Goal: Task Accomplishment & Management: Complete application form

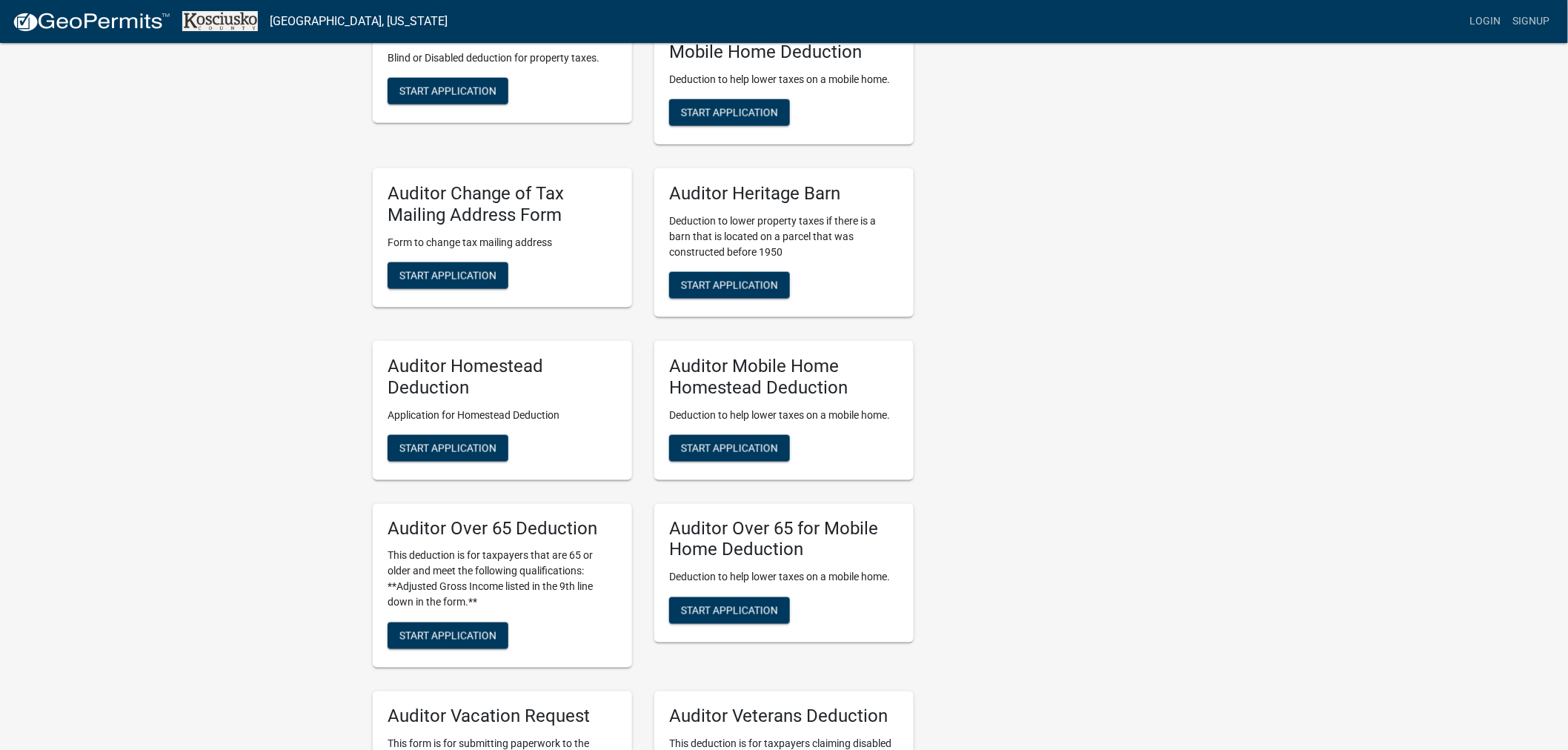
scroll to position [906, 0]
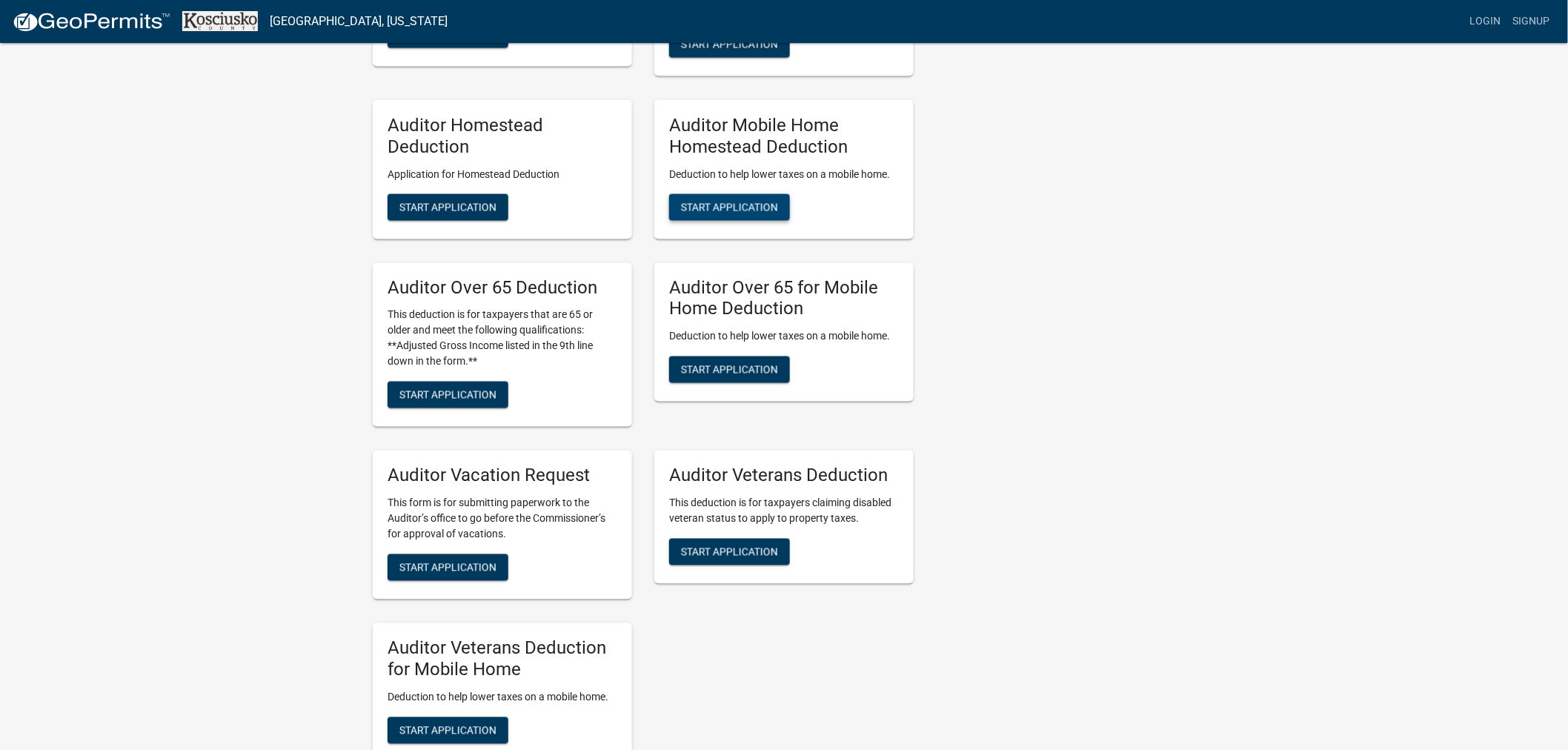
click at [734, 202] on span "Start Application" at bounding box center [730, 206] width 97 height 12
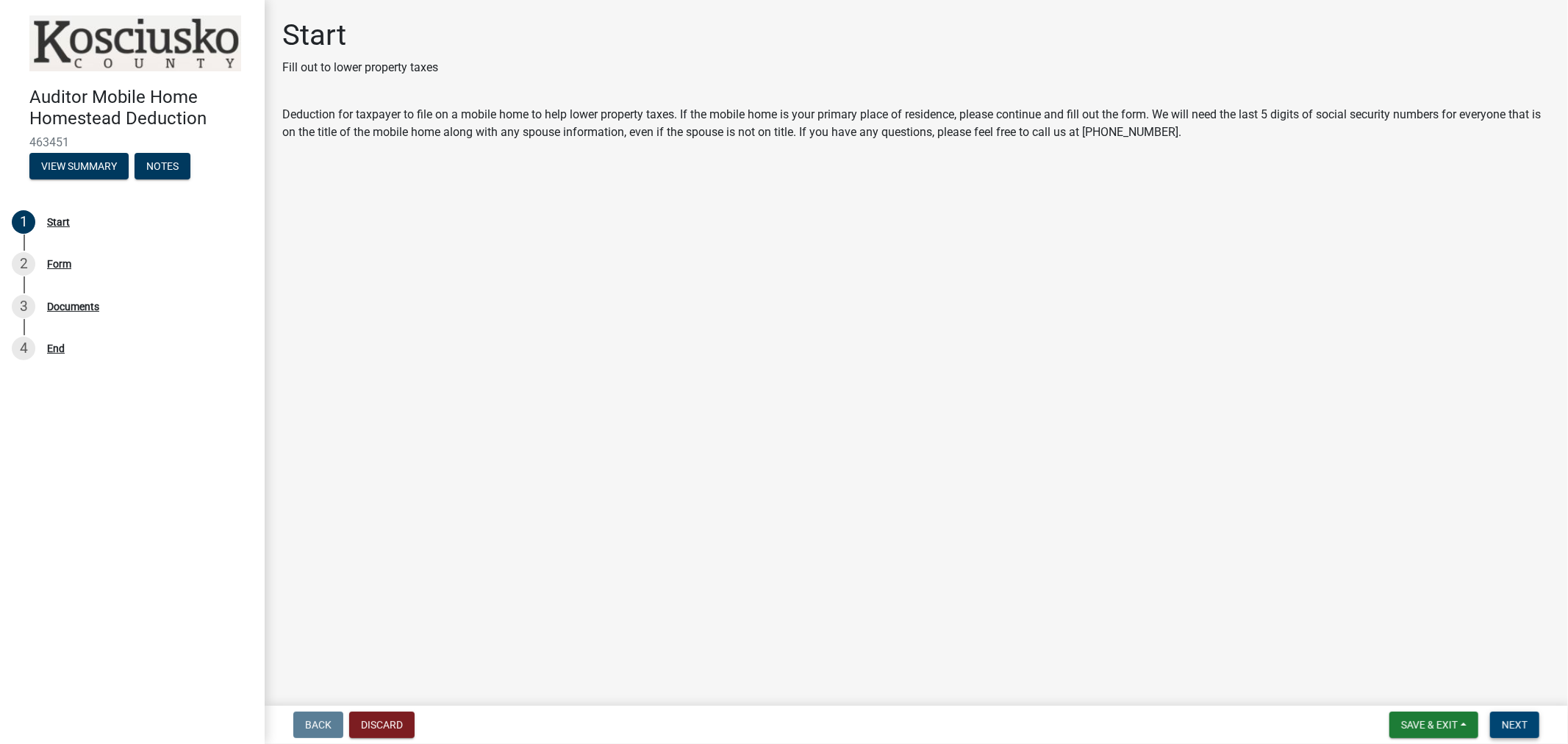
click at [1508, 726] on span "Next" at bounding box center [1515, 725] width 26 height 11
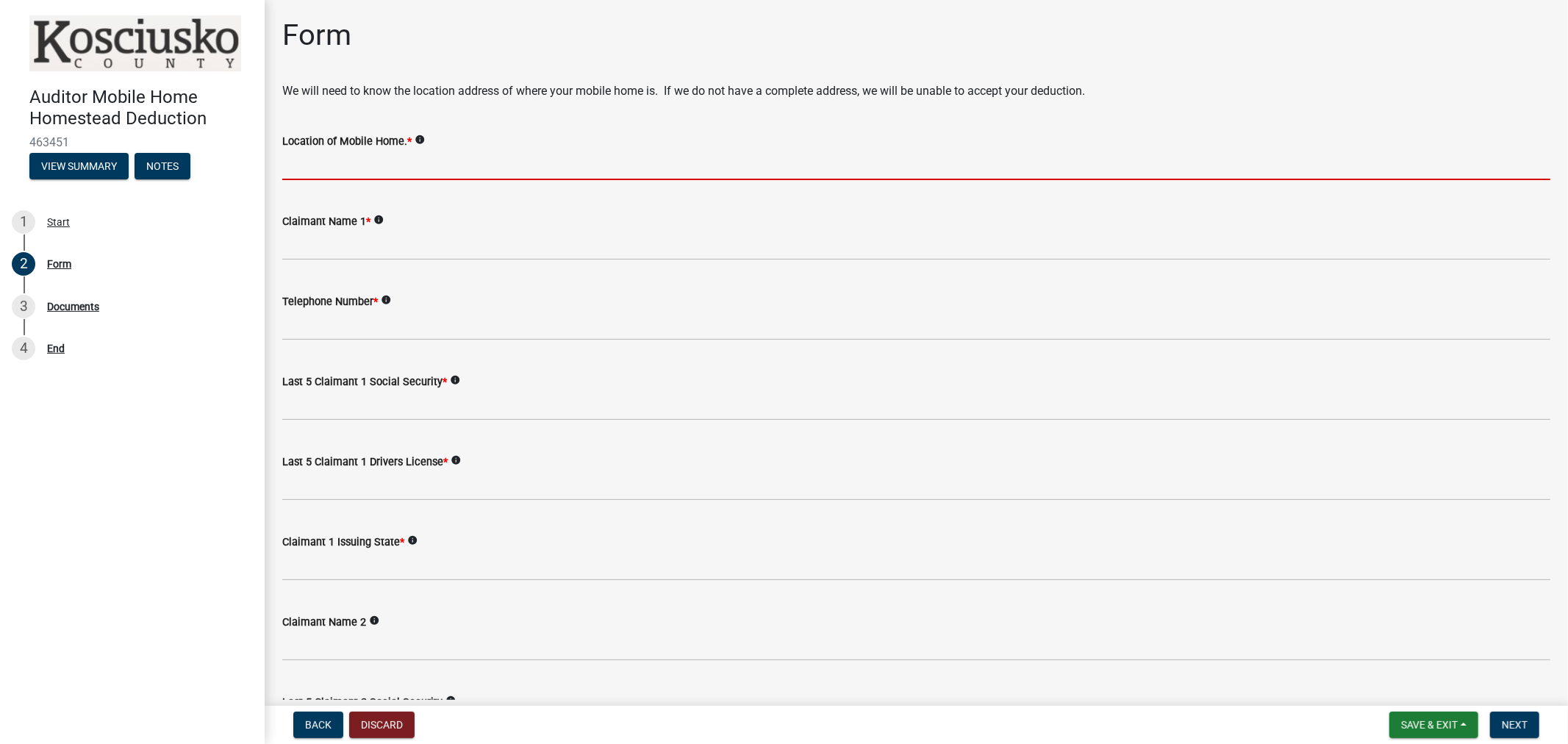
click at [393, 163] on input "Location of Mobile Home. *" at bounding box center [917, 164] width 1269 height 30
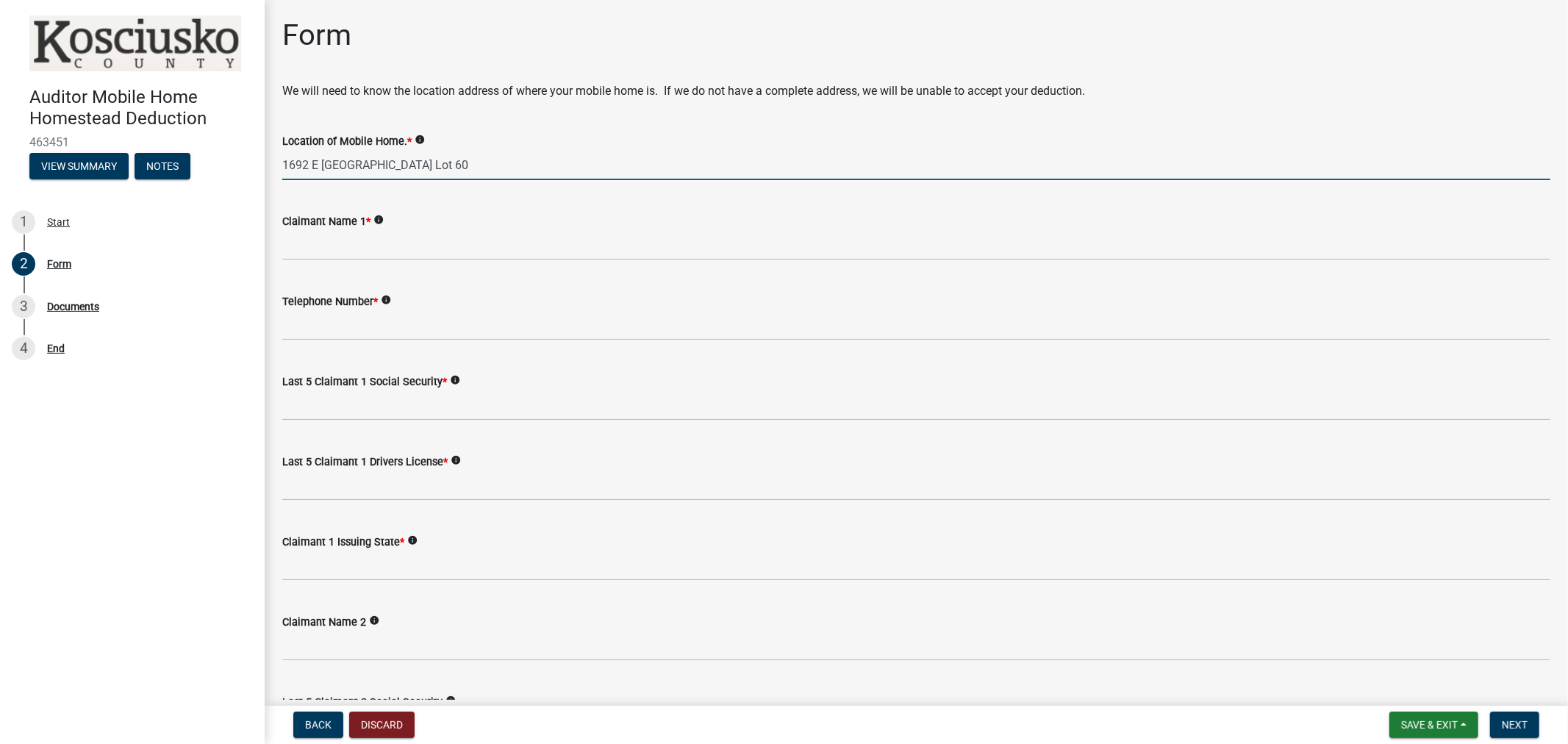
type input "1692 E [GEOGRAPHIC_DATA] Lot 60"
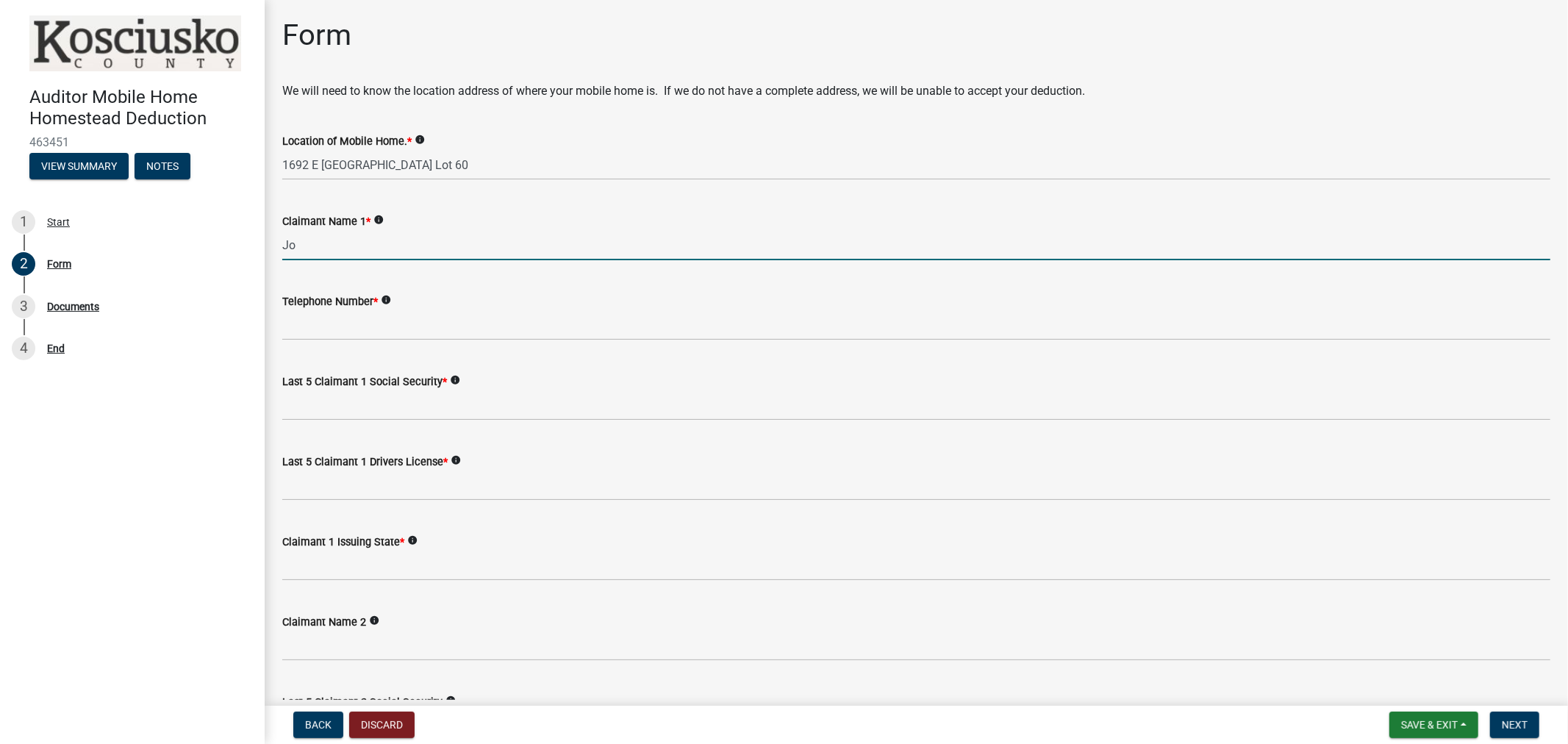
type input "J"
type input "[PERSON_NAME] [PERSON_NAME]"
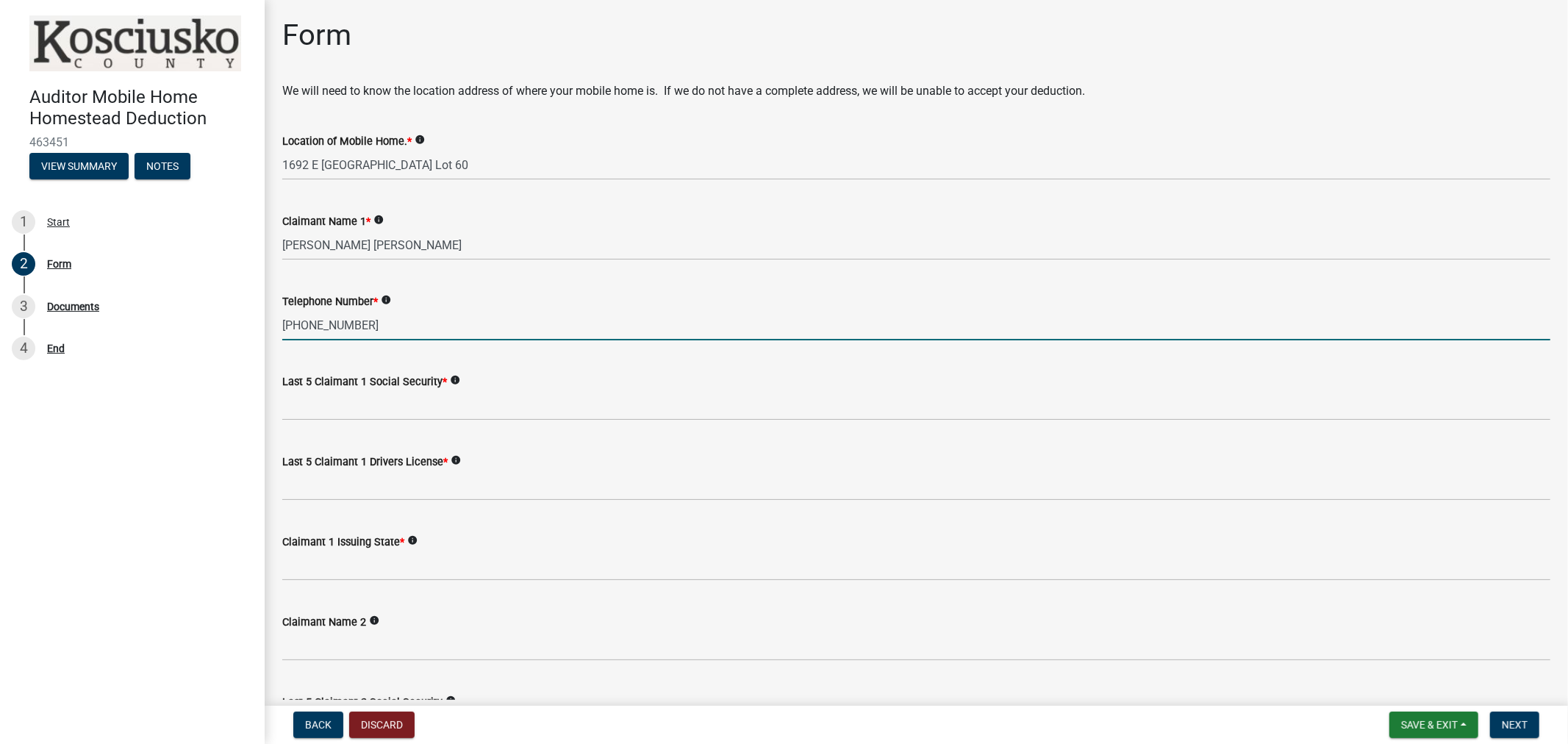
type input "[PHONE_NUMBER]"
click at [436, 384] on label "Last 5 Claimant 1 Social Security *" at bounding box center [365, 382] width 165 height 10
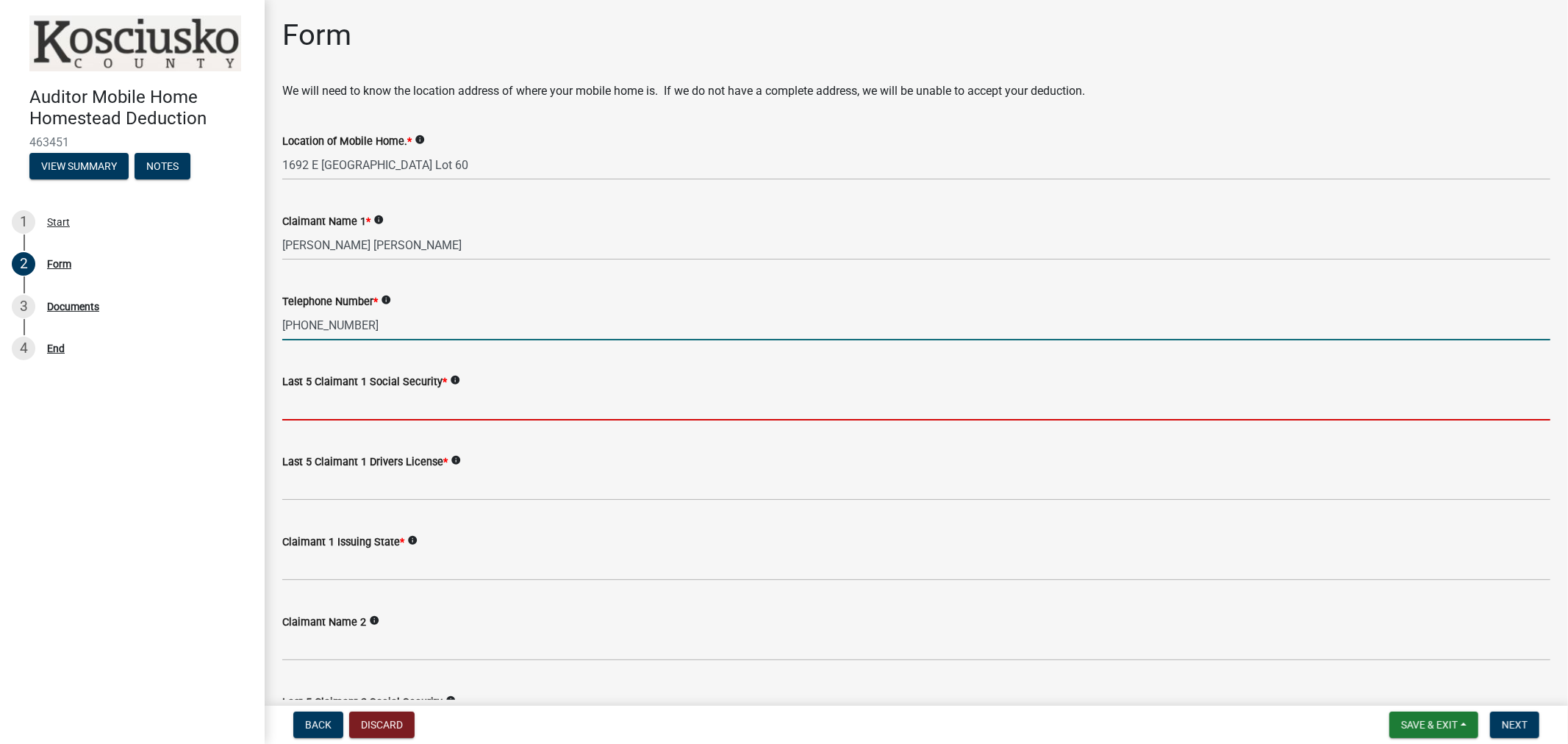
click at [436, 390] on input "Last 5 Claimant 1 Social Security *" at bounding box center [917, 405] width 1269 height 30
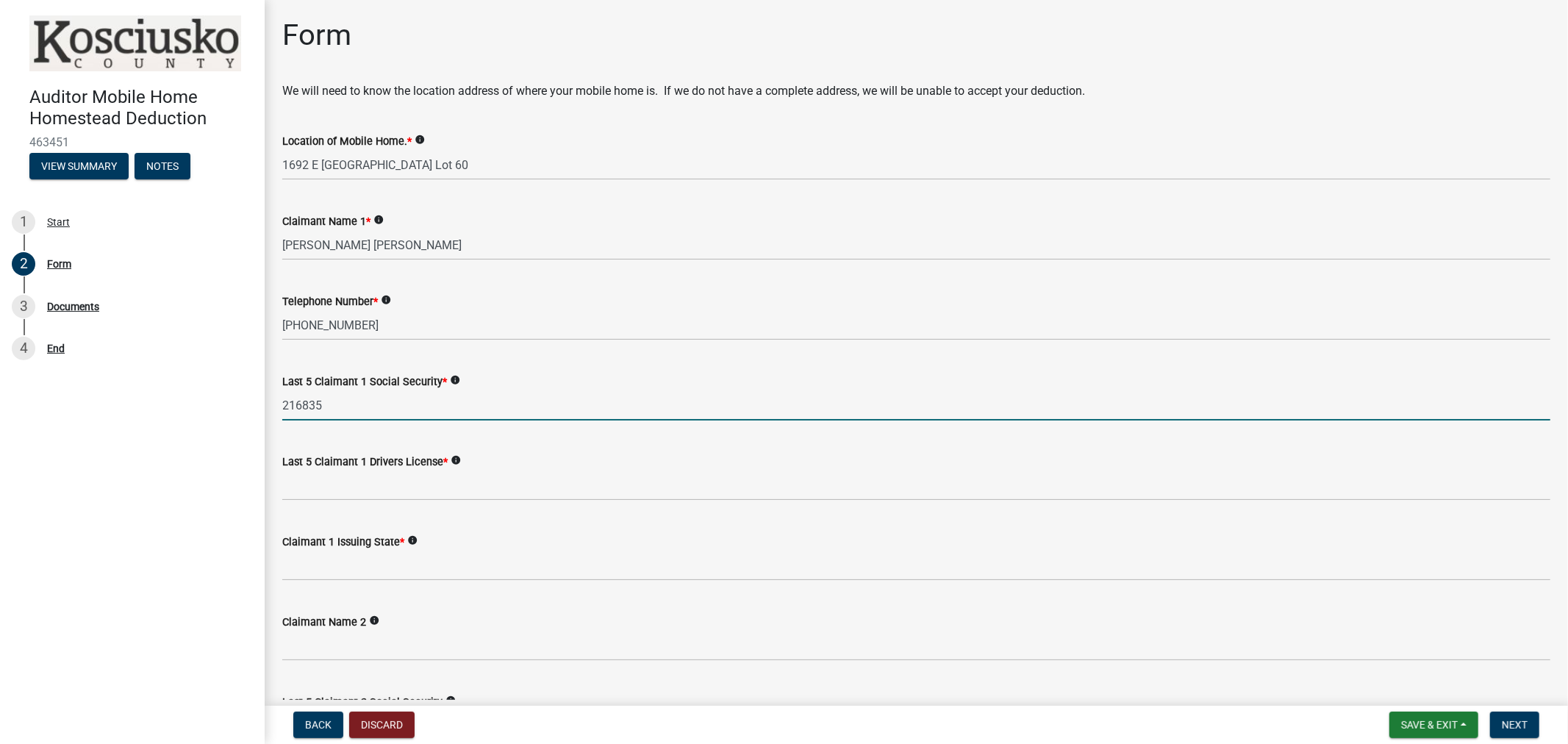
drag, startPoint x: 286, startPoint y: 402, endPoint x: 266, endPoint y: 402, distance: 20.0
type input "16835"
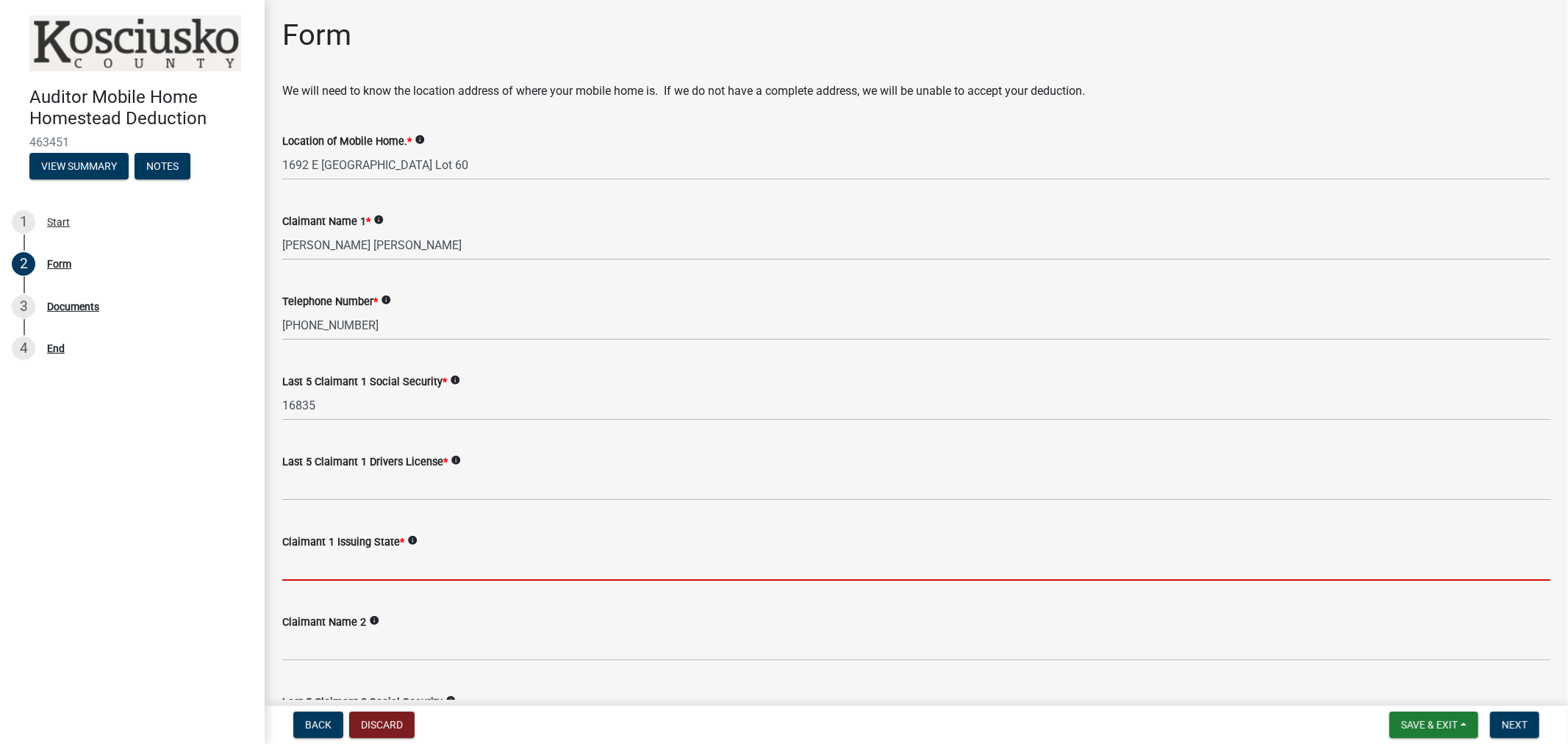
click at [307, 561] on input "Claimant 1 Issuing State *" at bounding box center [917, 565] width 1269 height 30
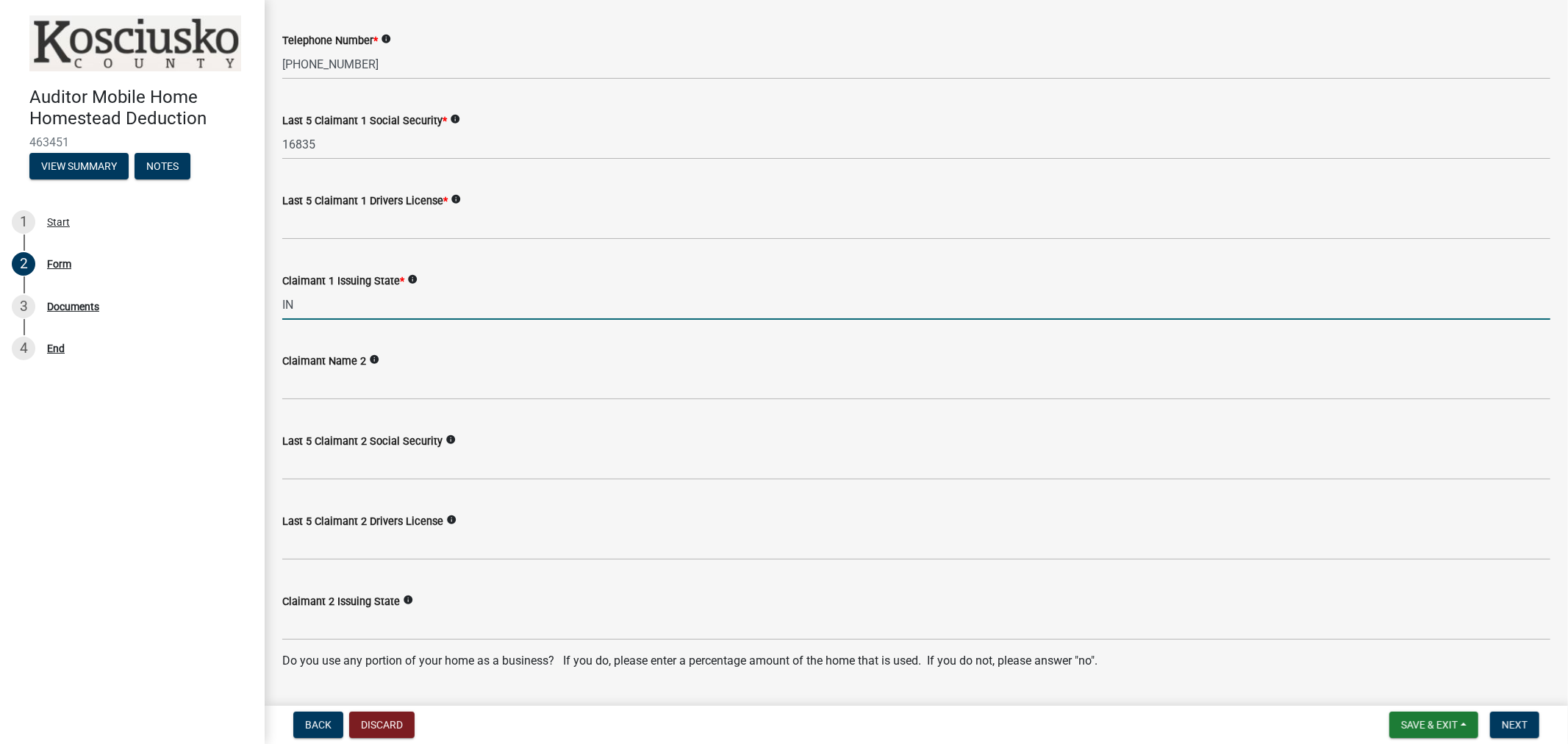
scroll to position [326, 0]
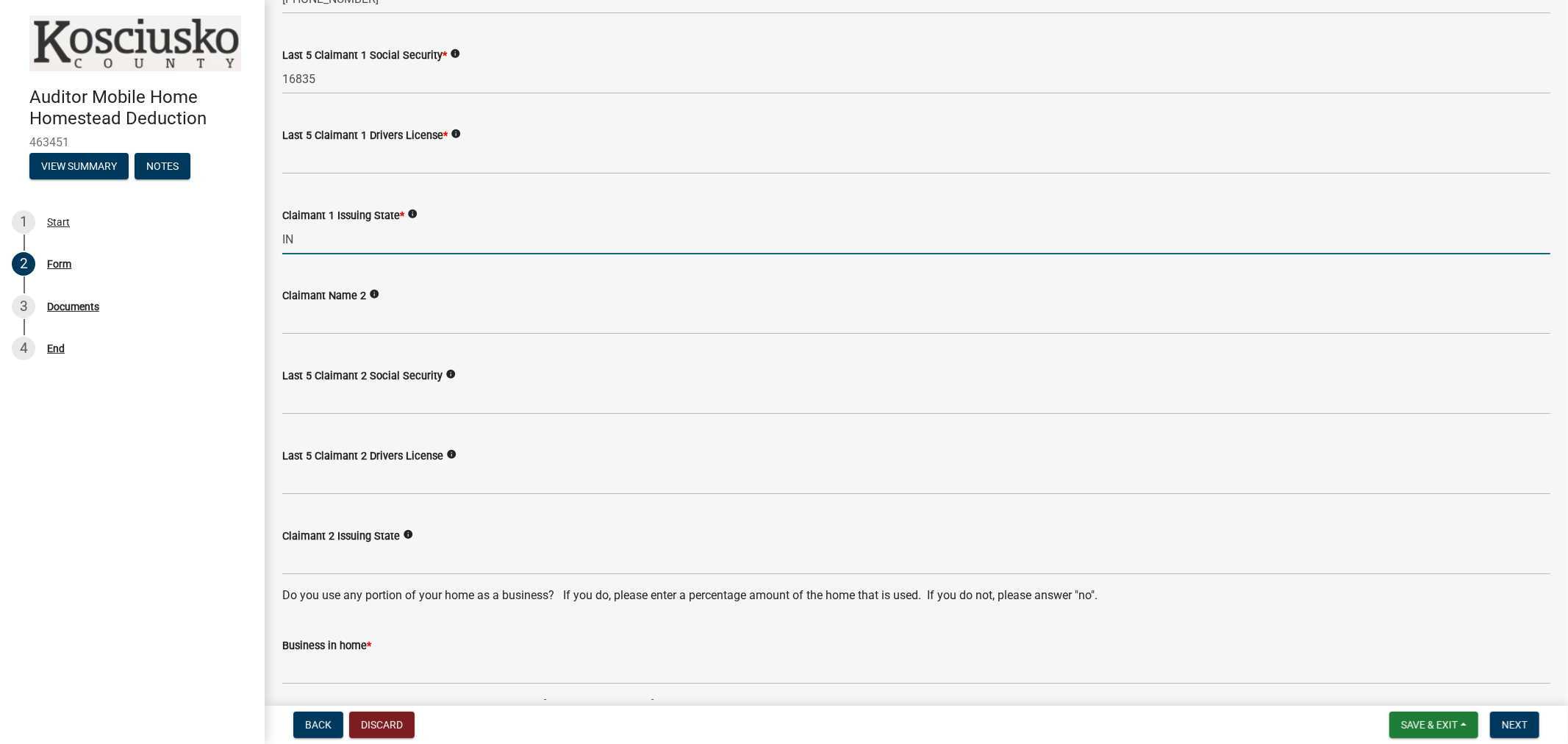
type input "IN"
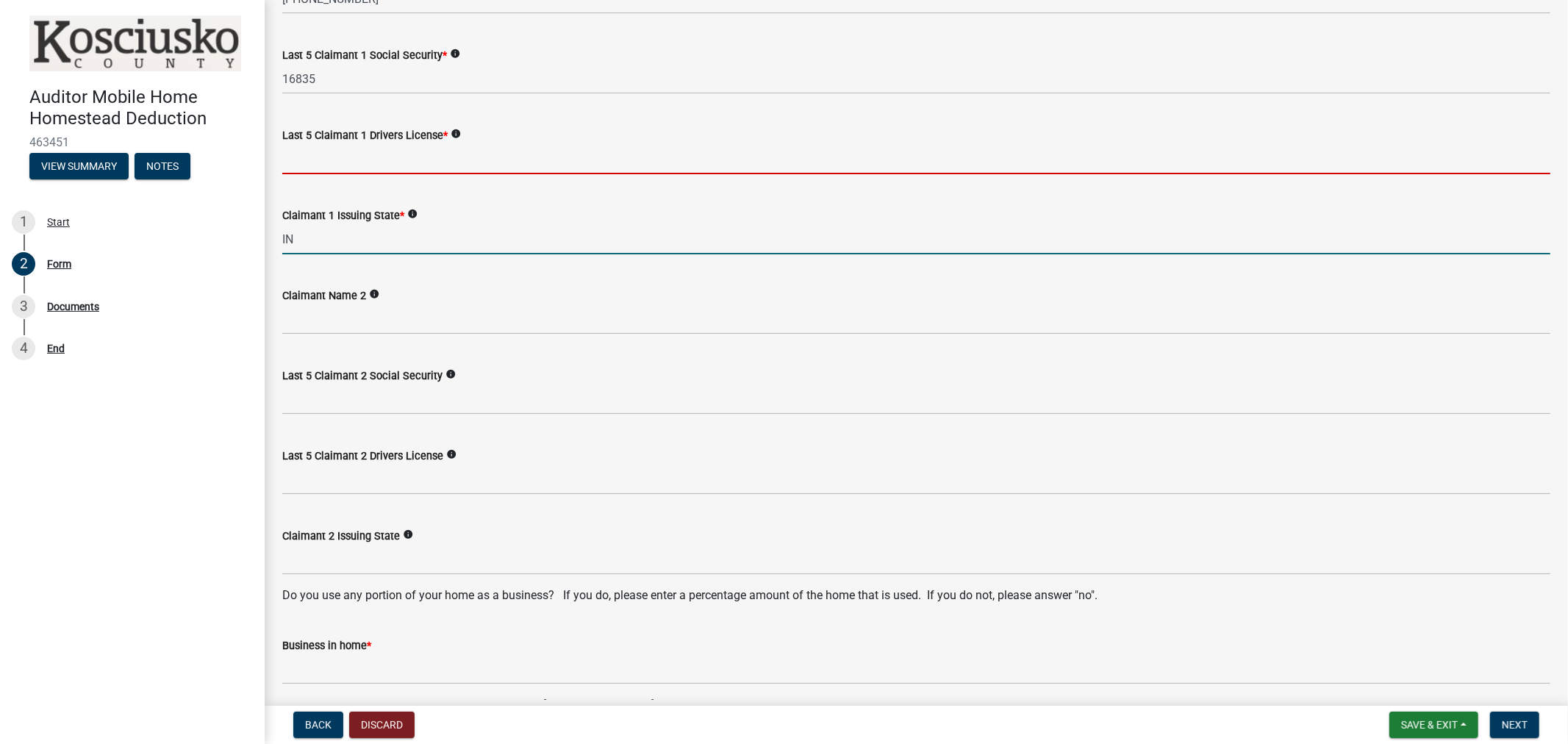
click at [291, 163] on input "Last 5 Claimant 1 Drivers License *" at bounding box center [917, 159] width 1269 height 30
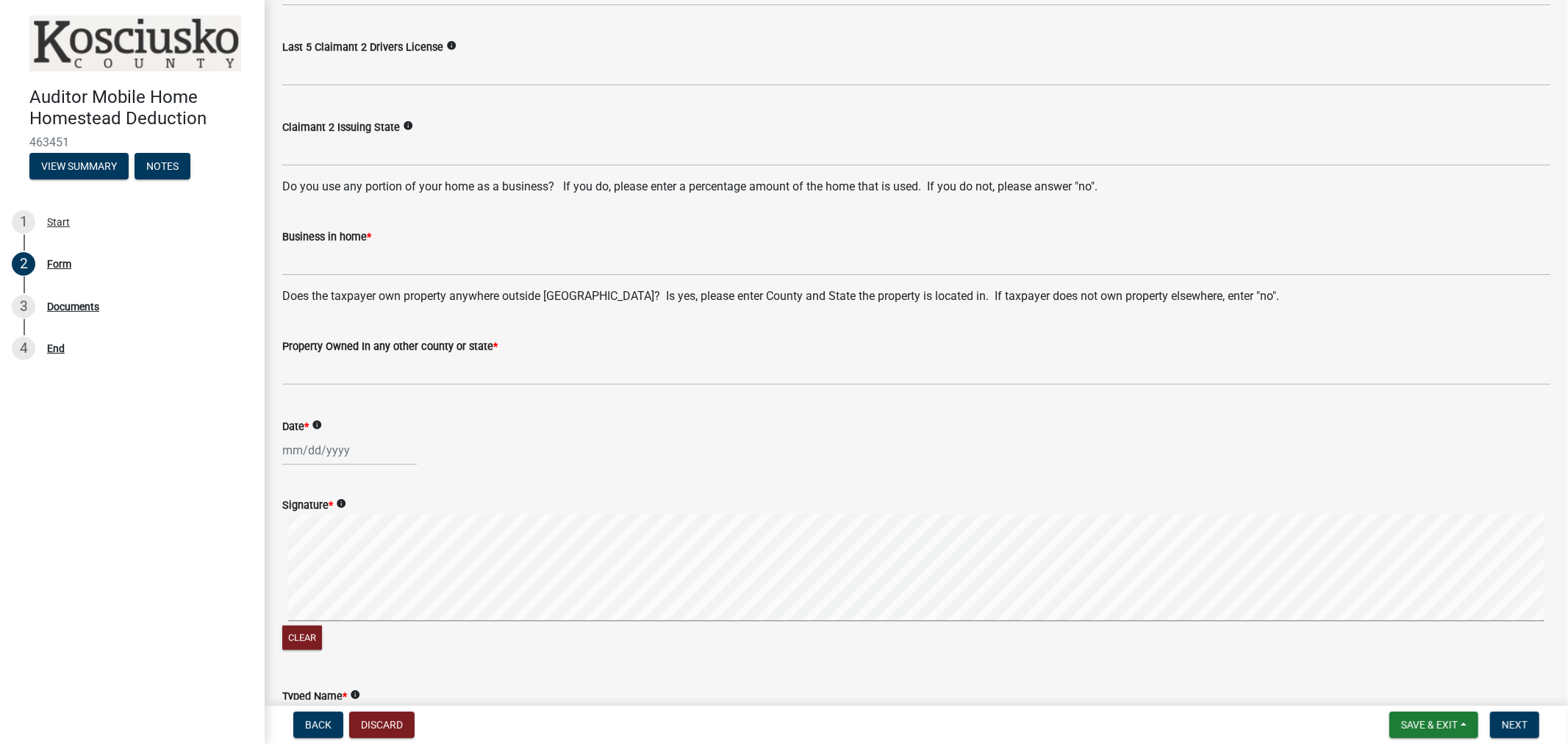
scroll to position [490, 0]
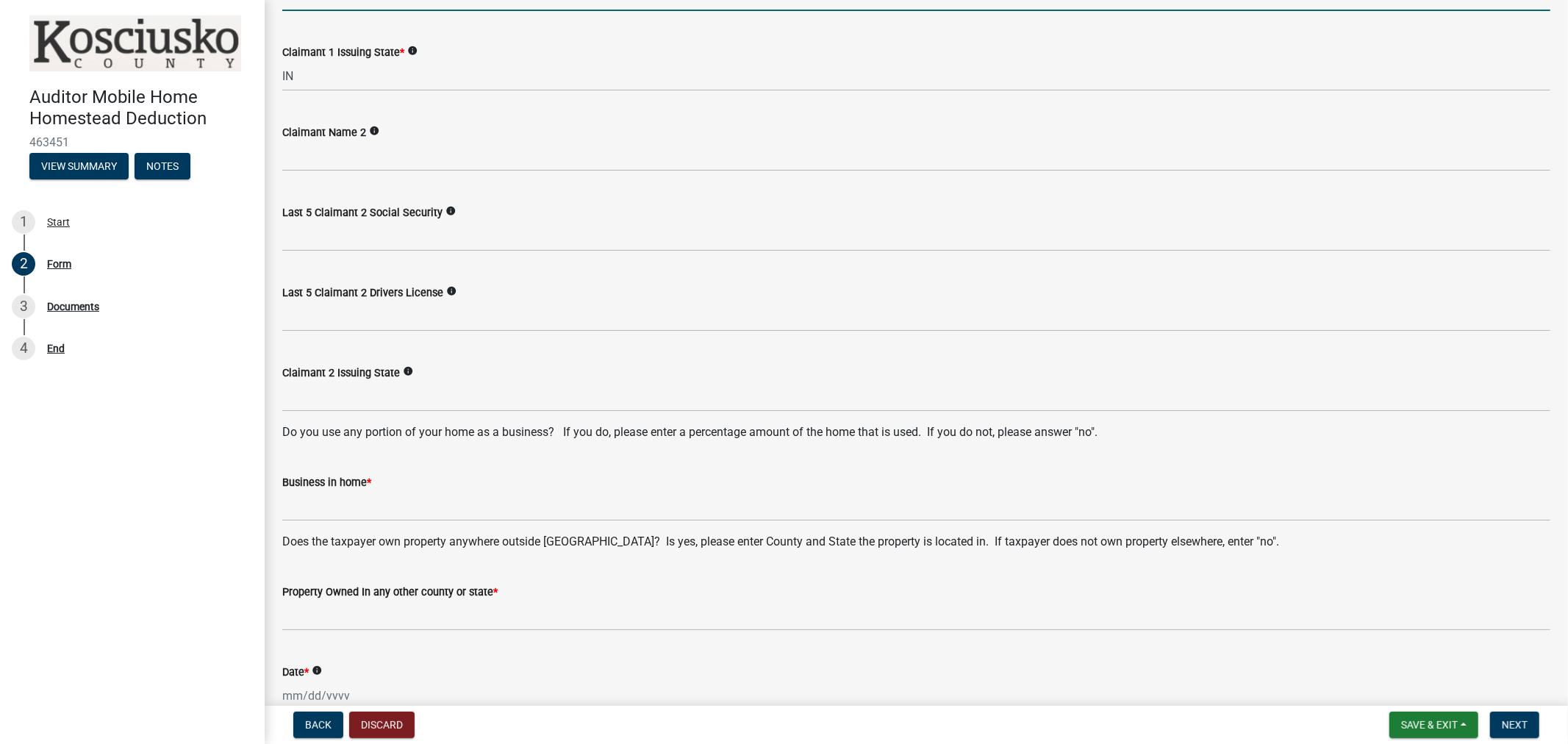
type input "61490"
click at [317, 488] on div "Business in home *" at bounding box center [917, 482] width 1269 height 18
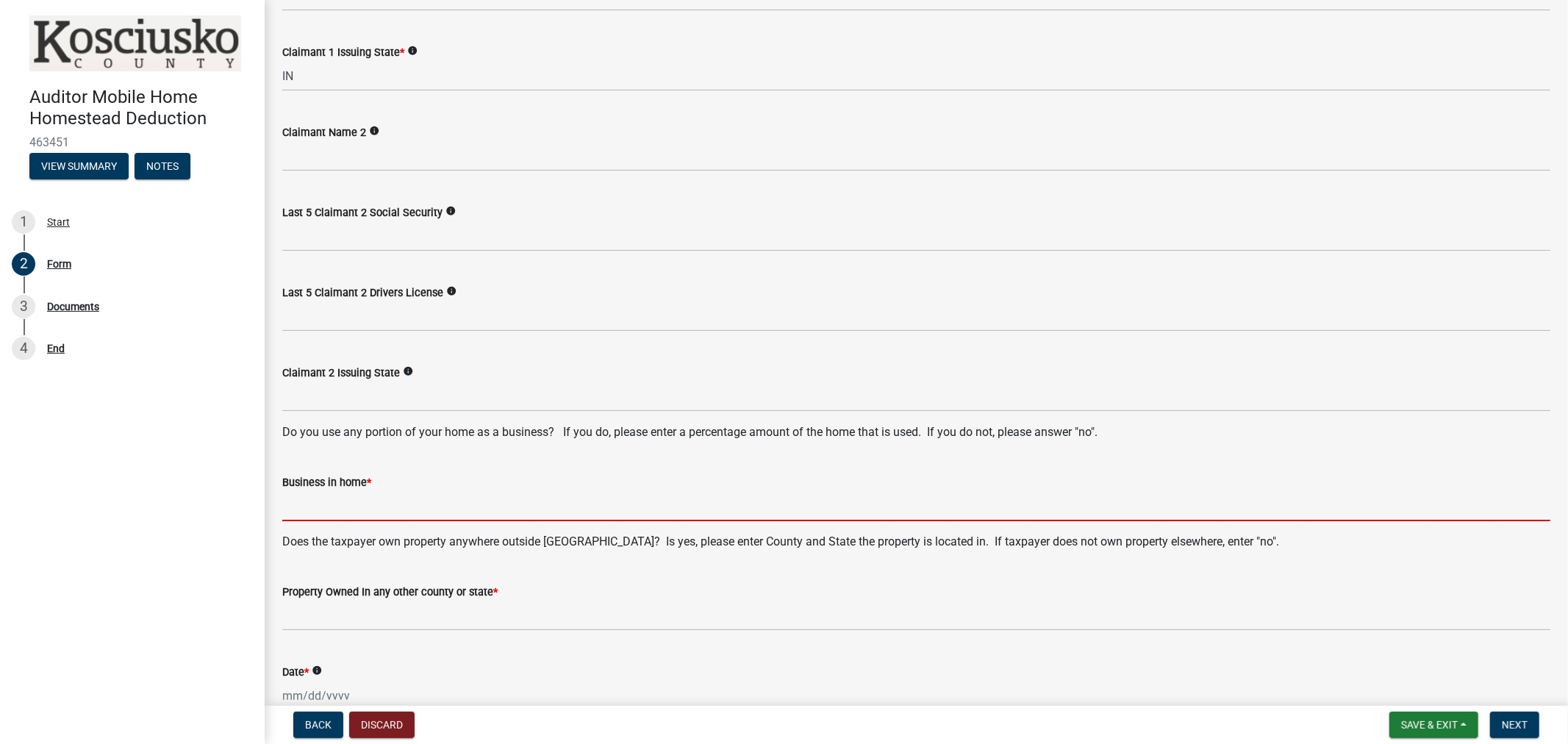
click at [313, 501] on input "Business in home *" at bounding box center [917, 506] width 1269 height 30
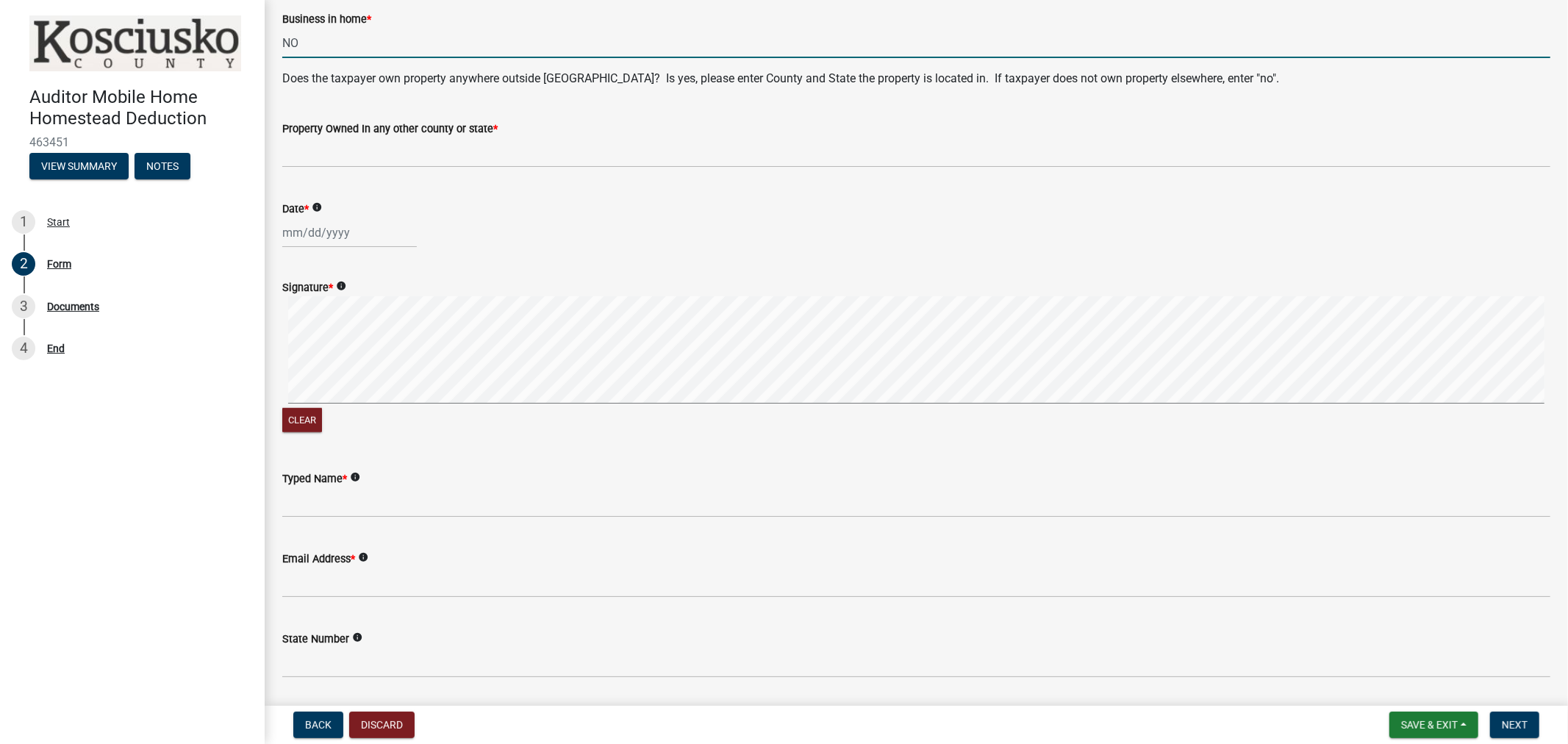
scroll to position [980, 0]
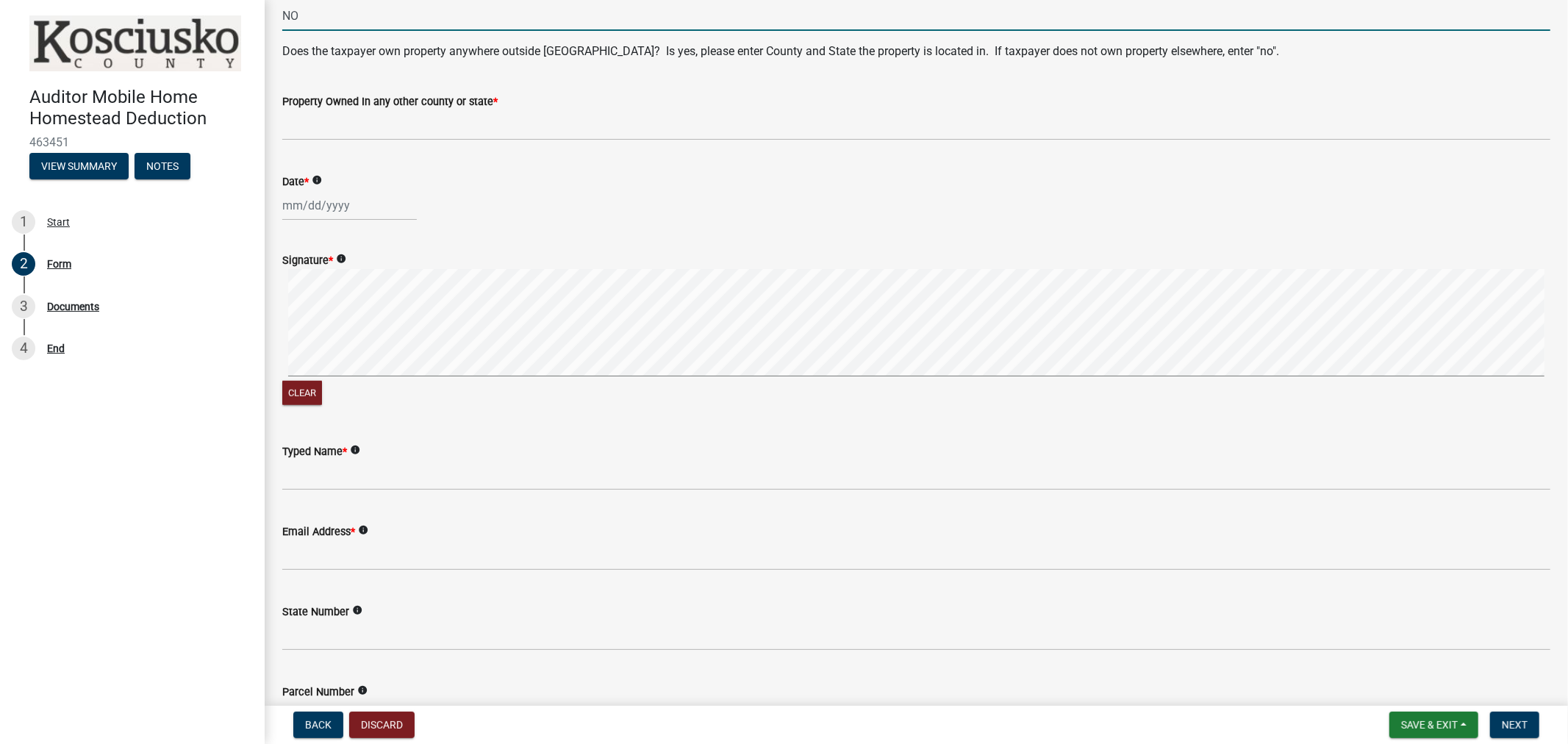
type input "NO"
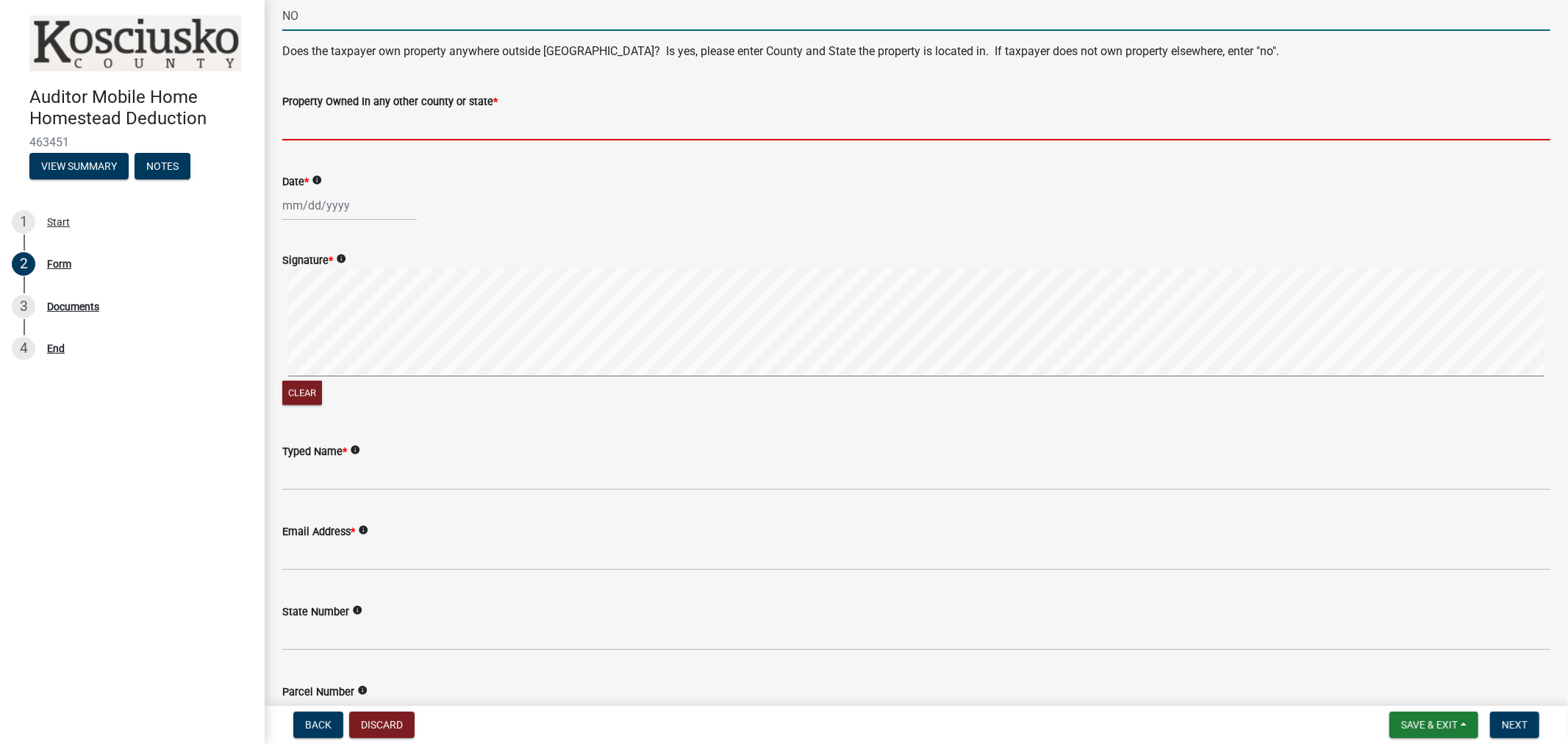
click at [343, 115] on input "Property Owned In any other county or state *" at bounding box center [917, 125] width 1269 height 30
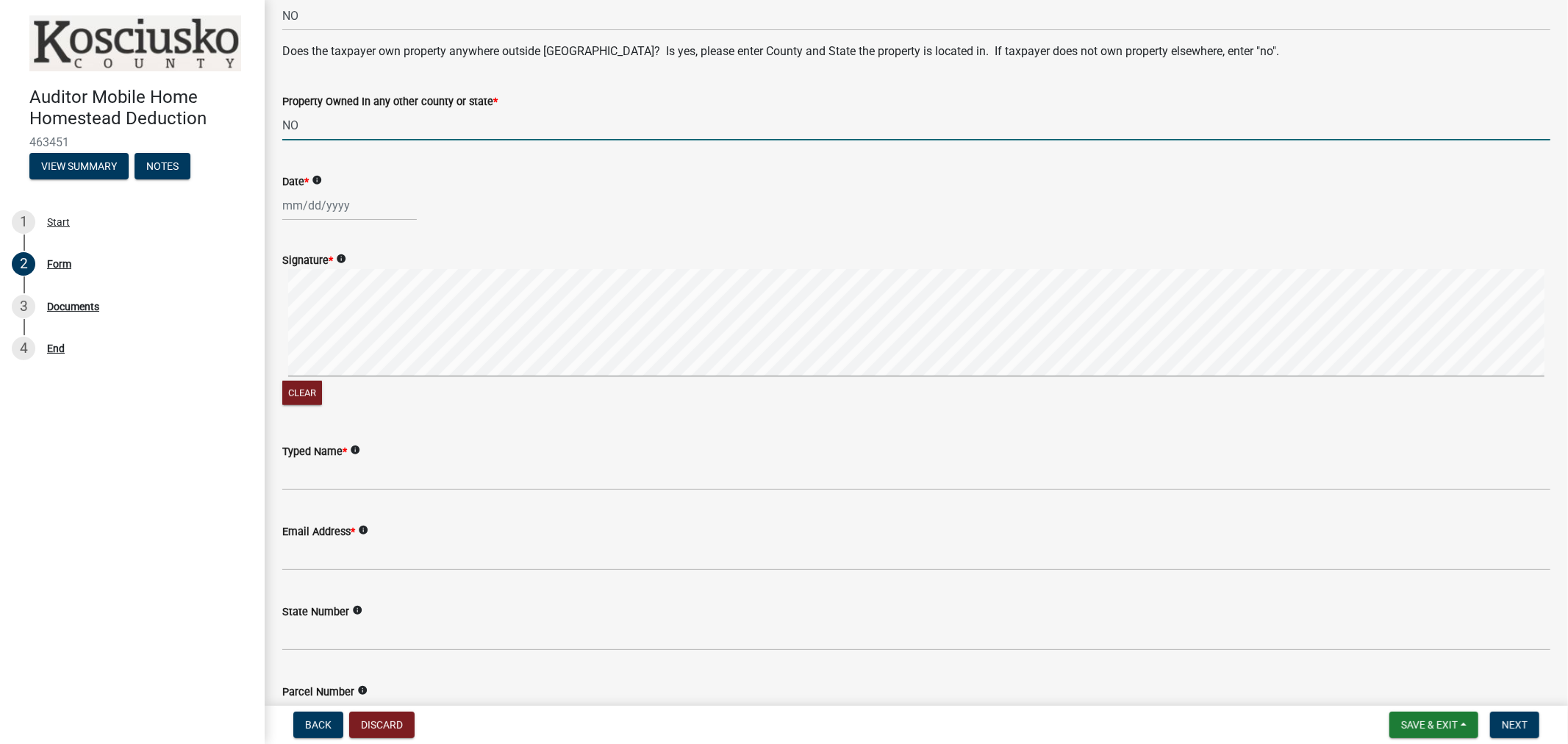
type input "NO"
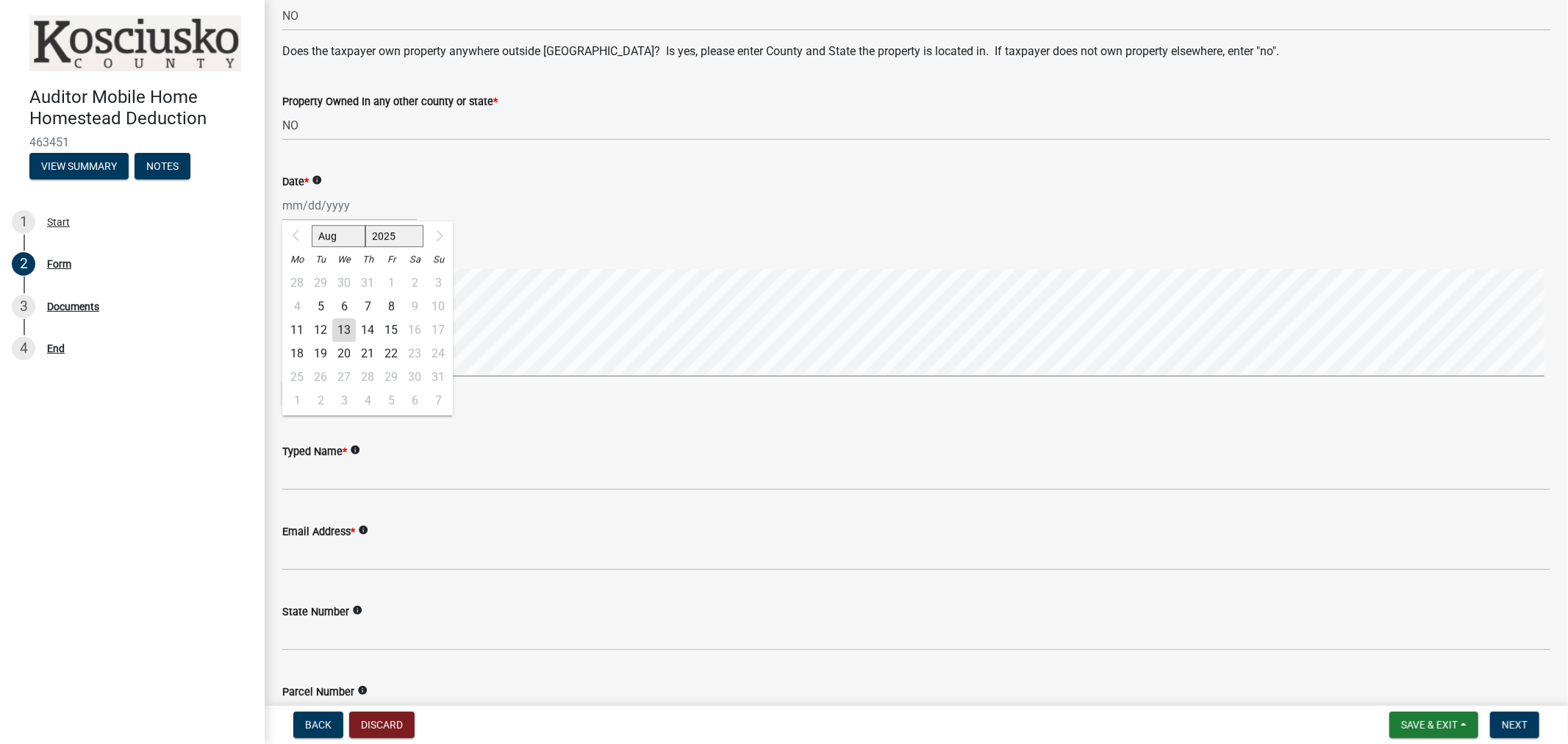
click at [306, 211] on div "[DATE] Mo Tu We Th Fr Sa Su 28 29 30 31 1 2 3 4 5 6 7 8 9 10 11 12 13 14 15 16 …" at bounding box center [350, 205] width 134 height 30
click at [570, 173] on div "Date * info" at bounding box center [917, 181] width 1269 height 18
click at [299, 209] on div at bounding box center [350, 205] width 134 height 30
click at [348, 325] on div "13" at bounding box center [344, 330] width 24 height 24
type input "[DATE]"
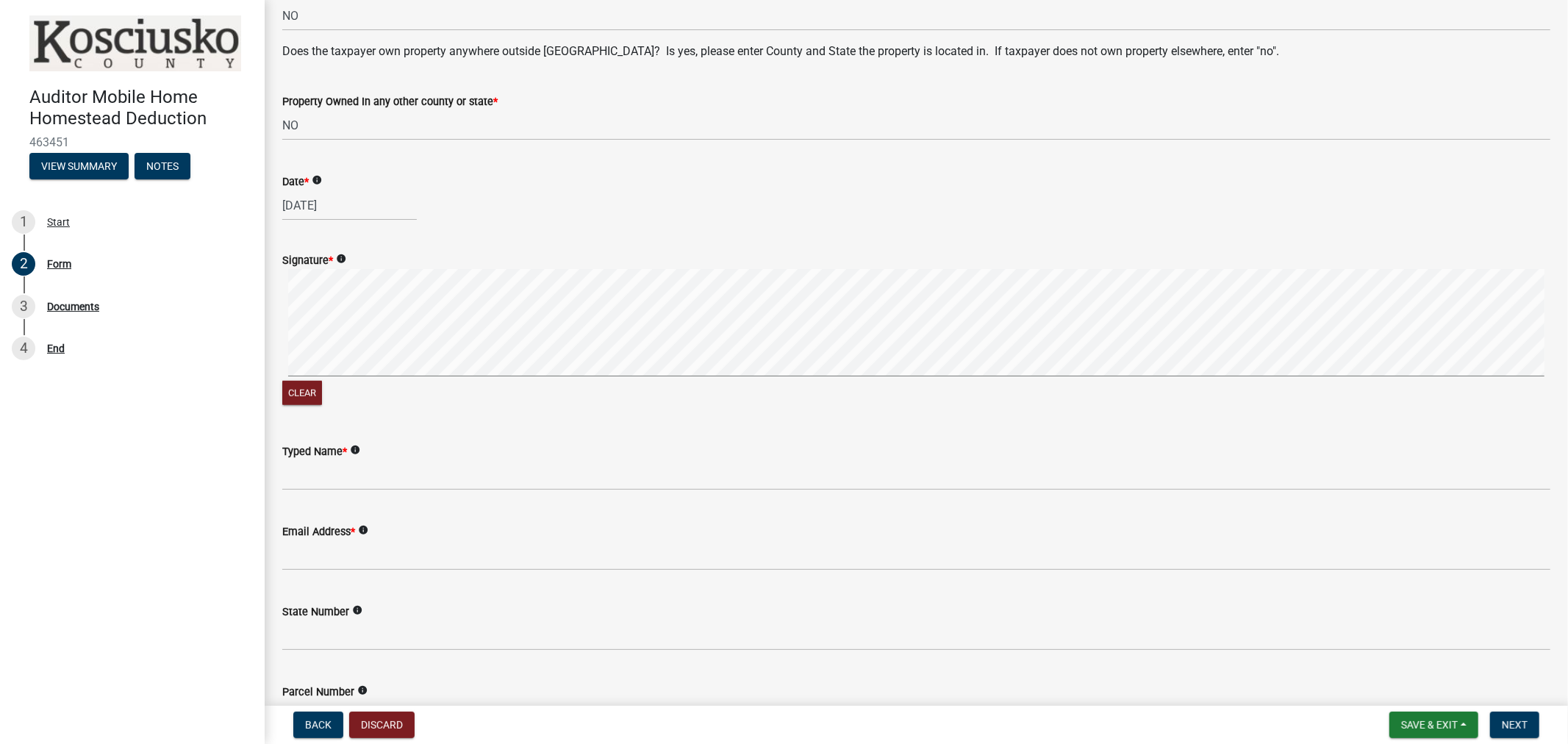
click at [534, 384] on div "Clear" at bounding box center [917, 338] width 1269 height 140
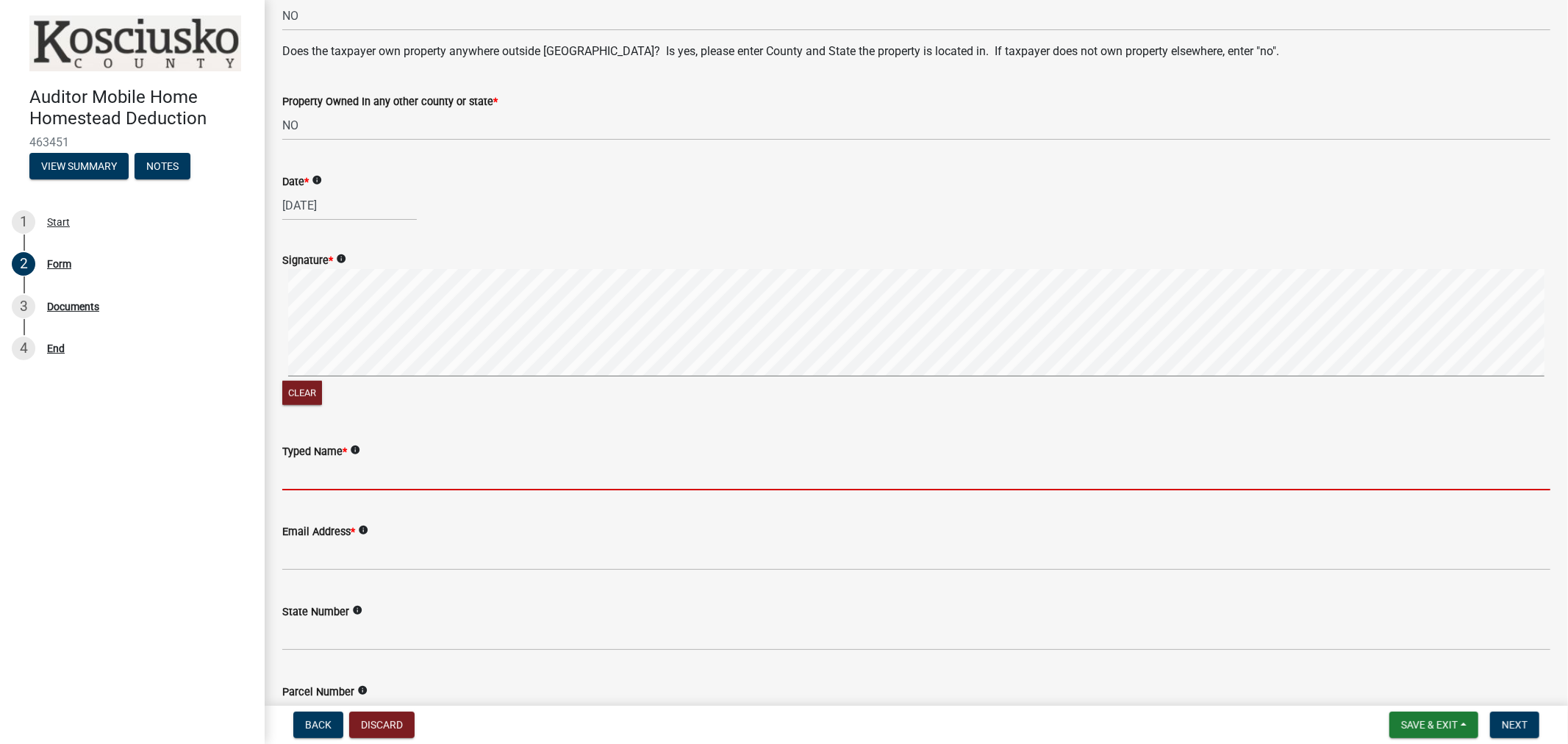
drag, startPoint x: 336, startPoint y: 464, endPoint x: 1567, endPoint y: 200, distance: 1259.0
click at [336, 464] on input "Typed Name *" at bounding box center [917, 475] width 1269 height 30
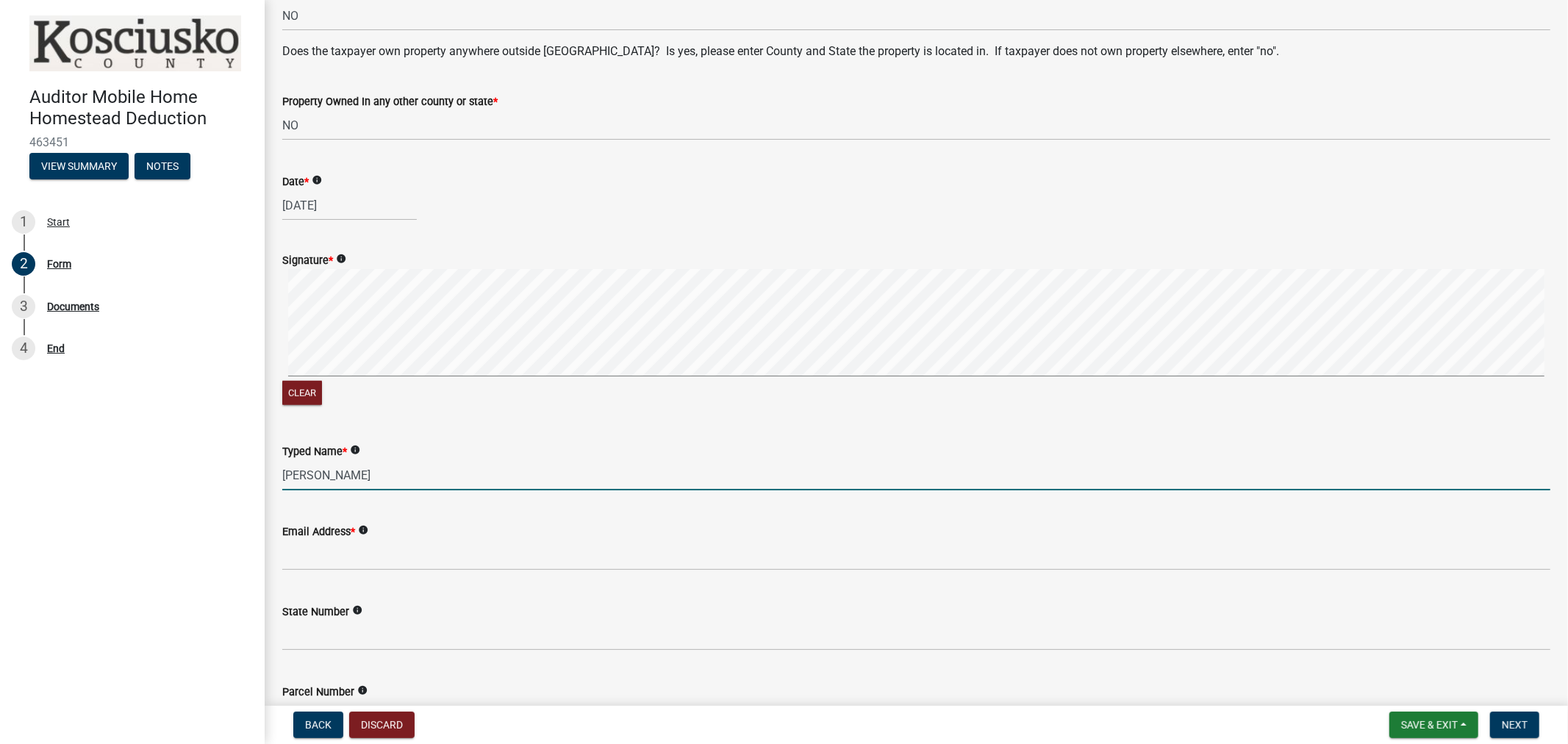
type input "[PERSON_NAME]"
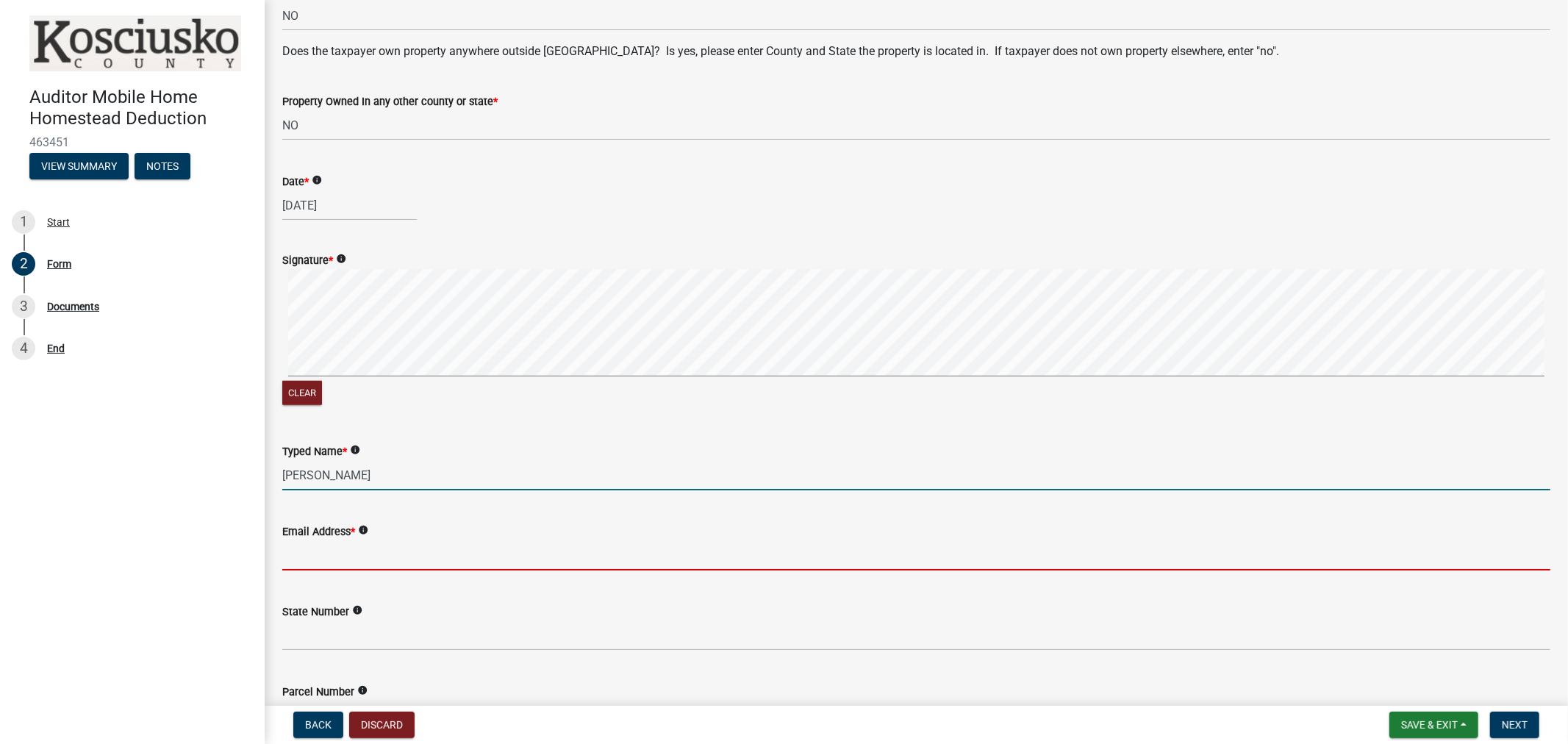
click at [302, 542] on input "Email Address *" at bounding box center [917, 555] width 1269 height 30
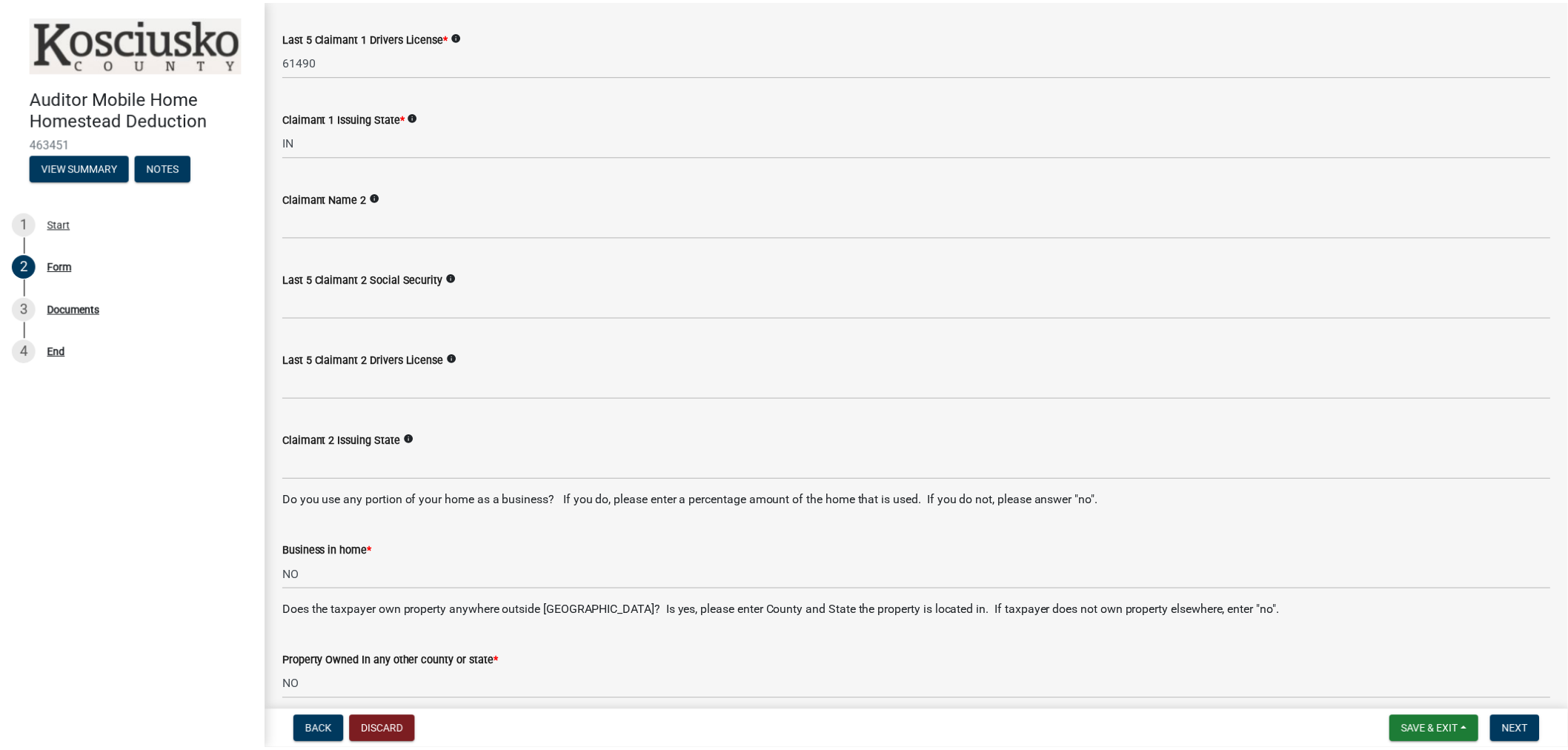
scroll to position [0, 0]
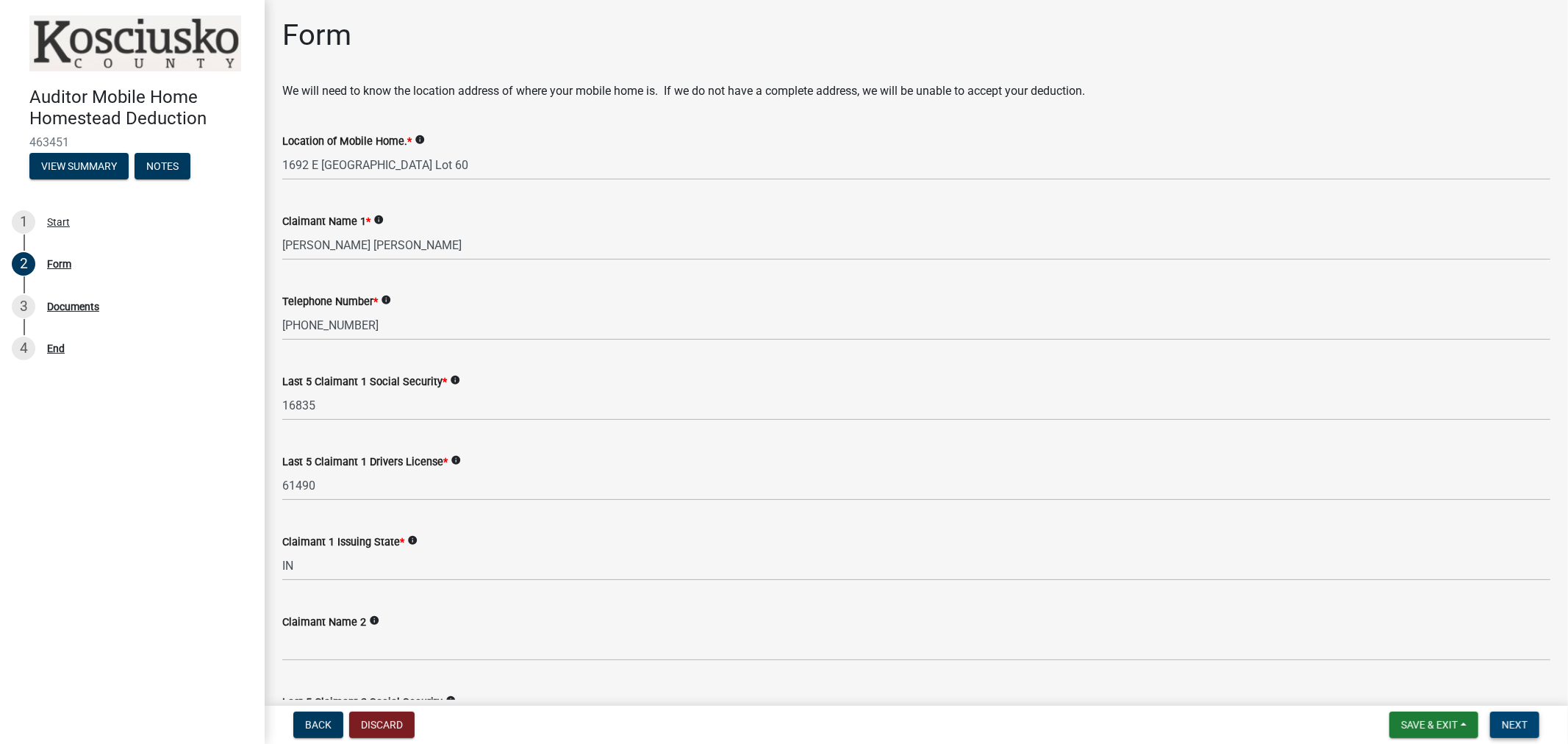
type input "[EMAIL_ADDRESS][DOMAIN_NAME]"
click at [1520, 723] on span "Next" at bounding box center [1515, 725] width 26 height 11
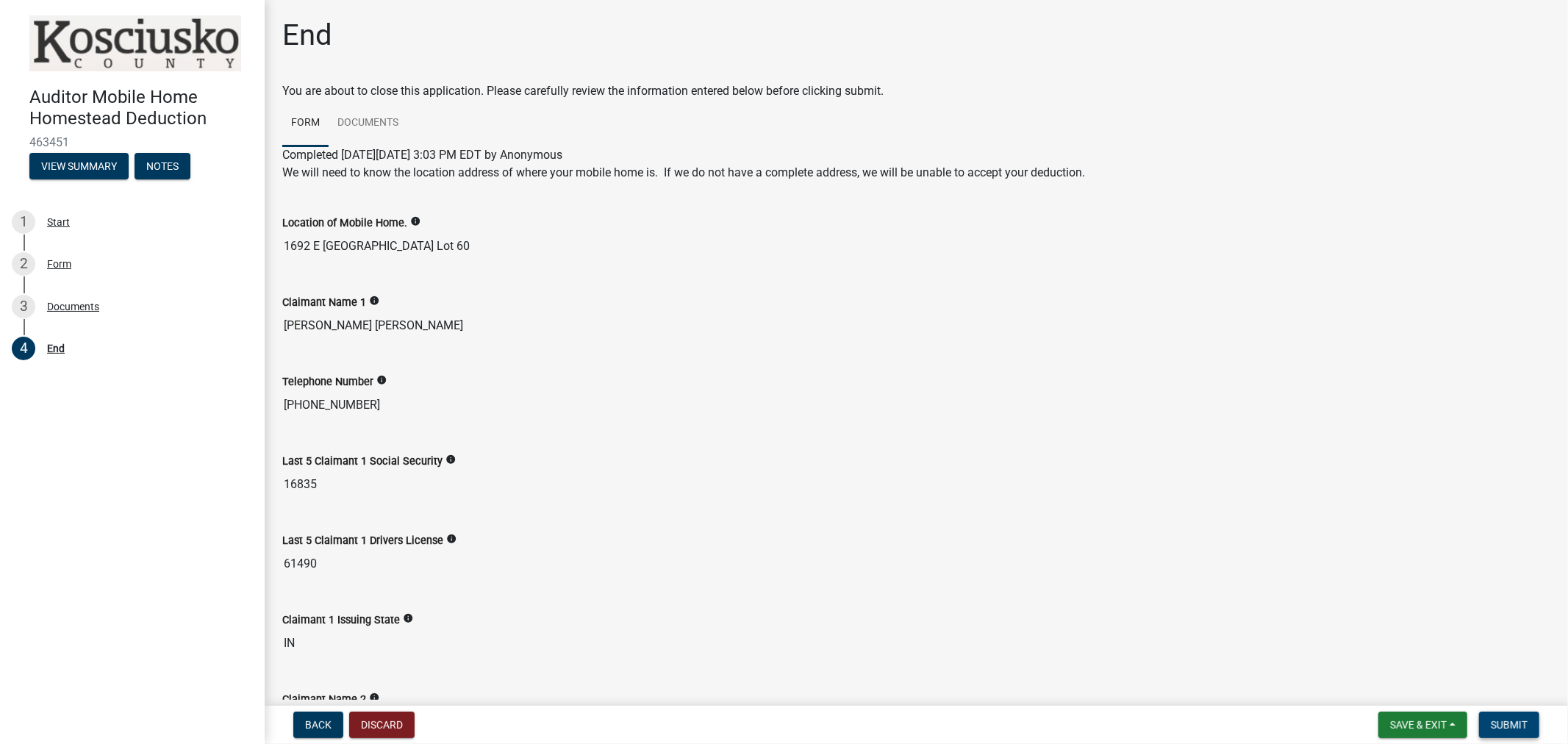
click at [1515, 729] on span "Submit" at bounding box center [1509, 725] width 37 height 11
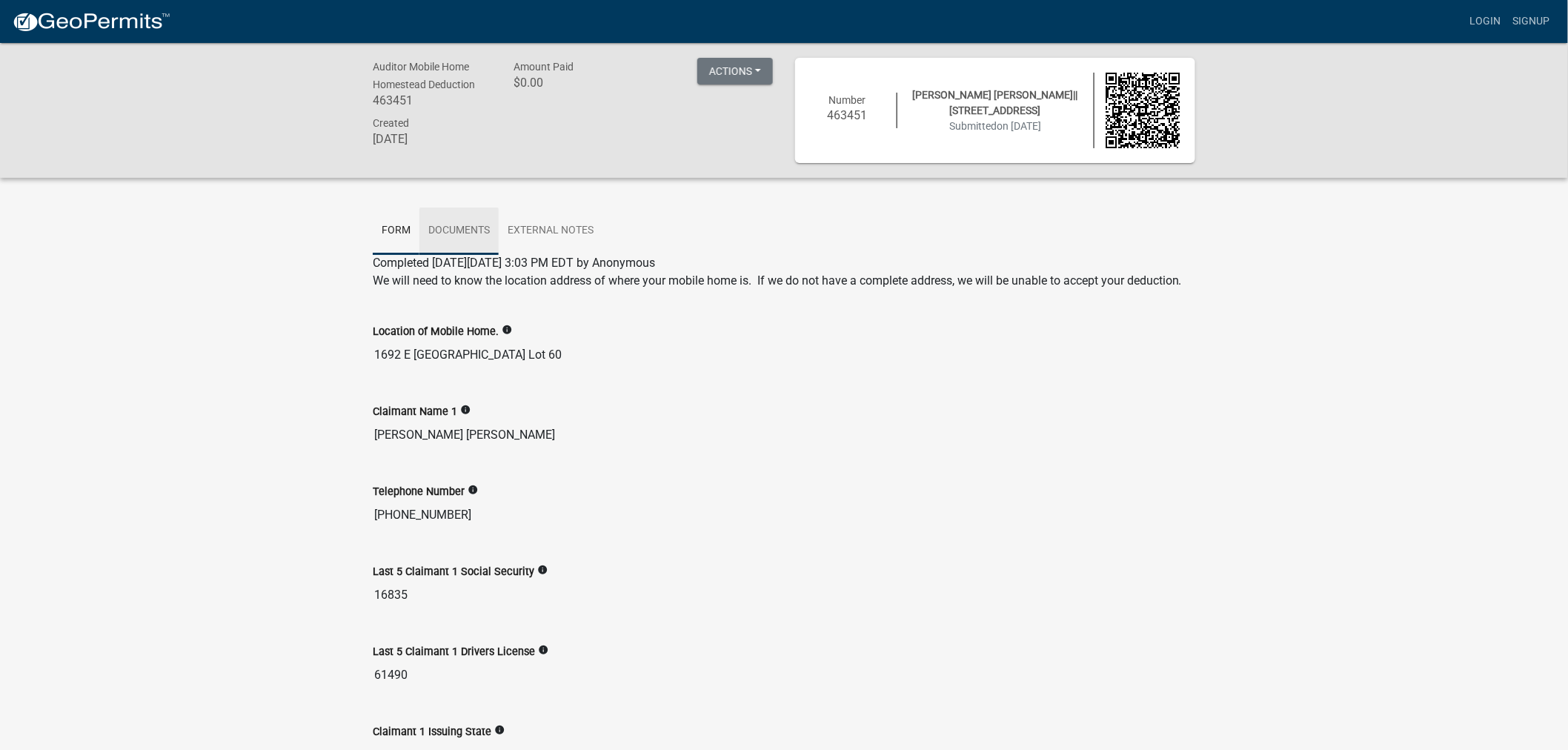
click at [470, 228] on link "Documents" at bounding box center [459, 232] width 79 height 48
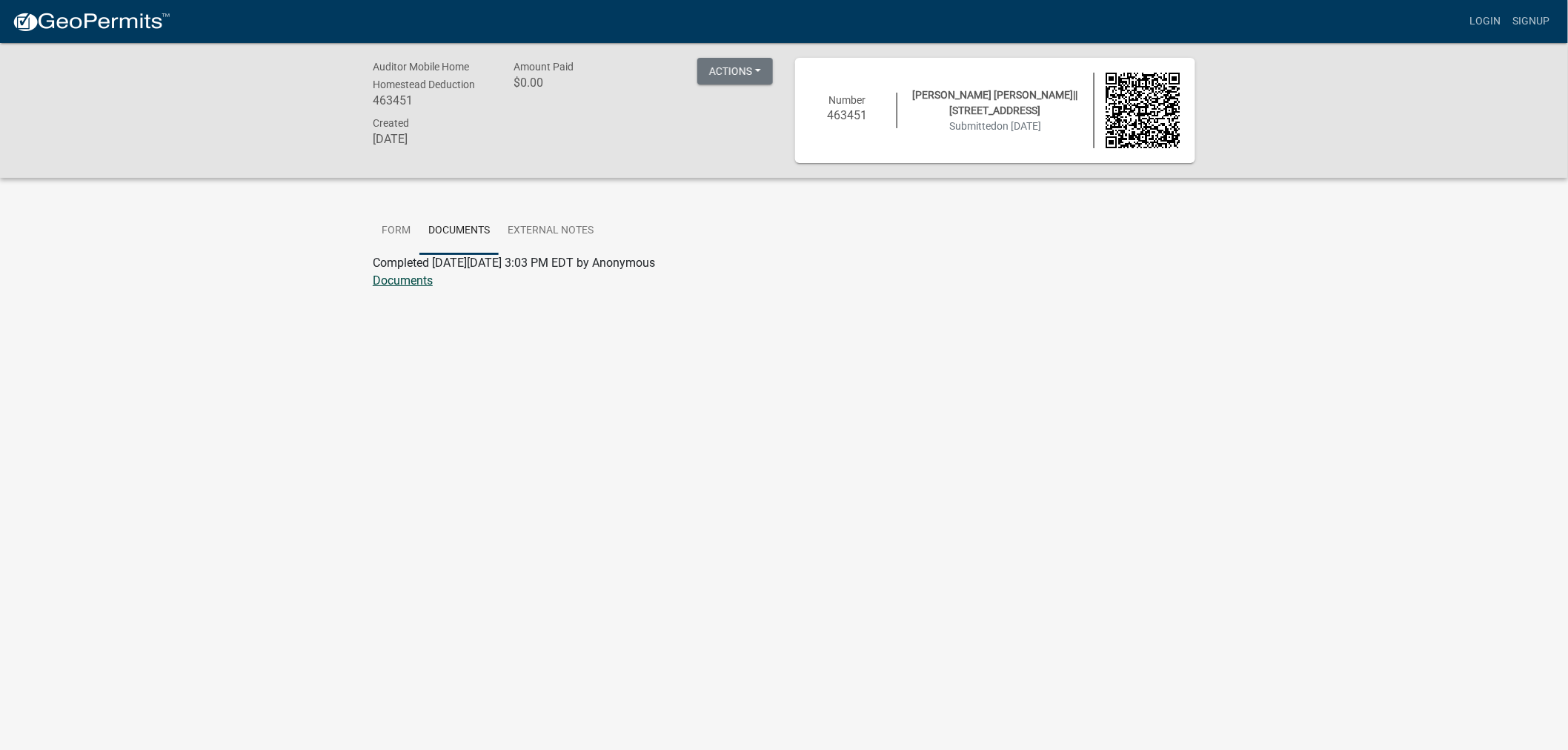
click at [428, 285] on link "Documents" at bounding box center [403, 280] width 60 height 14
click at [513, 289] on div "Documents" at bounding box center [784, 280] width 844 height 18
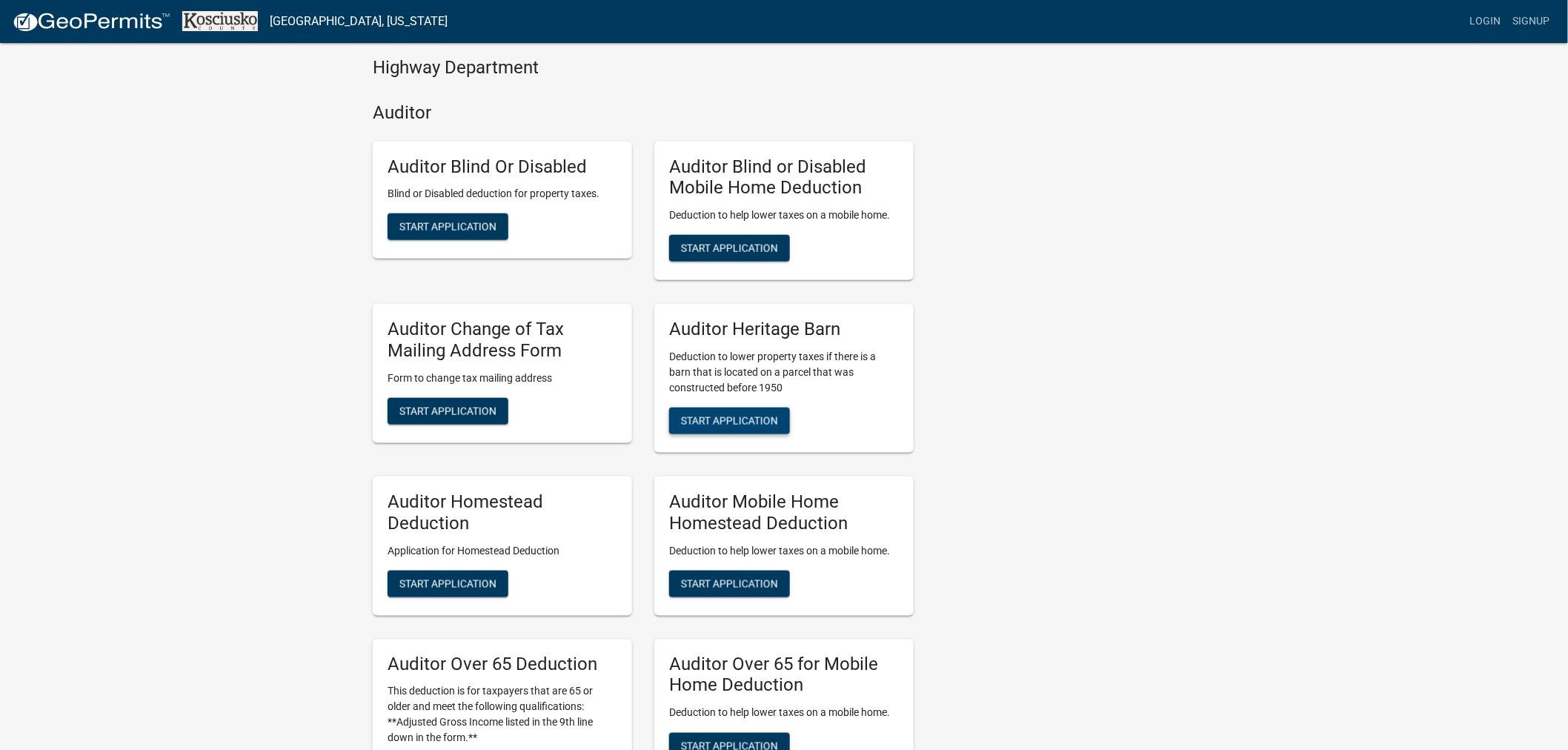
scroll to position [658, 0]
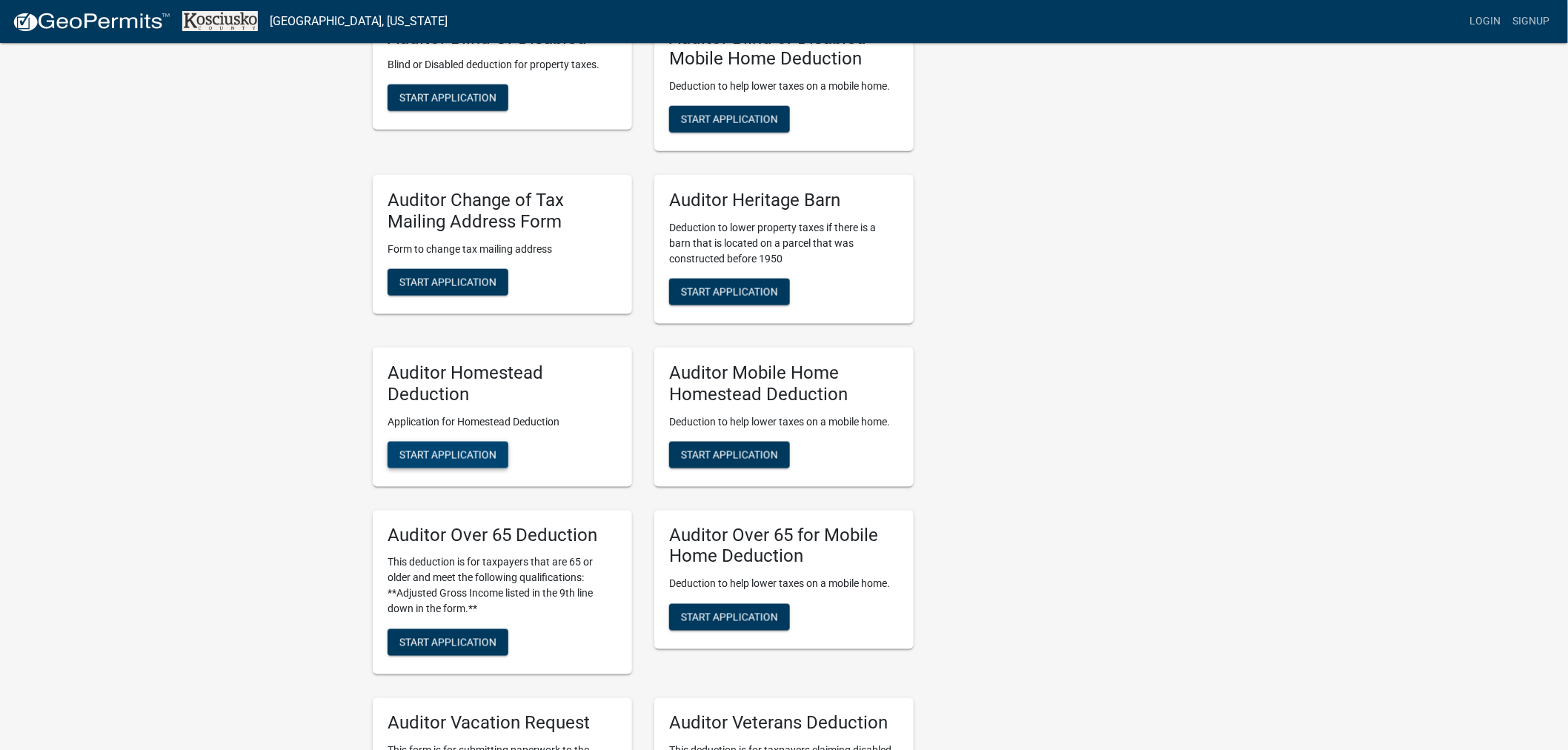
click at [456, 449] on span "Start Application" at bounding box center [448, 454] width 97 height 12
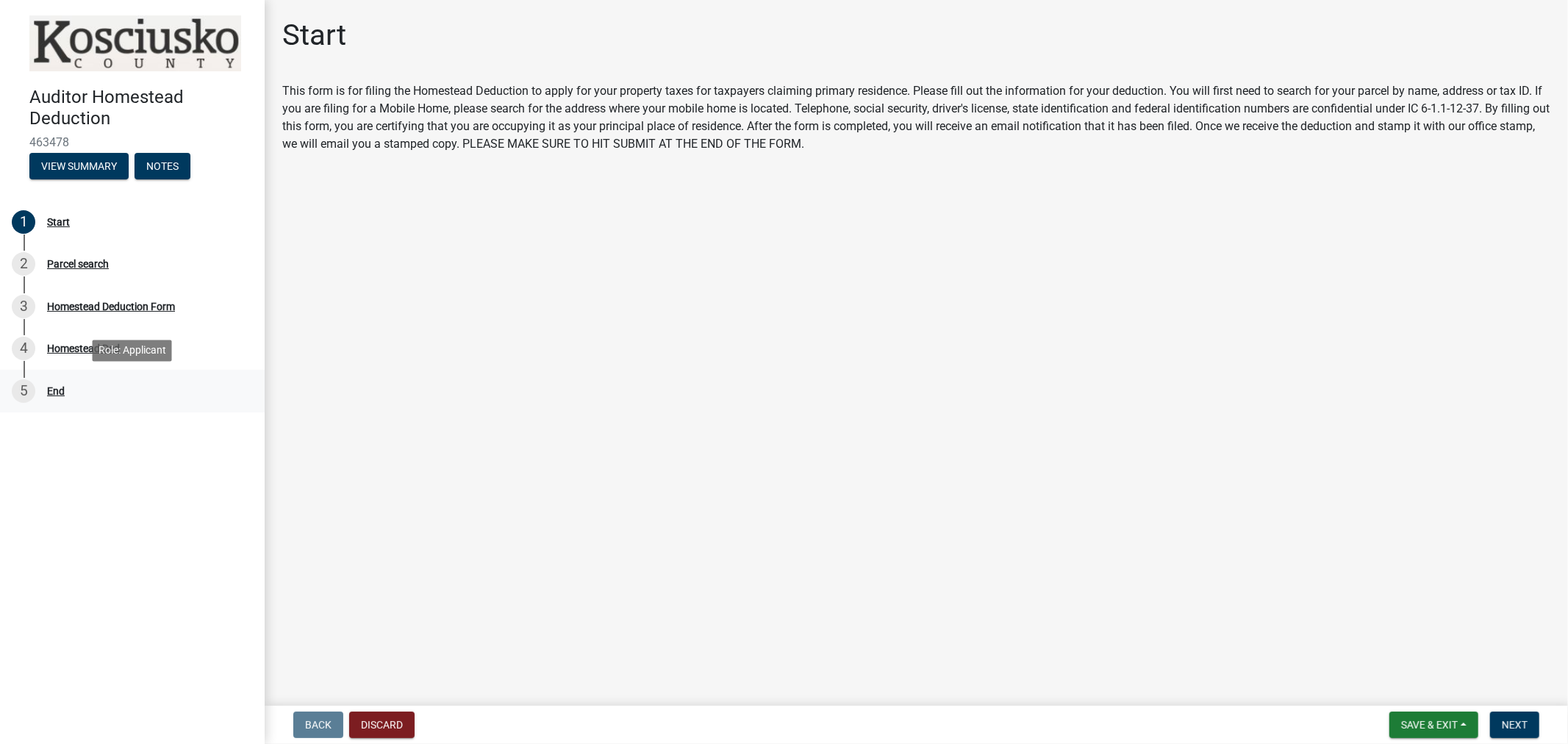
click at [143, 393] on div "5 End" at bounding box center [126, 391] width 229 height 24
click at [405, 233] on main "Start This form is for filing the Homestead Deduction to apply for your propert…" at bounding box center [917, 350] width 1304 height 700
click at [1515, 721] on span "Next" at bounding box center [1515, 725] width 26 height 11
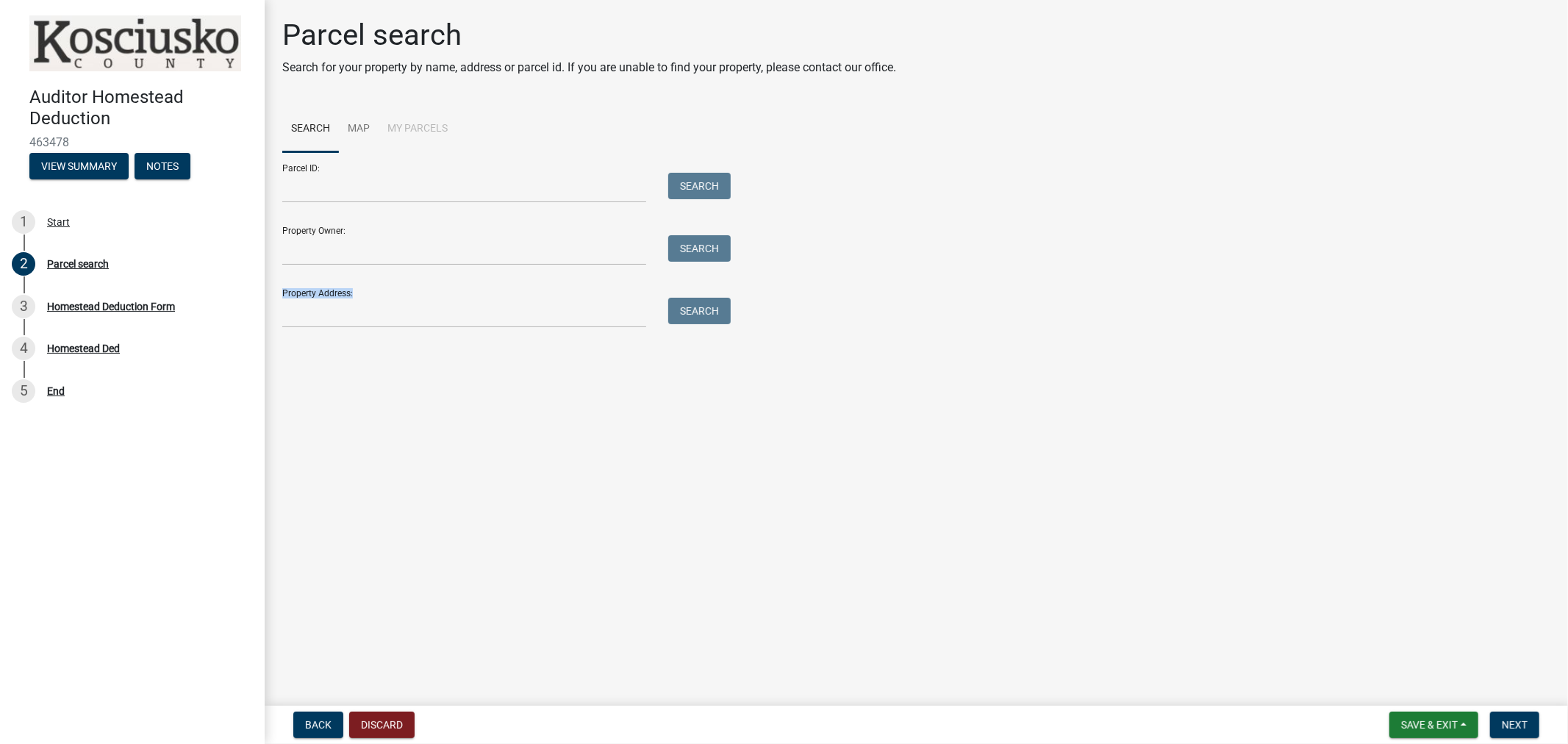
drag, startPoint x: 483, startPoint y: 401, endPoint x: 325, endPoint y: 120, distance: 322.4
click at [378, 192] on main "Parcel search Search for your property by name, address or parcel id. If you ar…" at bounding box center [917, 350] width 1304 height 700
click at [318, 247] on input "Property Owner:" at bounding box center [464, 250] width 364 height 30
type input "ditton mindy"
click at [687, 247] on button "Search" at bounding box center [700, 248] width 63 height 27
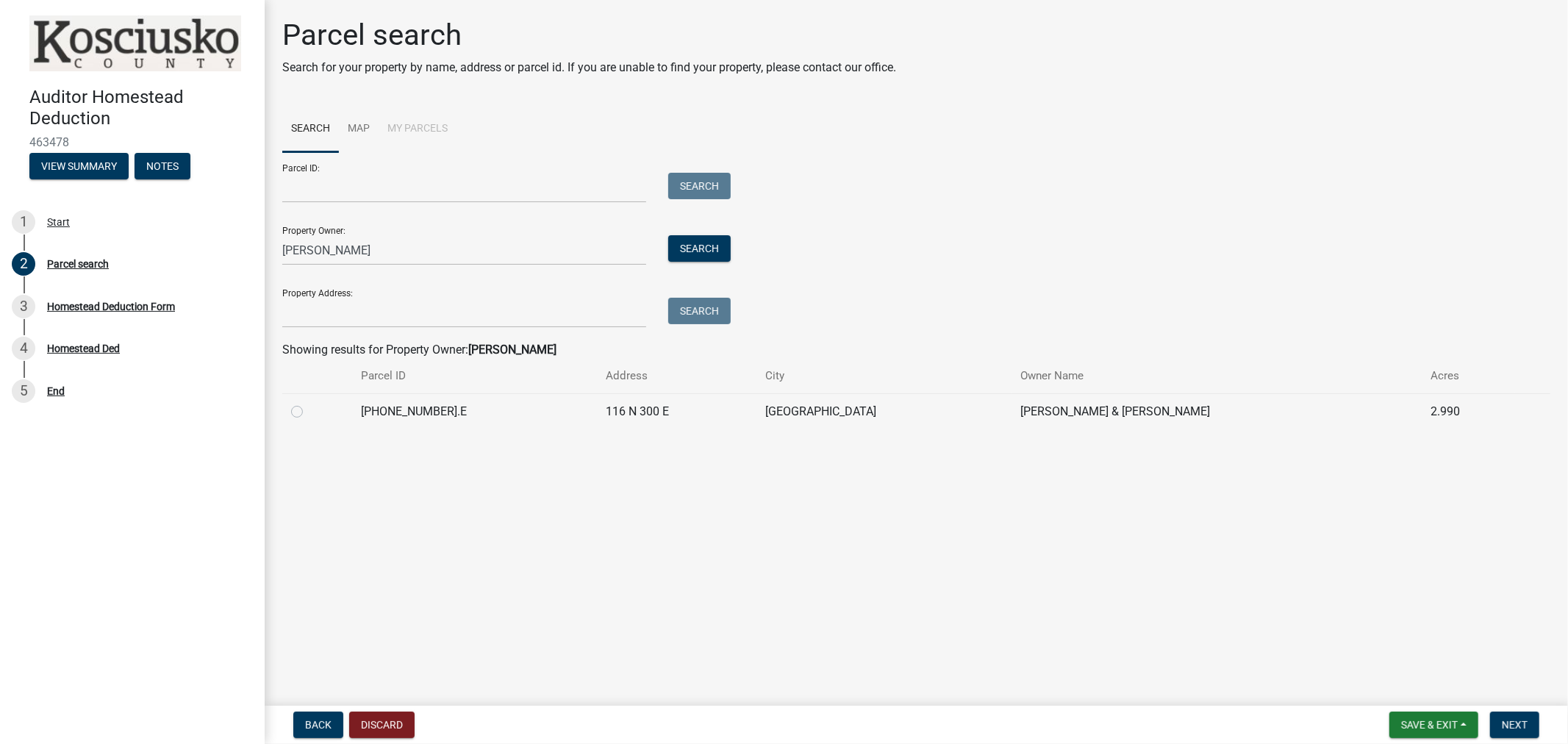
click at [309, 403] on label at bounding box center [309, 403] width 0 height 0
click at [309, 407] on input "radio" at bounding box center [313, 408] width 10 height 10
radio input "true"
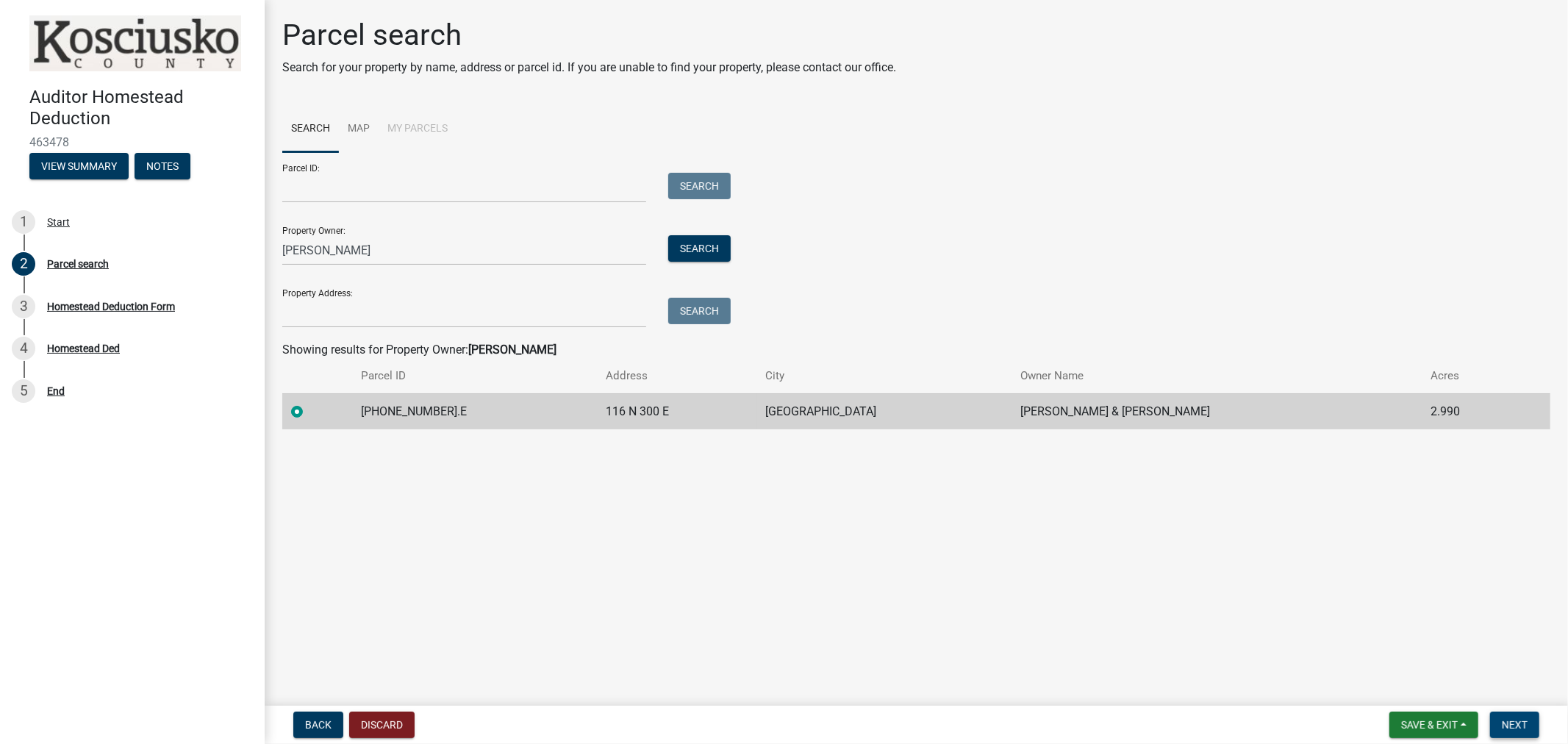
click at [1522, 715] on button "Next" at bounding box center [1515, 725] width 50 height 27
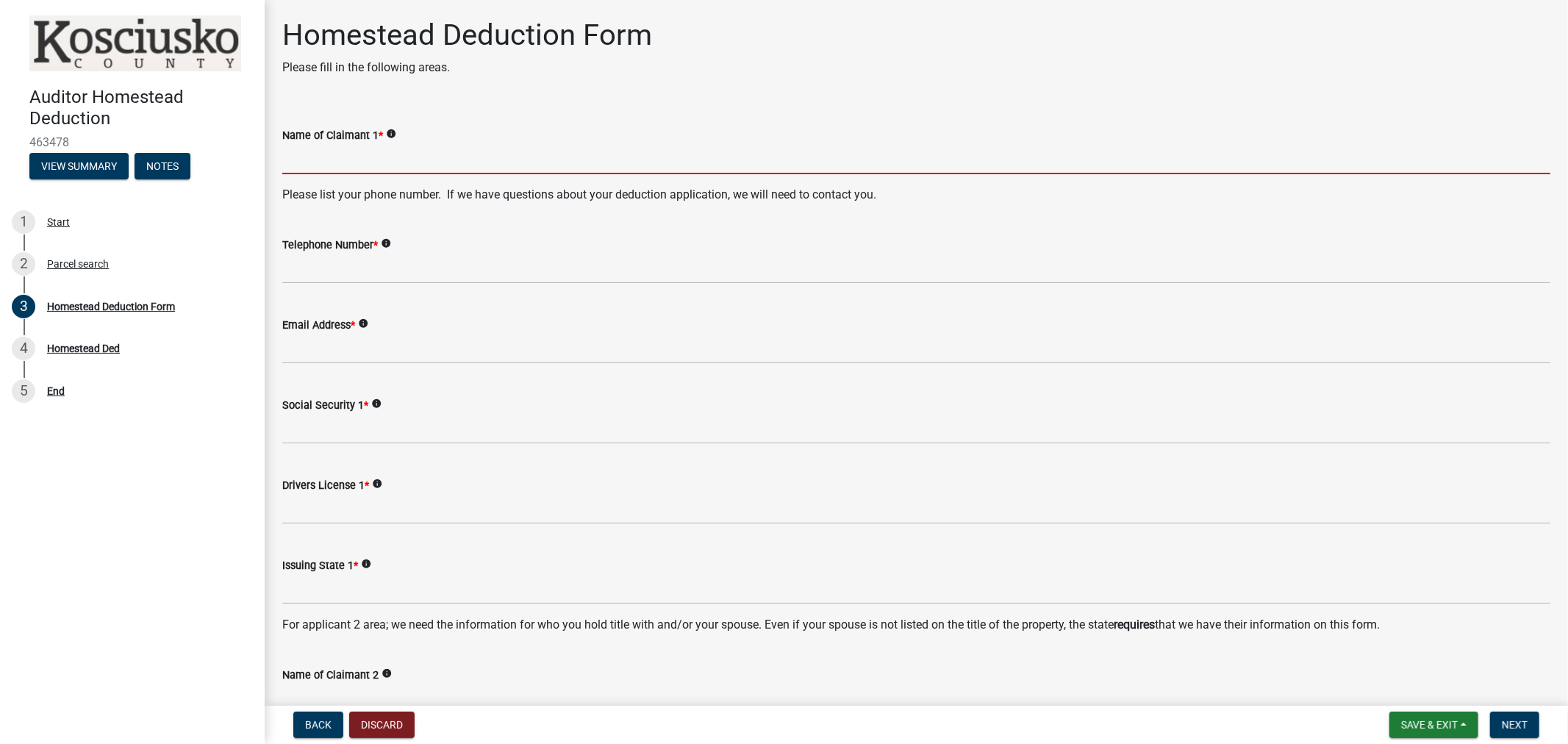
click at [302, 163] on input "Name of Claimant 1 *" at bounding box center [917, 159] width 1269 height 30
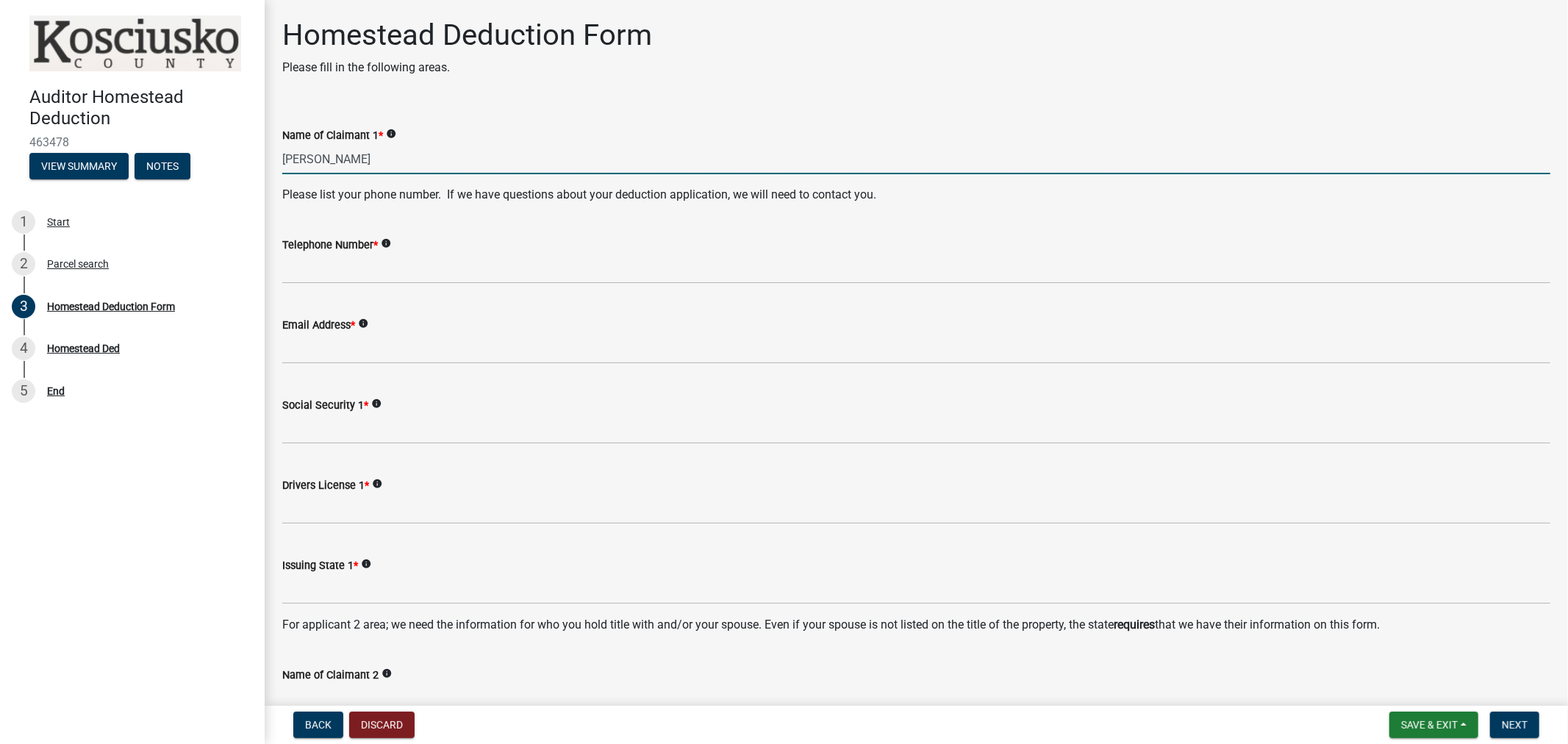
type input "Mindy Ditton"
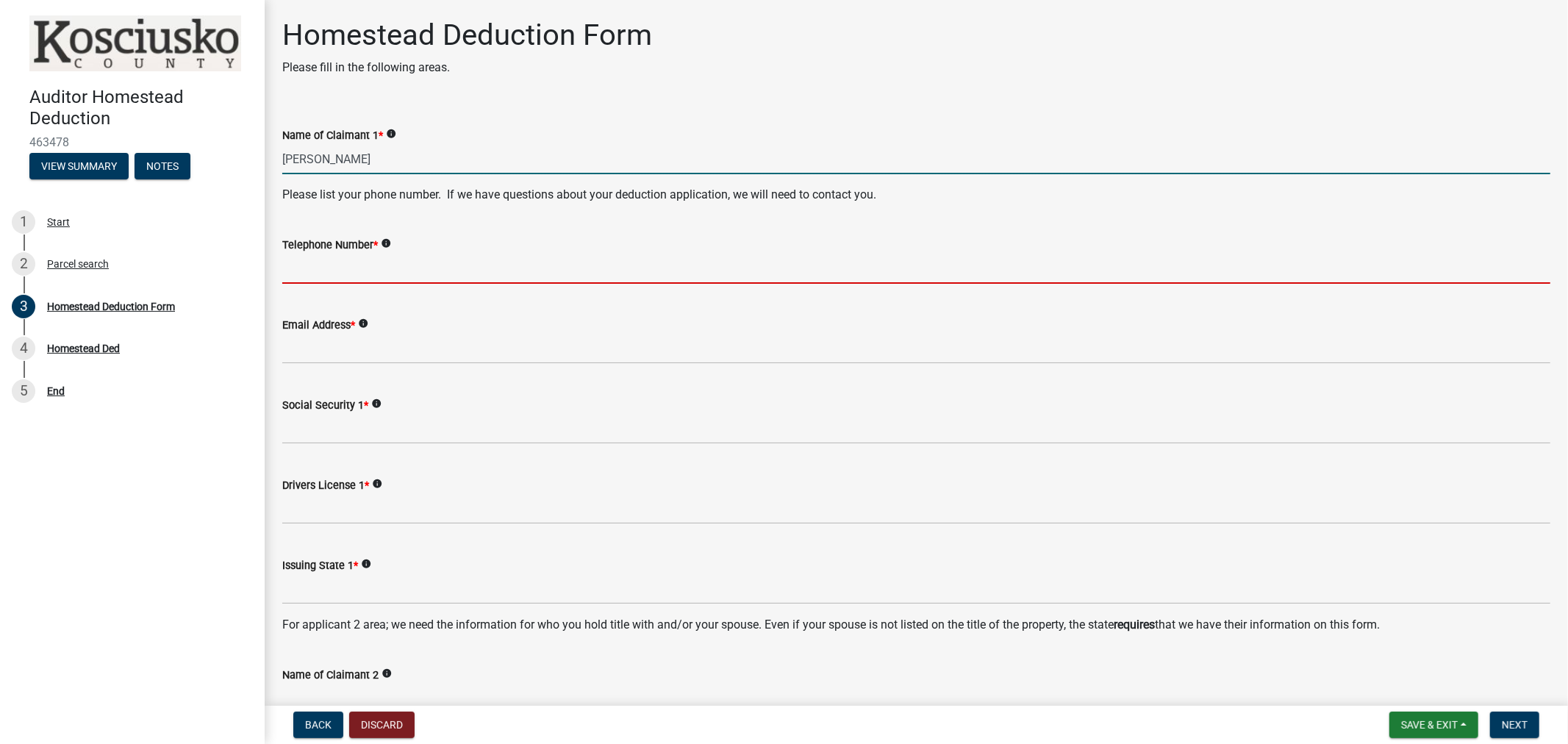
click at [318, 254] on input "Telephone Number *" at bounding box center [917, 268] width 1269 height 30
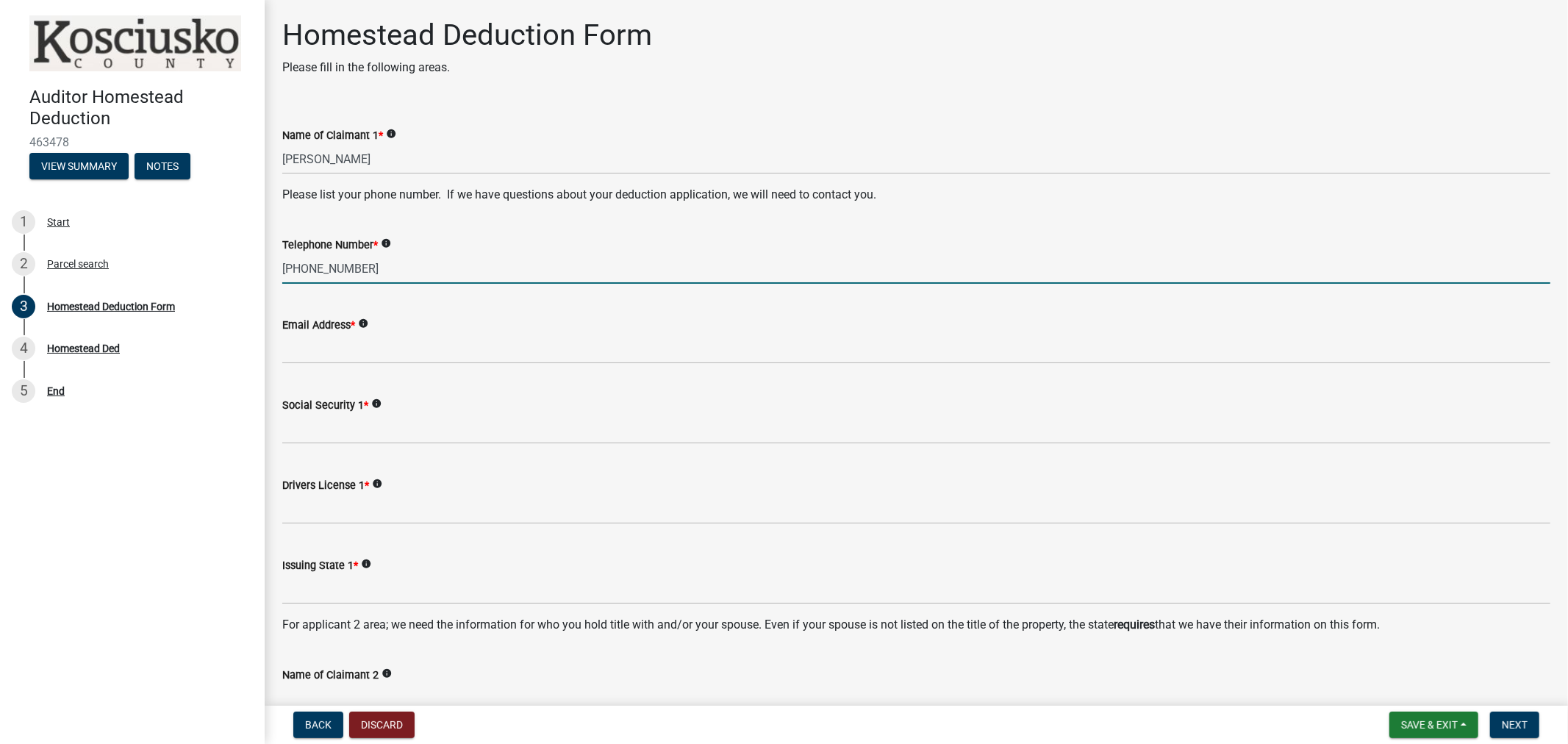
type input "574-265-7159"
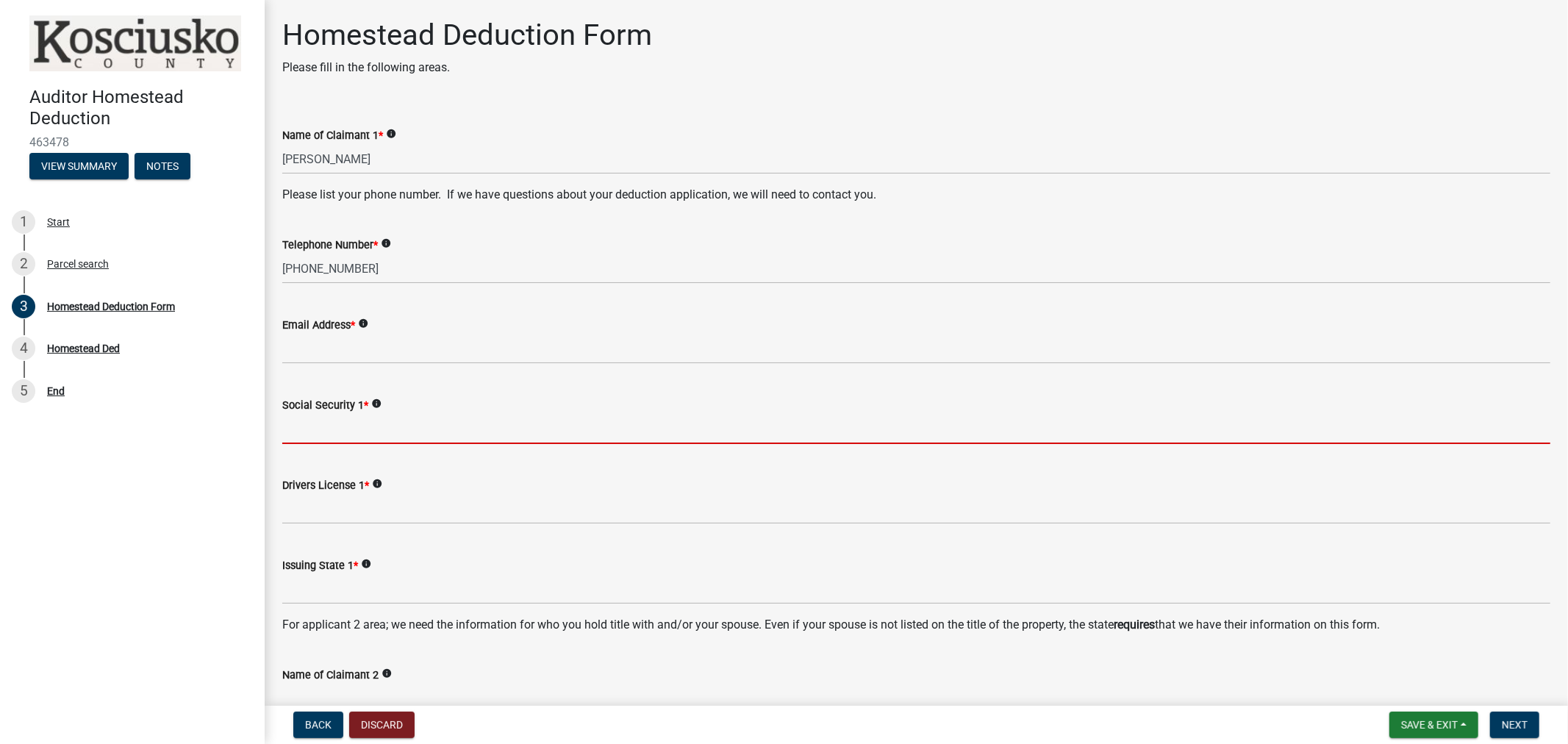
click at [344, 420] on input "Social Security 1 *" at bounding box center [917, 429] width 1269 height 30
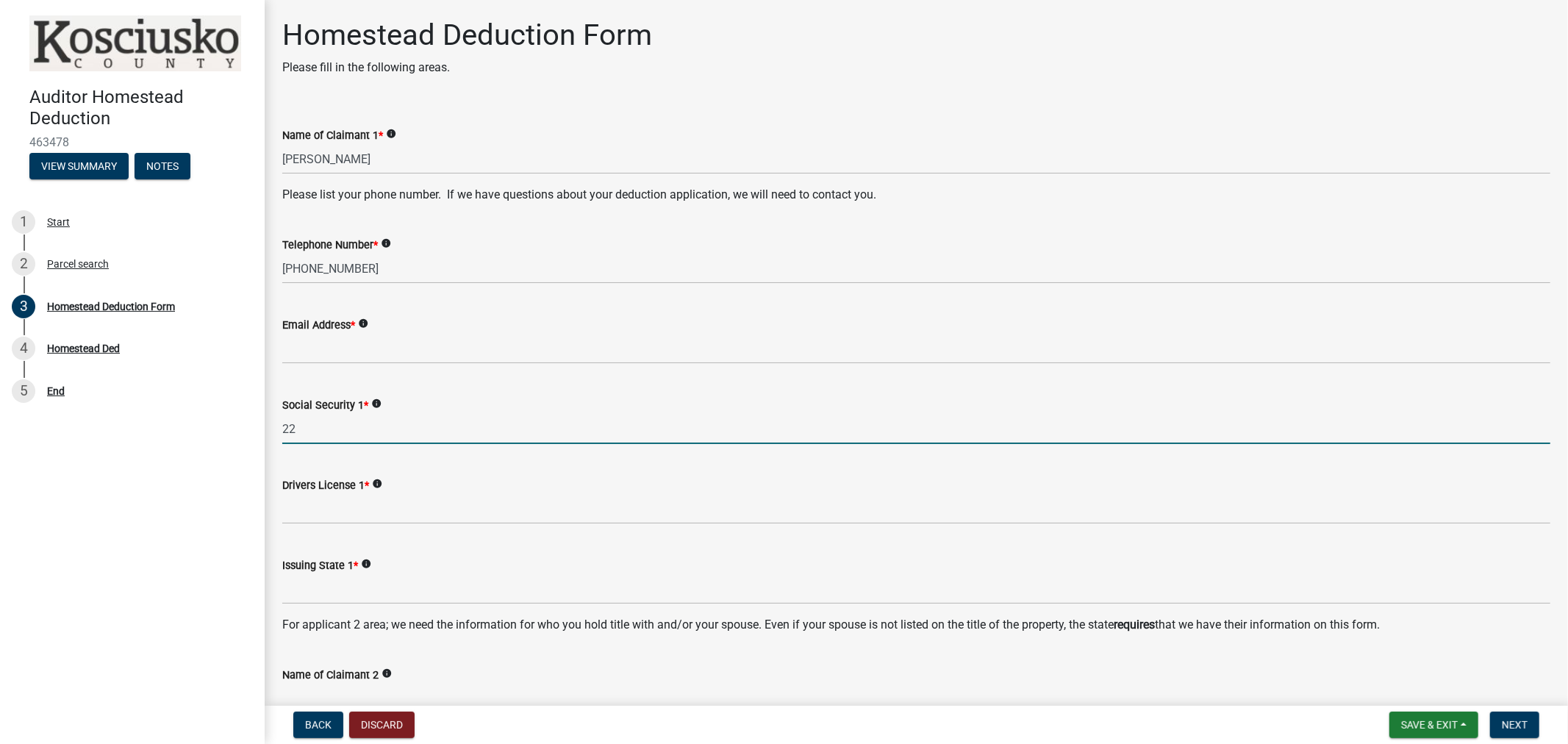
type input "2"
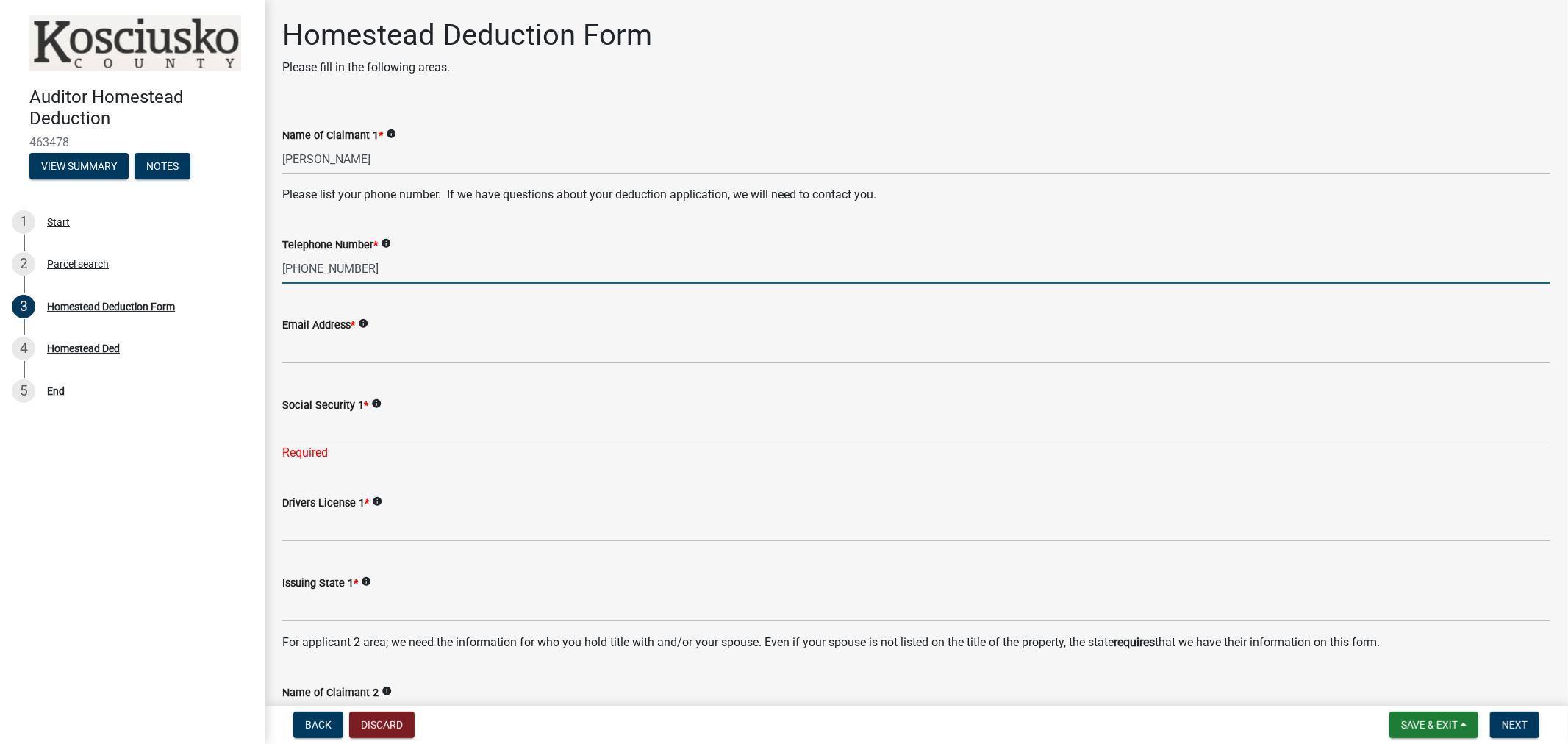
click at [371, 268] on input "574-265-7159" at bounding box center [917, 268] width 1269 height 30
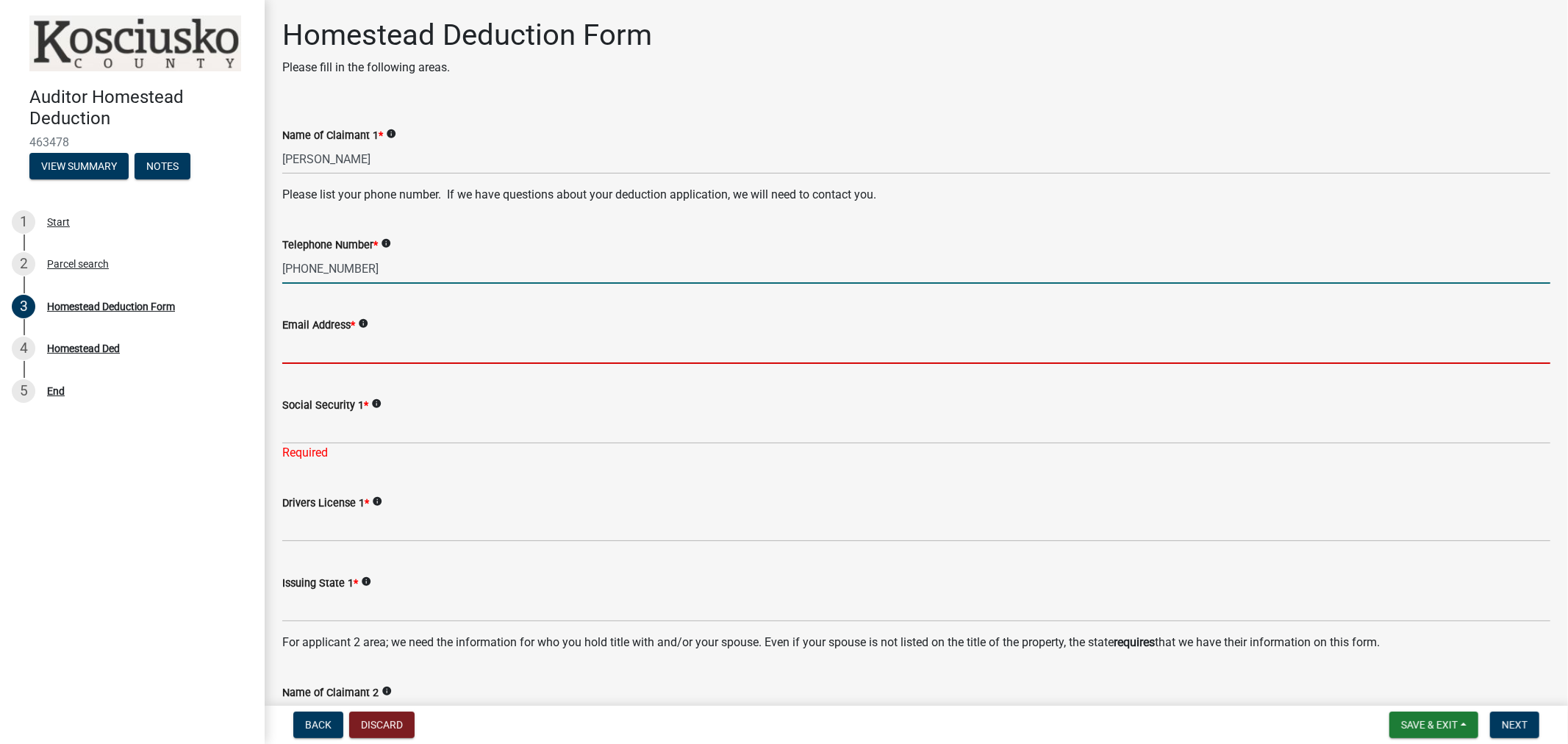
click at [344, 355] on input "Email Address *" at bounding box center [917, 348] width 1269 height 30
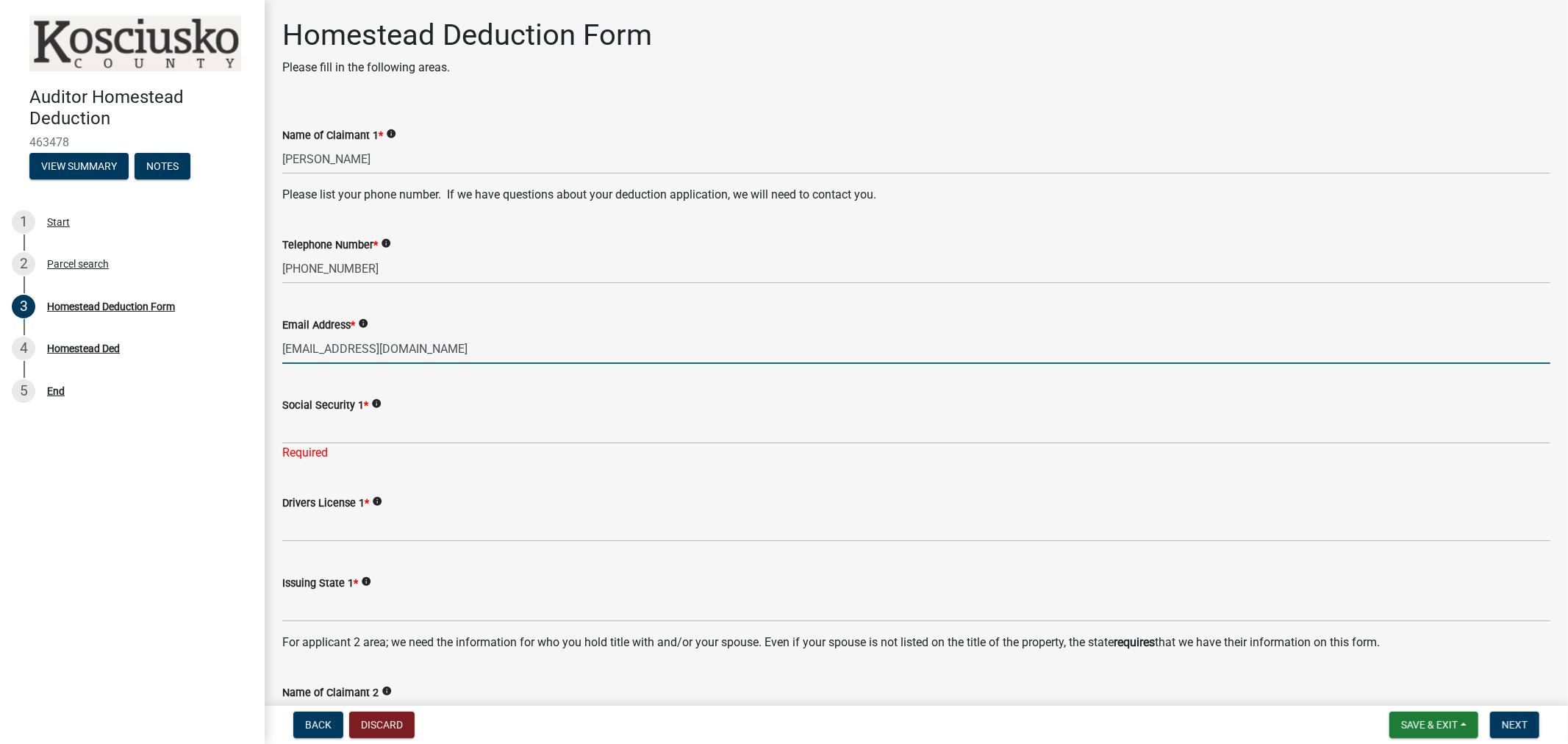
type input "mindyditton6@gmail.com"
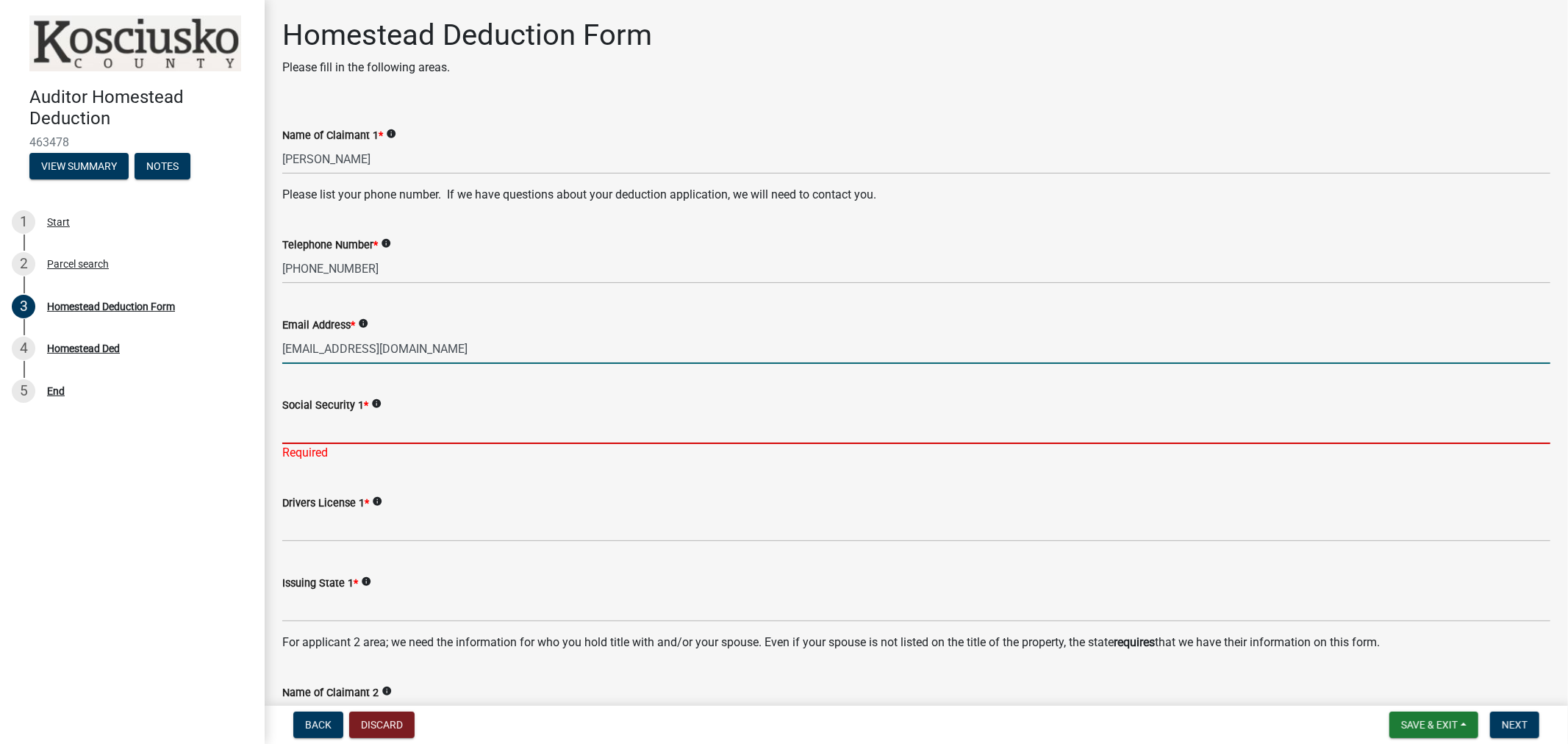
click at [335, 434] on input "Social Security 1 *" at bounding box center [917, 429] width 1269 height 30
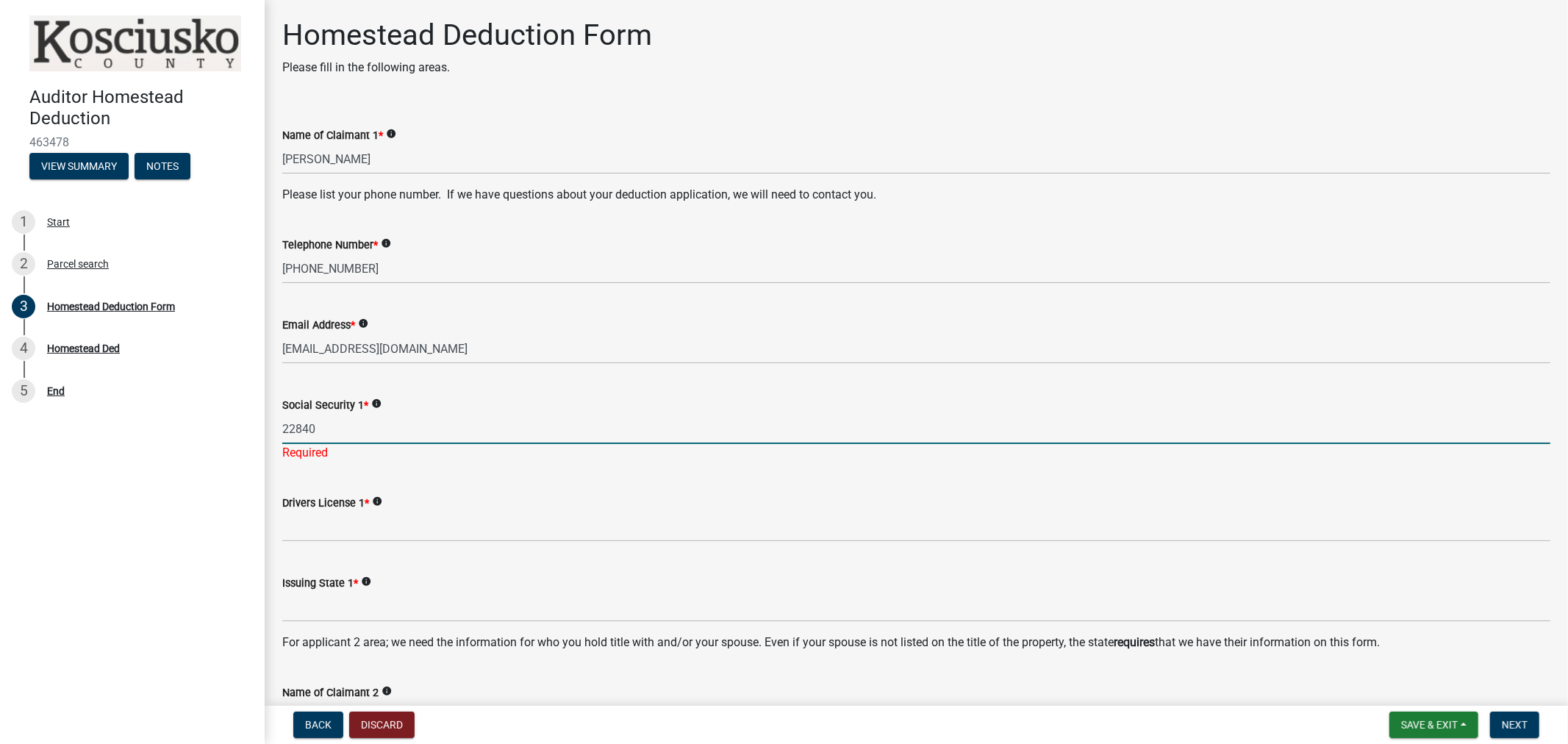
type input "22840"
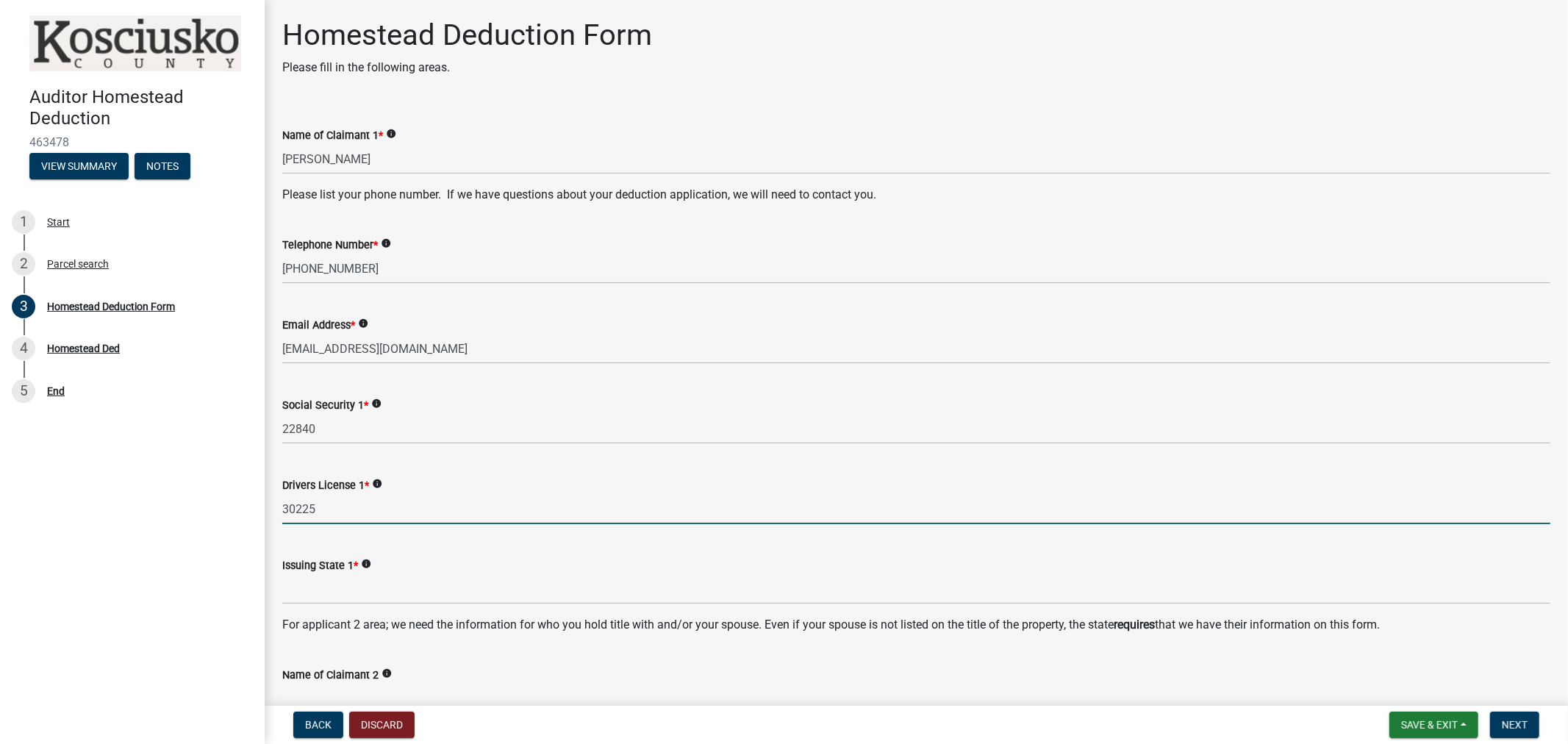
type input "30225"
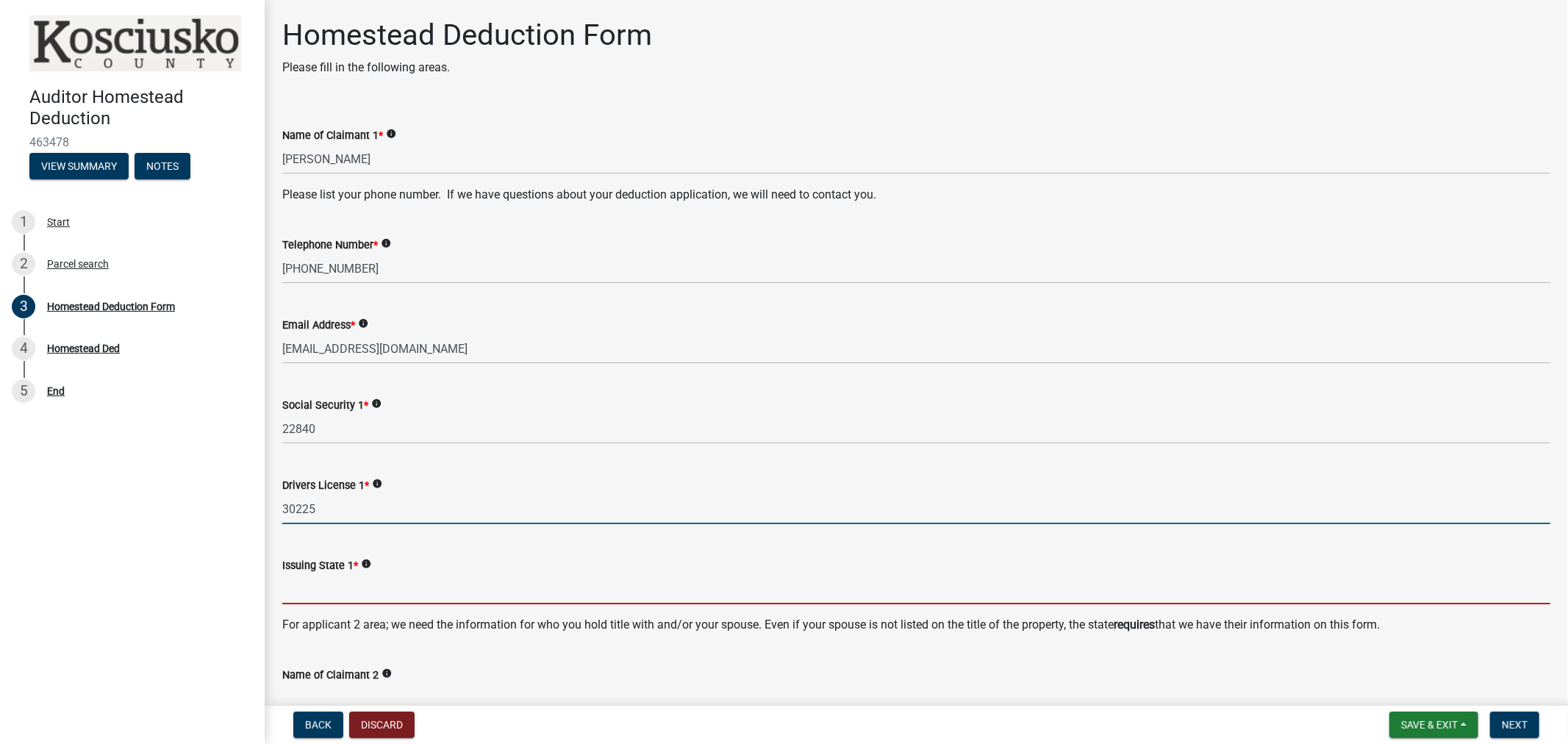
click at [307, 596] on input "Issuing State 1 *" at bounding box center [917, 589] width 1269 height 30
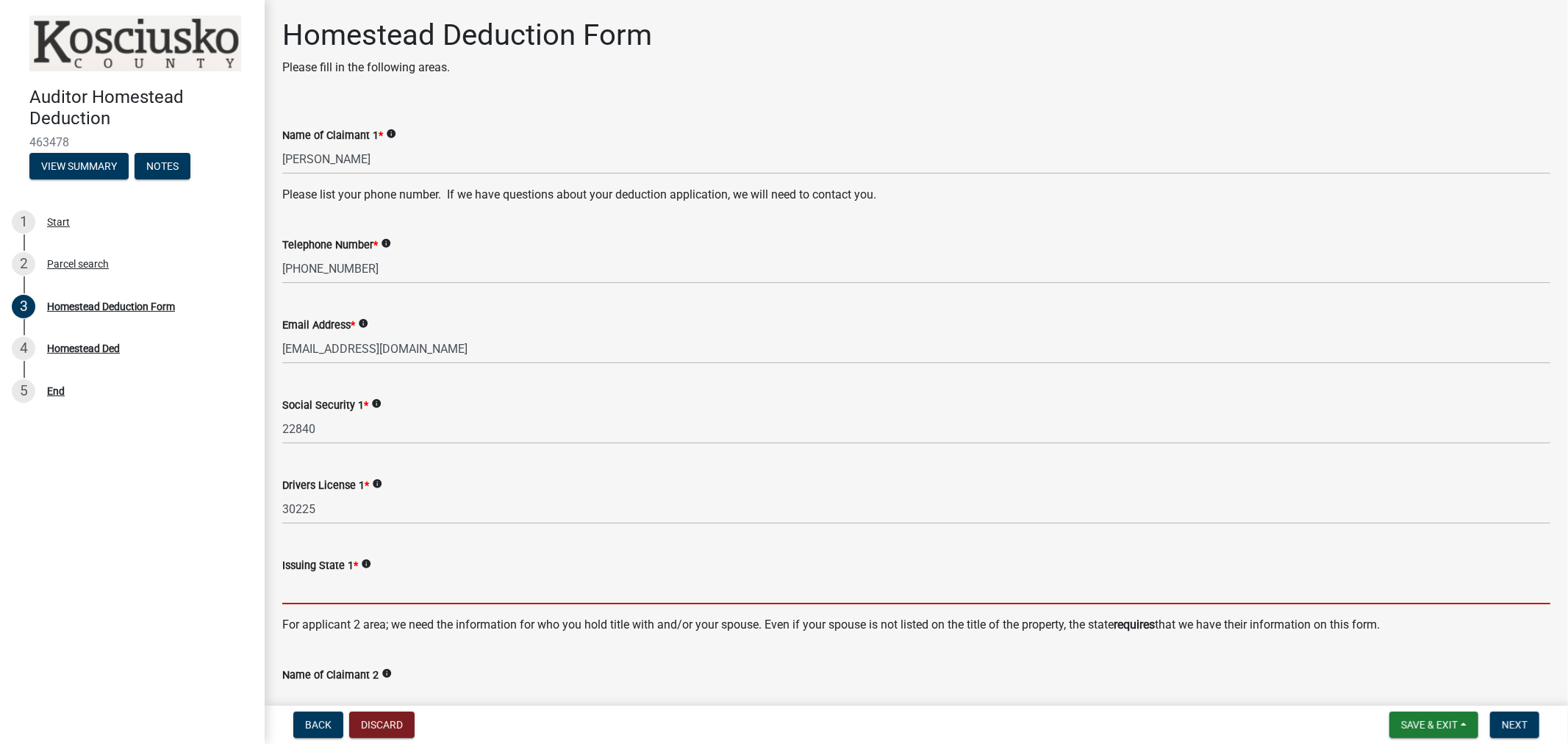
type input "IN"
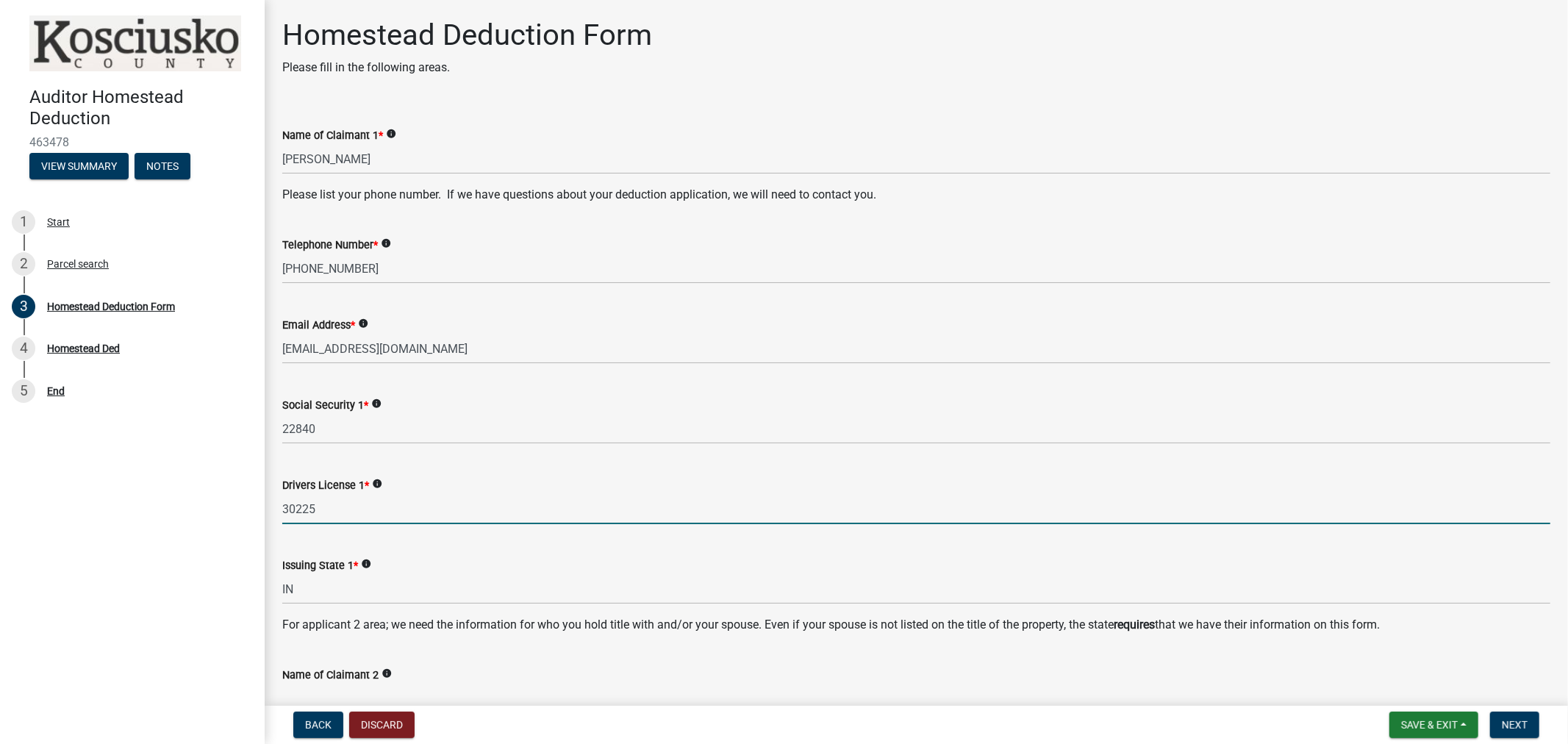
drag, startPoint x: 335, startPoint y: 517, endPoint x: 256, endPoint y: 503, distance: 80.2
click at [256, 503] on div "Auditor Homestead Deduction 463478 View Summary Notes 1 Start 2 Parcel search 3…" at bounding box center [784, 372] width 1568 height 744
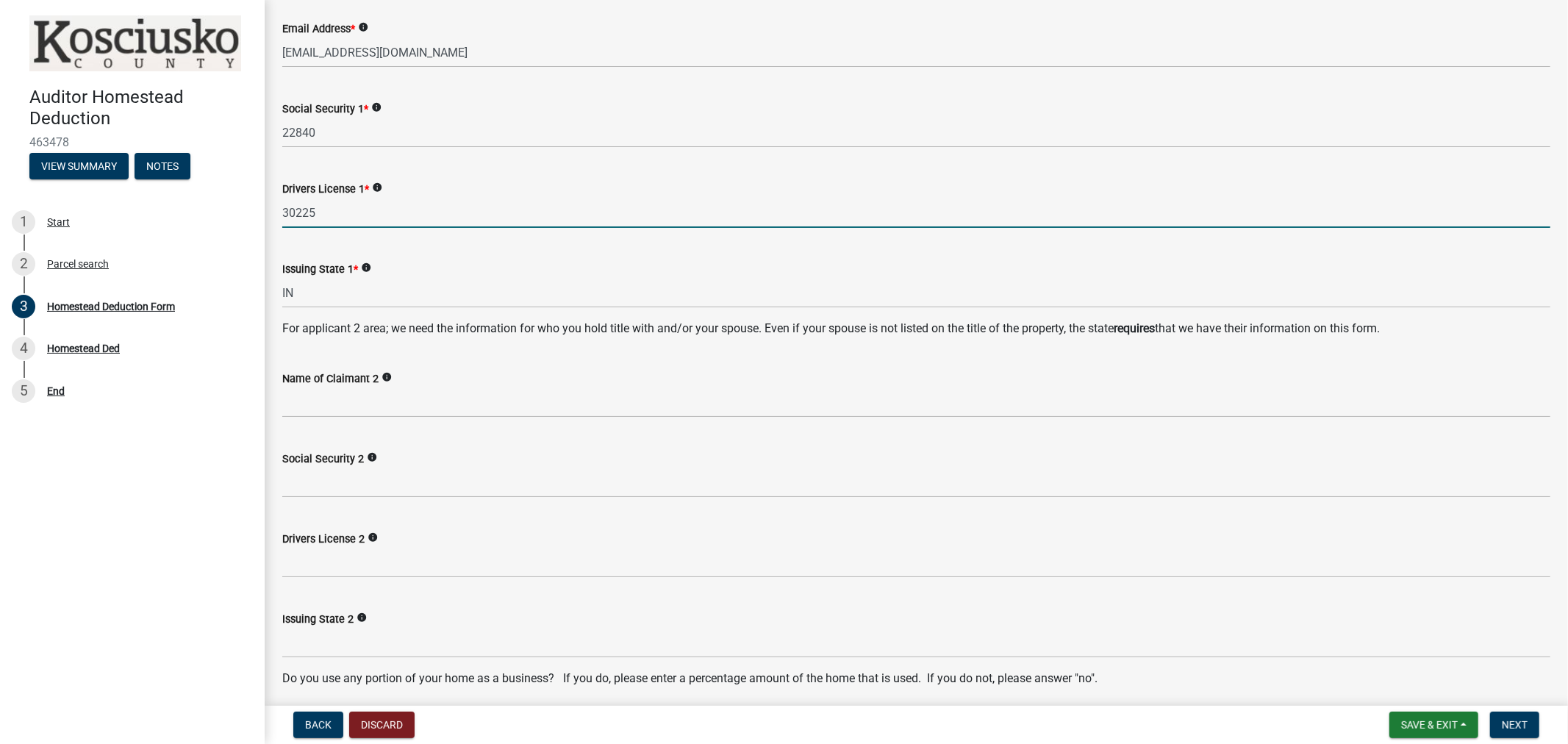
scroll to position [326, 0]
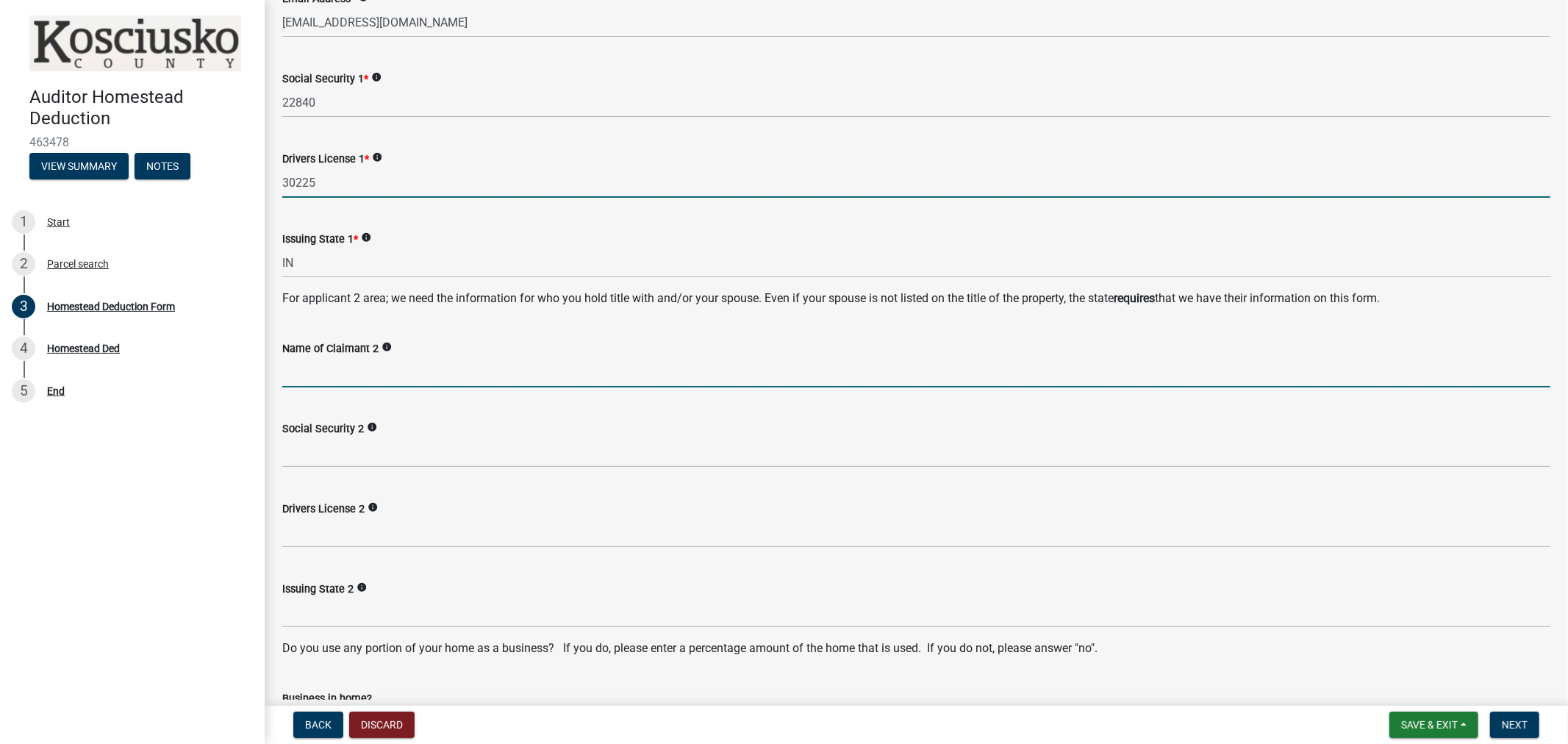
click at [325, 380] on input "Name of Claimant 2" at bounding box center [917, 372] width 1269 height 30
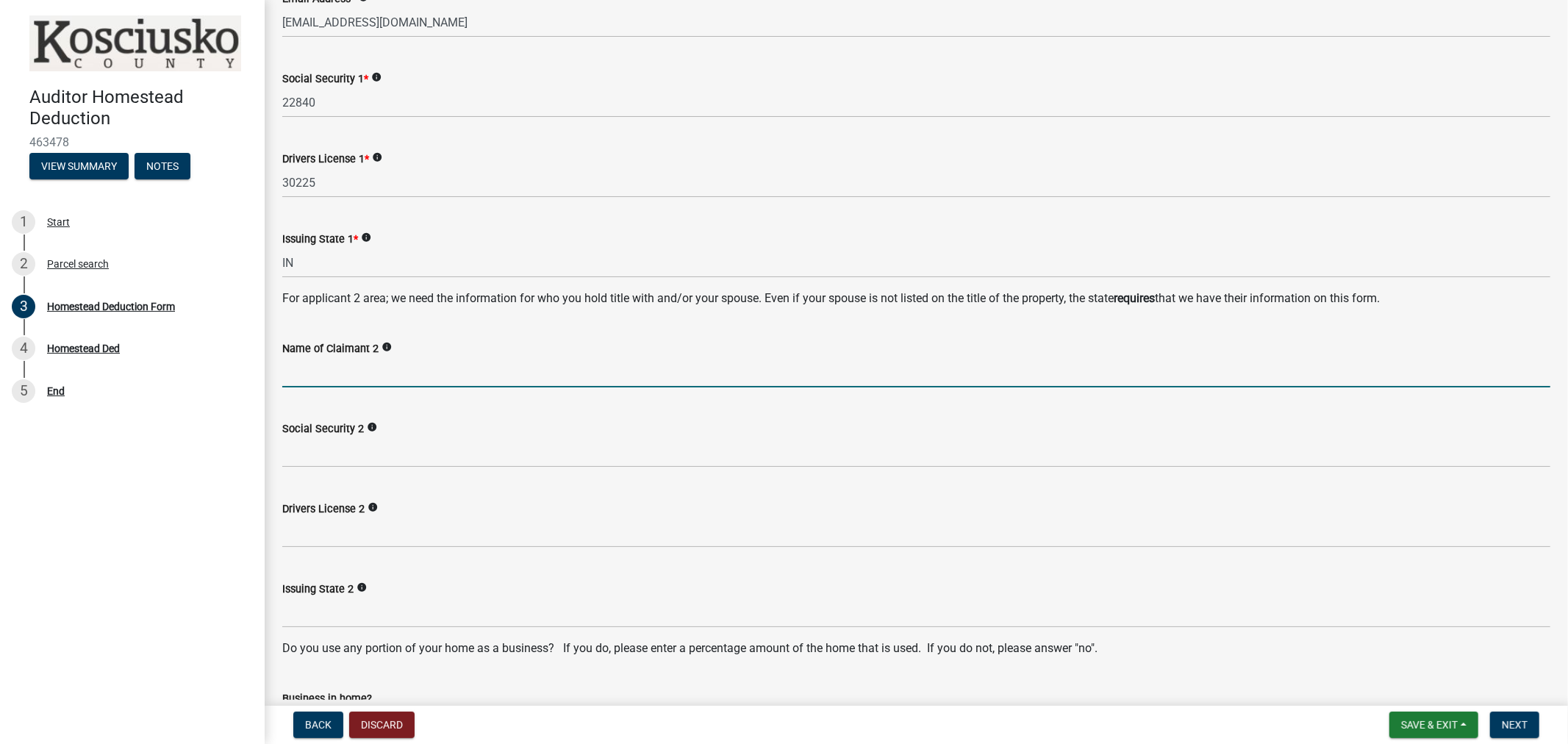
type input "NA"
drag, startPoint x: 309, startPoint y: 377, endPoint x: 276, endPoint y: 374, distance: 33.1
click at [276, 374] on div "Name of Claimant 2 info NA" at bounding box center [917, 354] width 1291 height 69
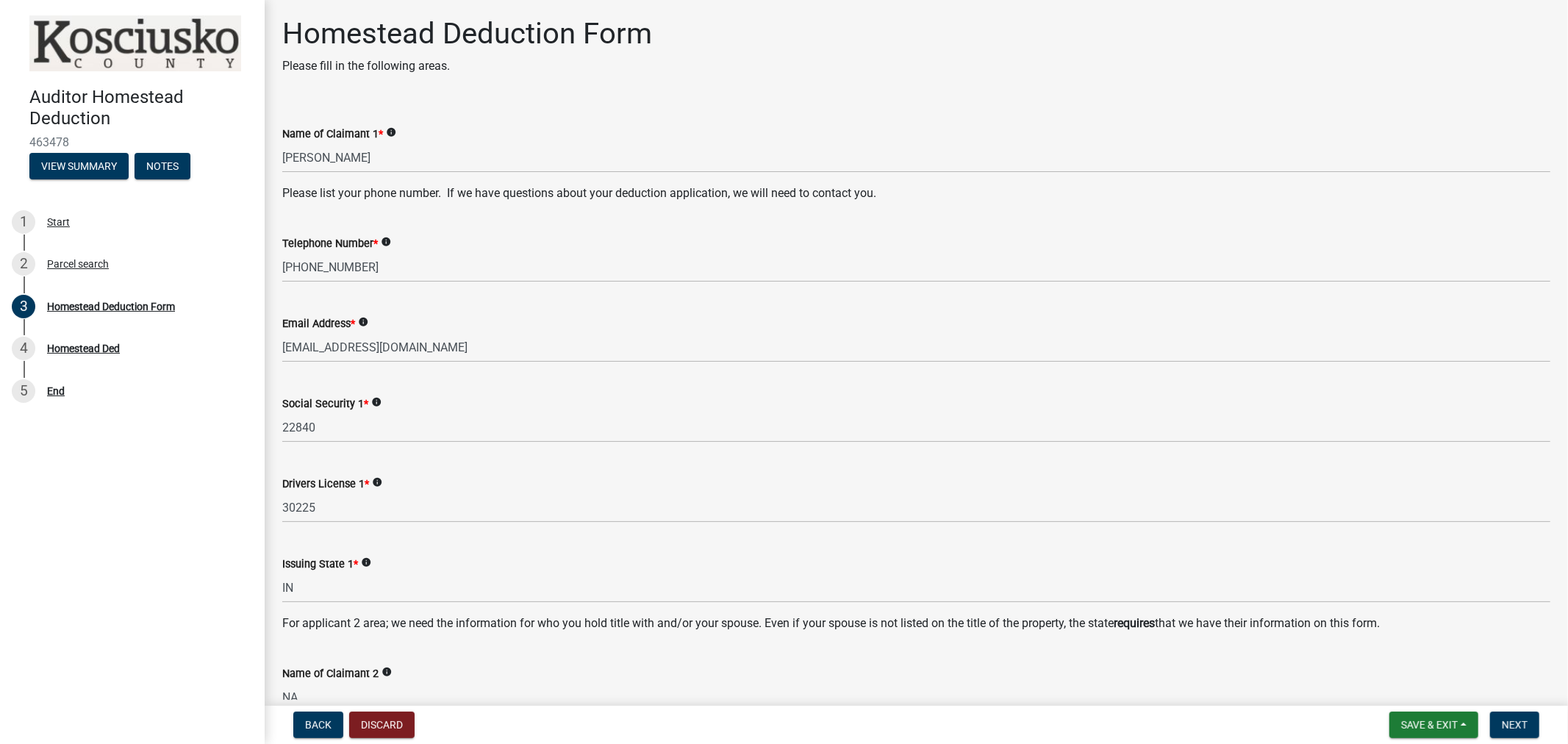
scroll to position [0, 0]
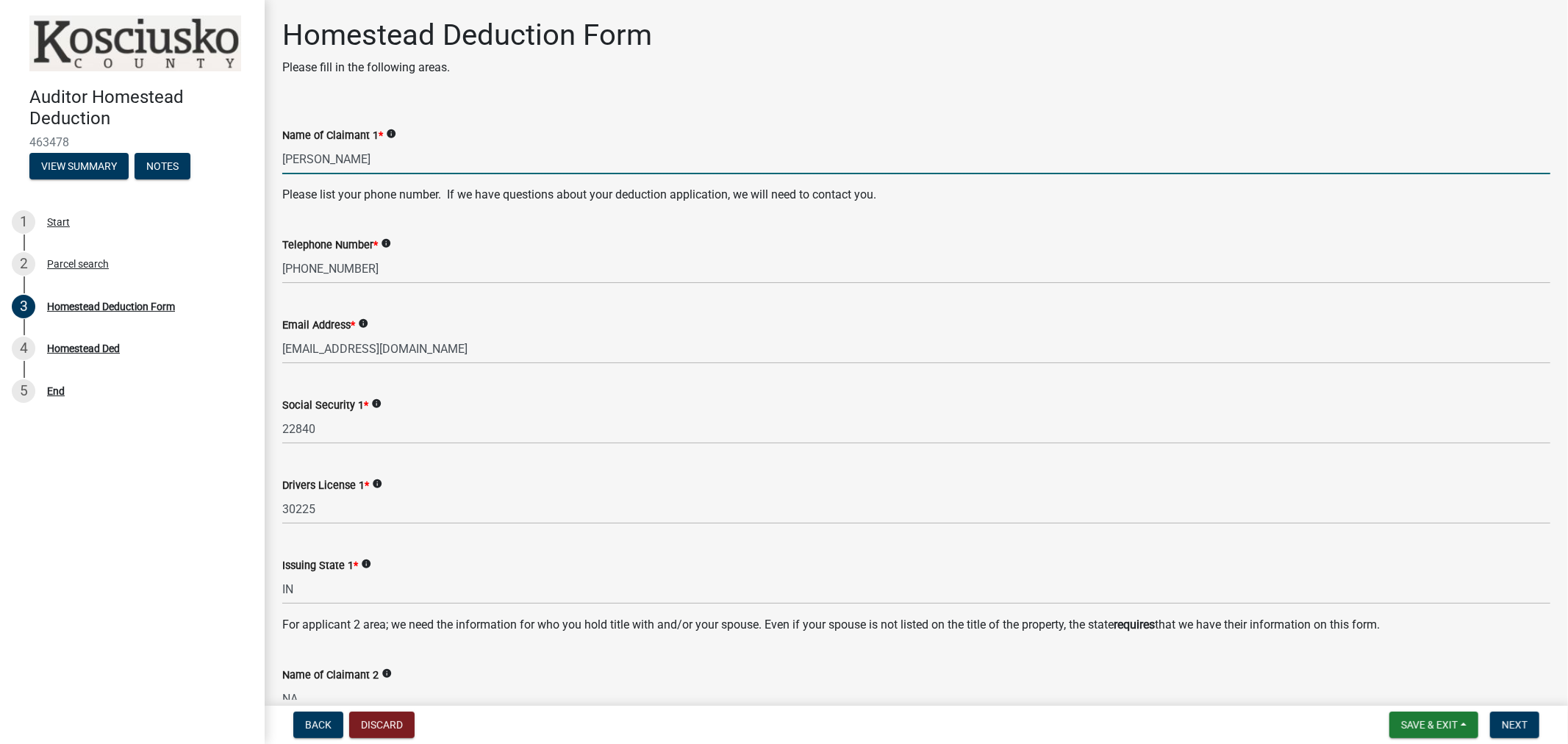
drag, startPoint x: 372, startPoint y: 162, endPoint x: 276, endPoint y: 162, distance: 96.0
click at [276, 160] on div "Name of Claimant 1 * info Mindy Ditton" at bounding box center [917, 141] width 1291 height 69
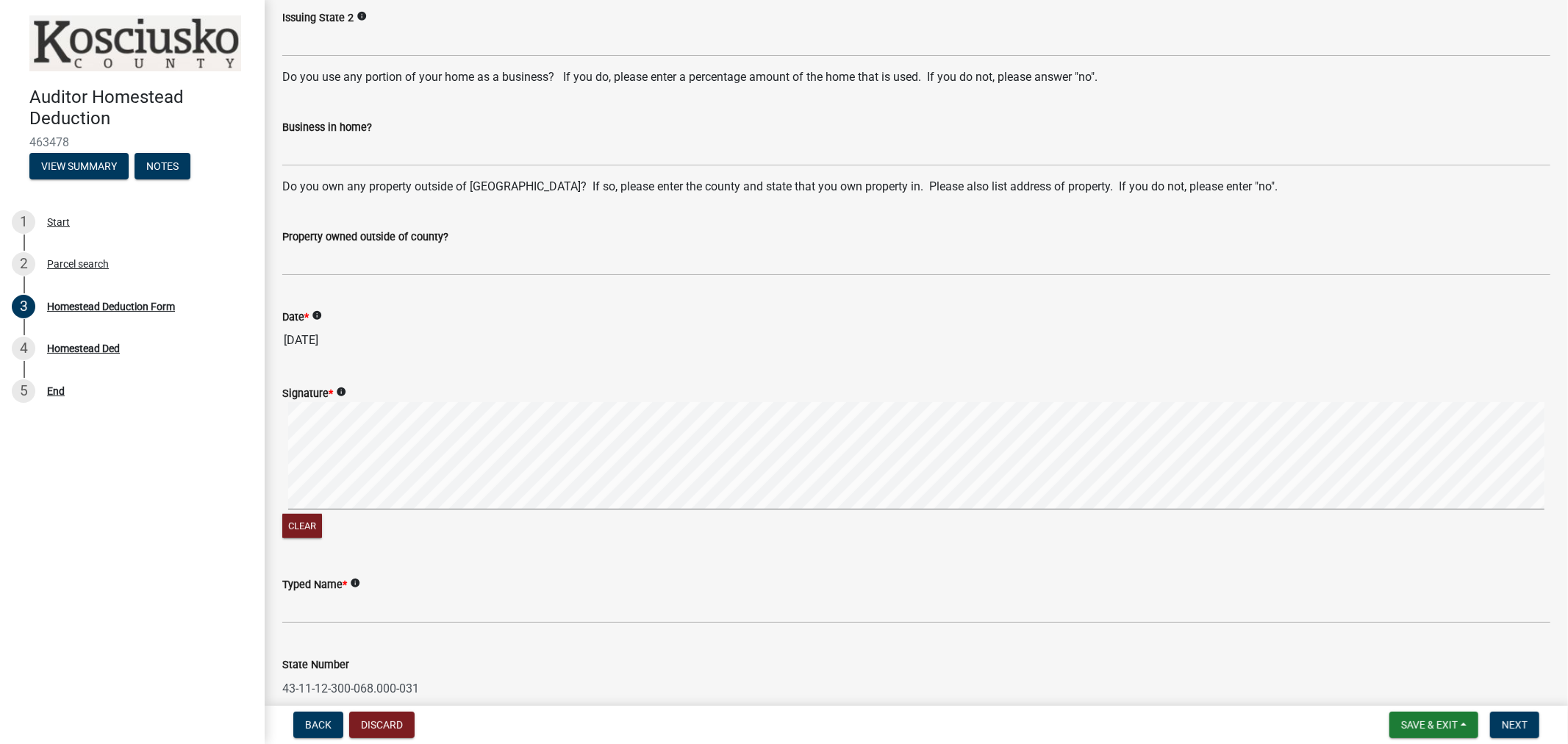
scroll to position [898, 0]
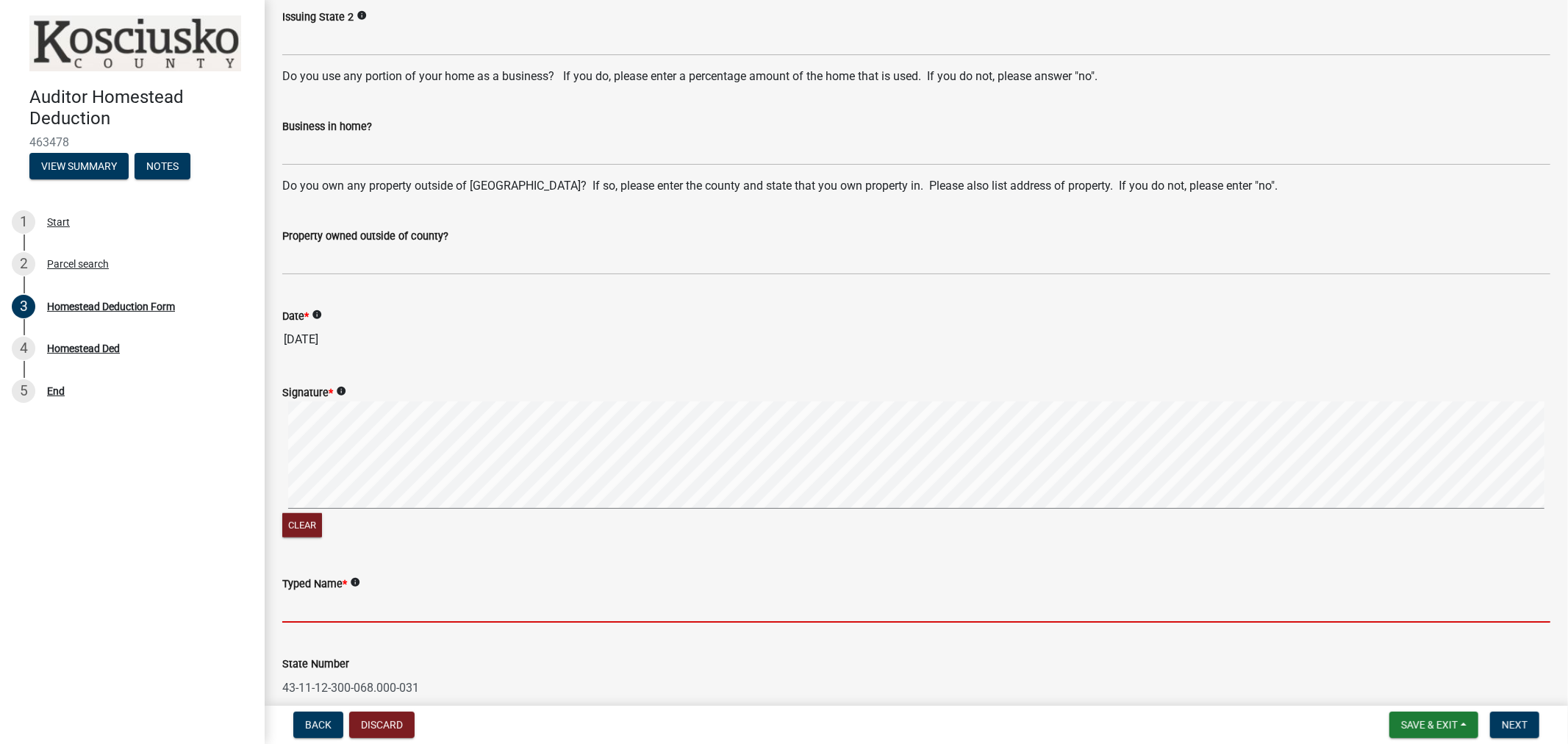
click at [307, 601] on input "Typed Name *" at bounding box center [917, 607] width 1269 height 30
paste input "Mindy Ditton"
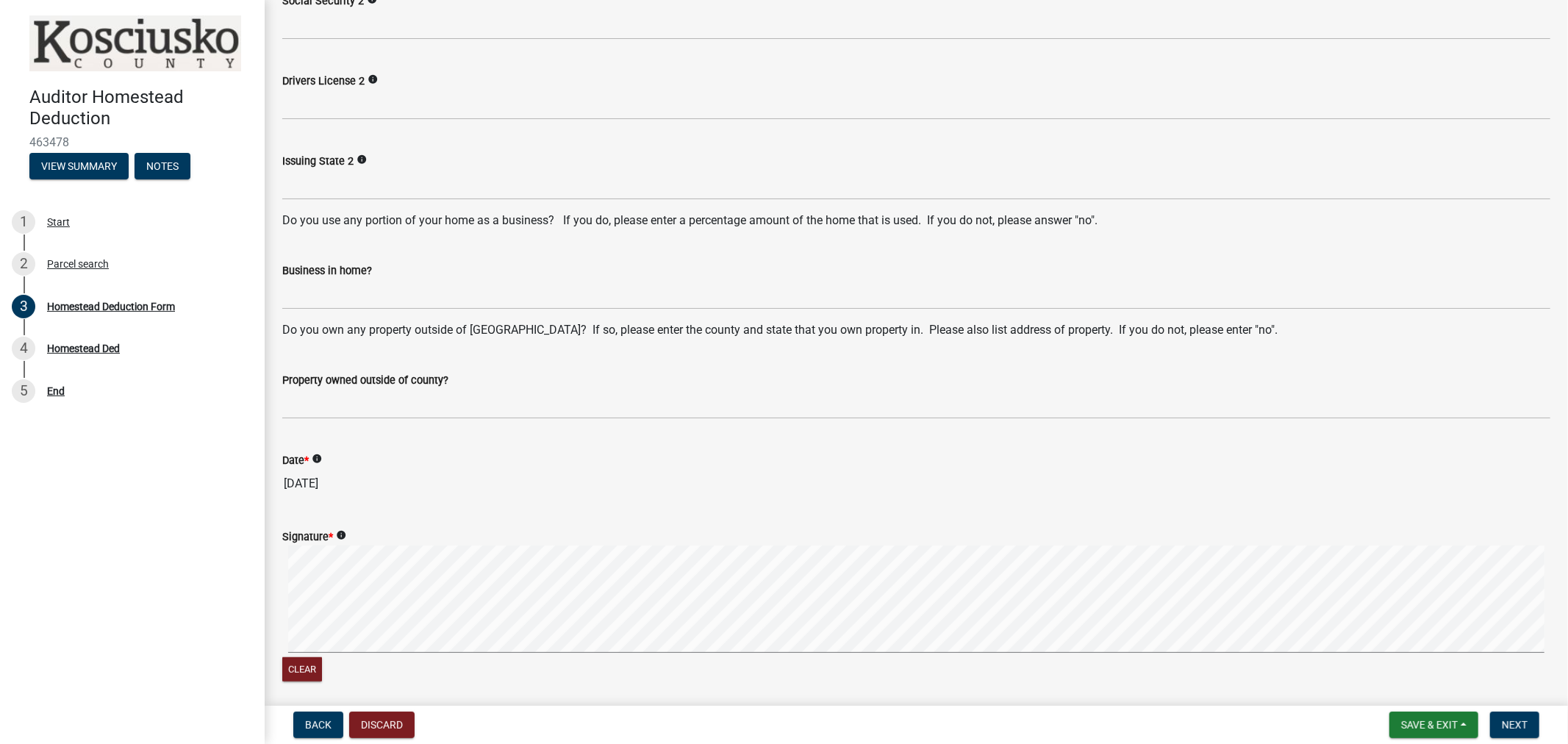
scroll to position [571, 0]
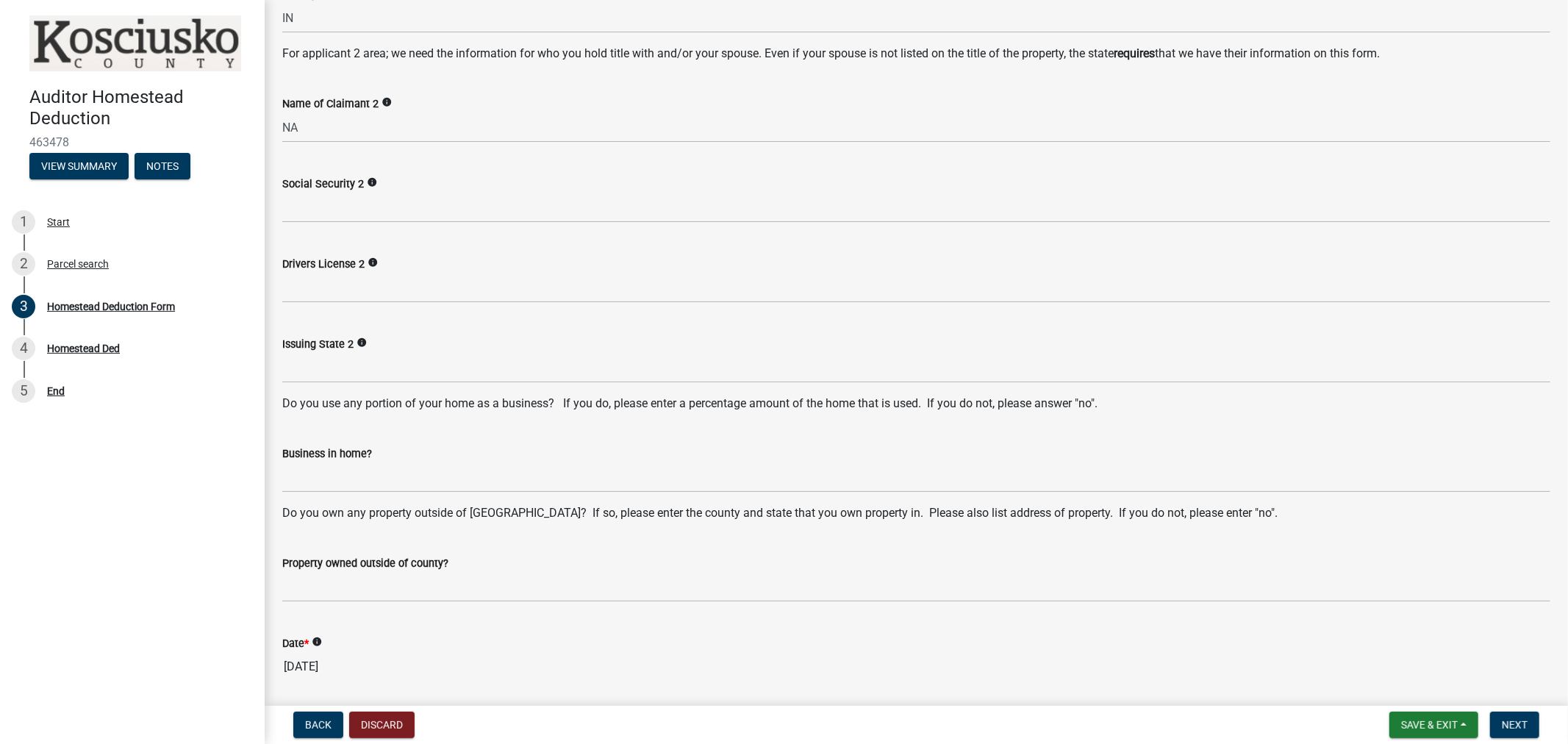
type input "Mindy Ditton"
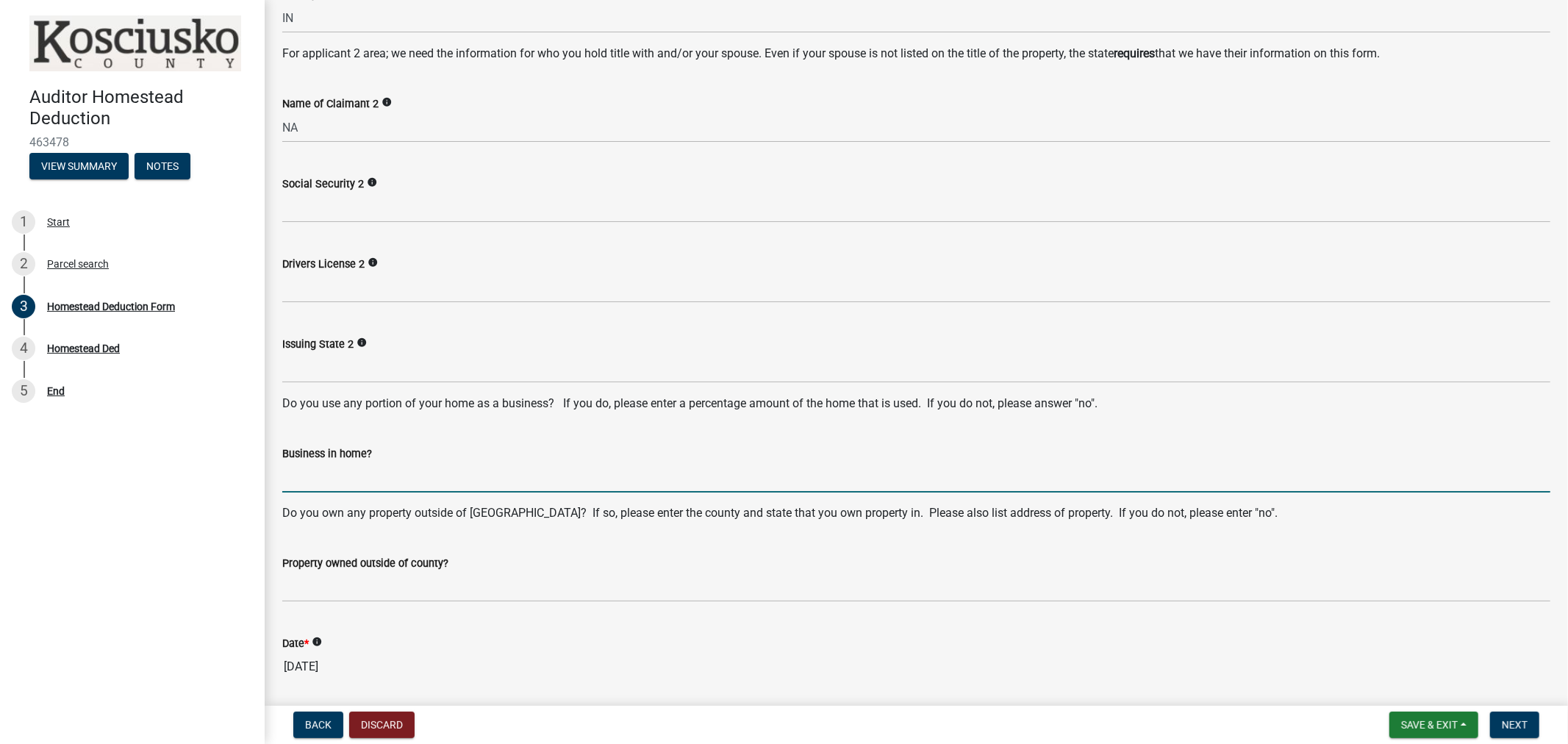
click at [314, 471] on input "Business in home?" at bounding box center [917, 477] width 1269 height 30
type input "NO"
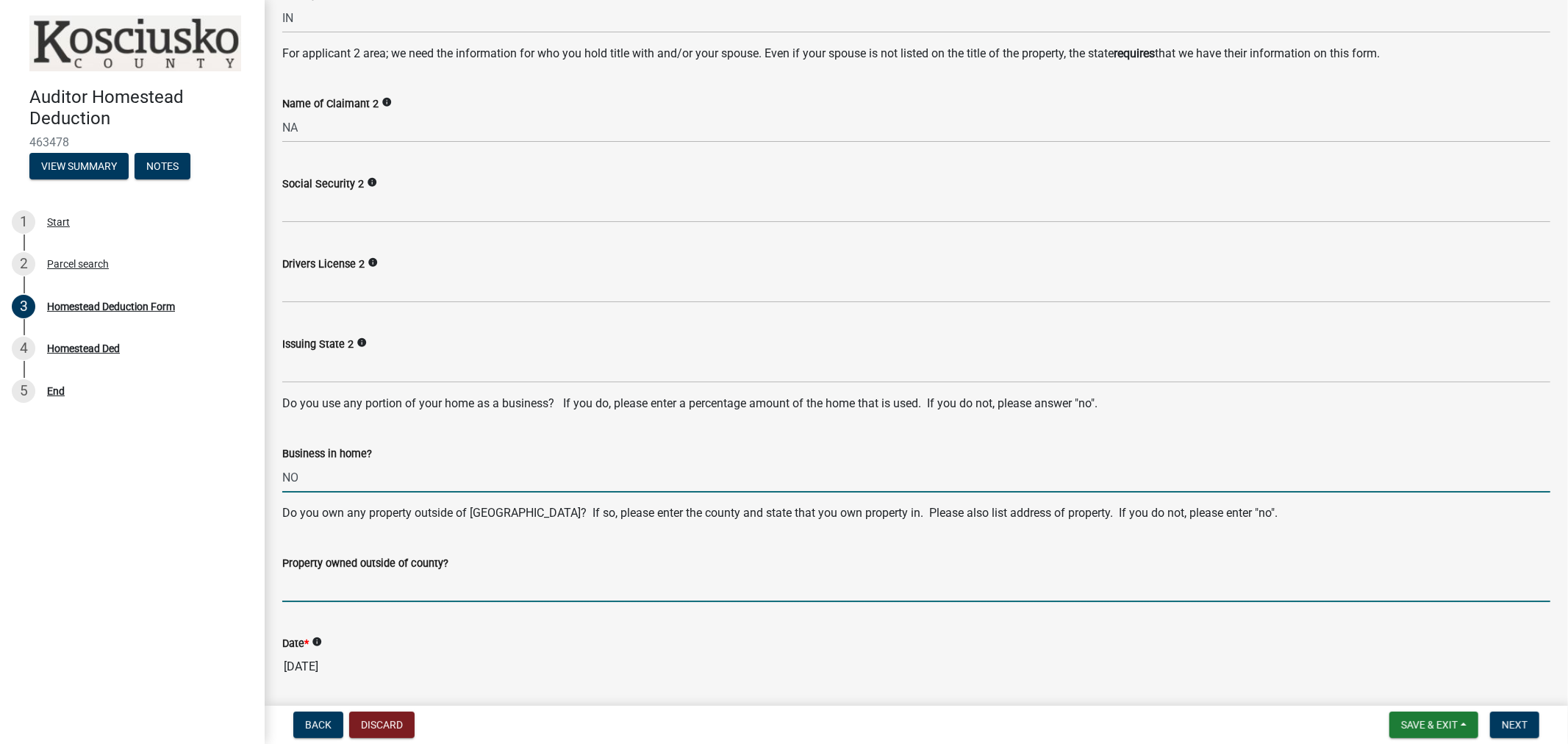
click at [316, 590] on input "Property owned outside of county?" at bounding box center [917, 587] width 1269 height 30
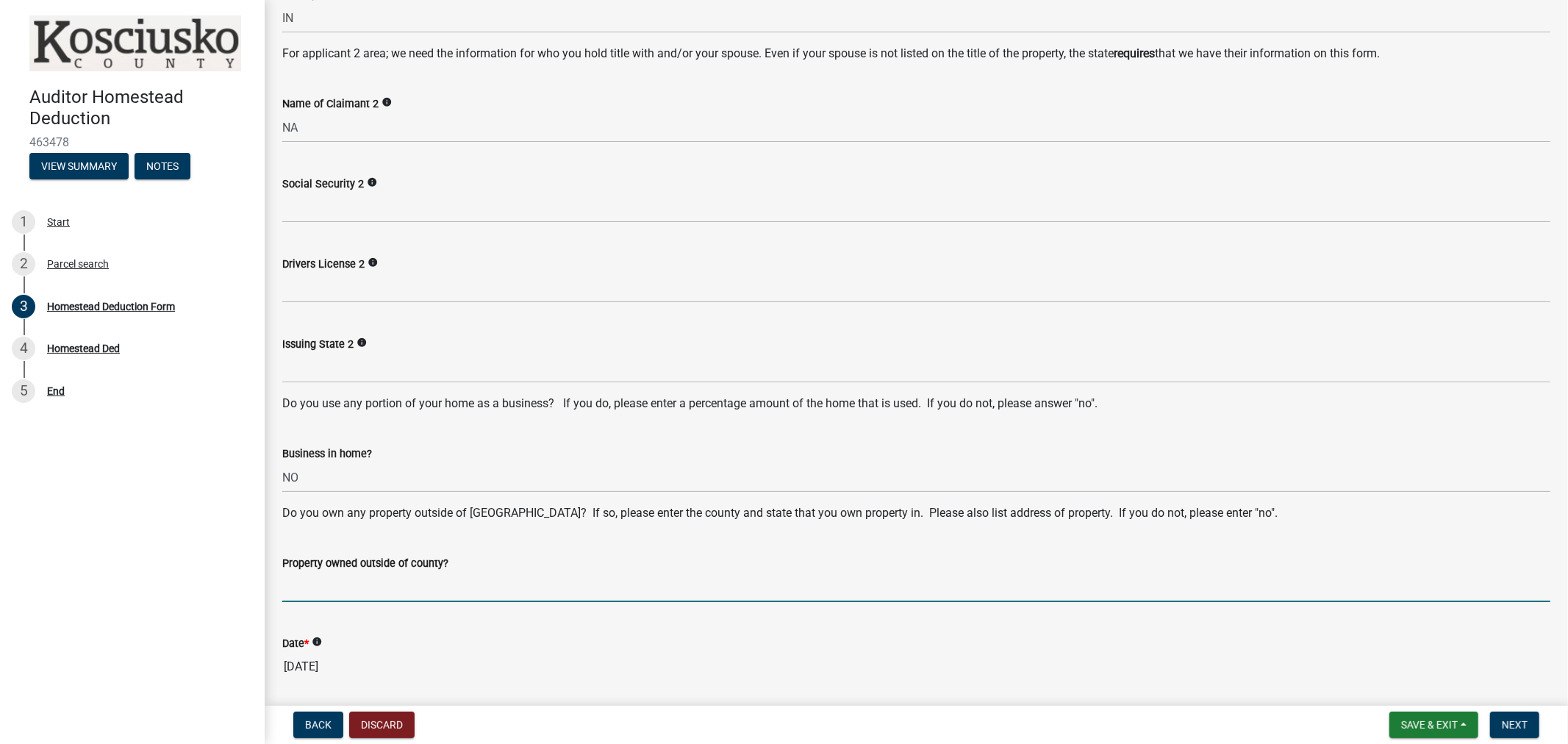
type input "NO"
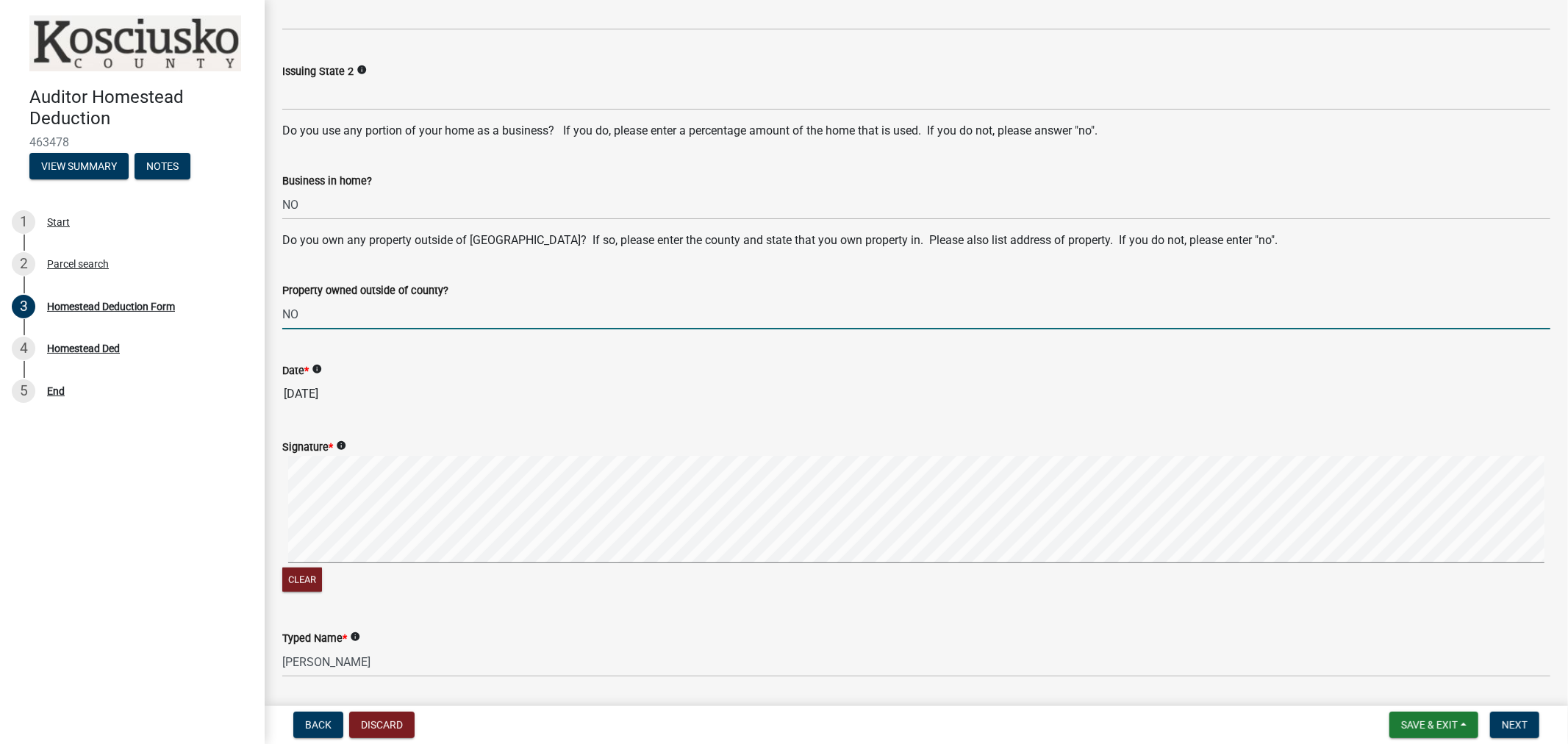
scroll to position [969, 0]
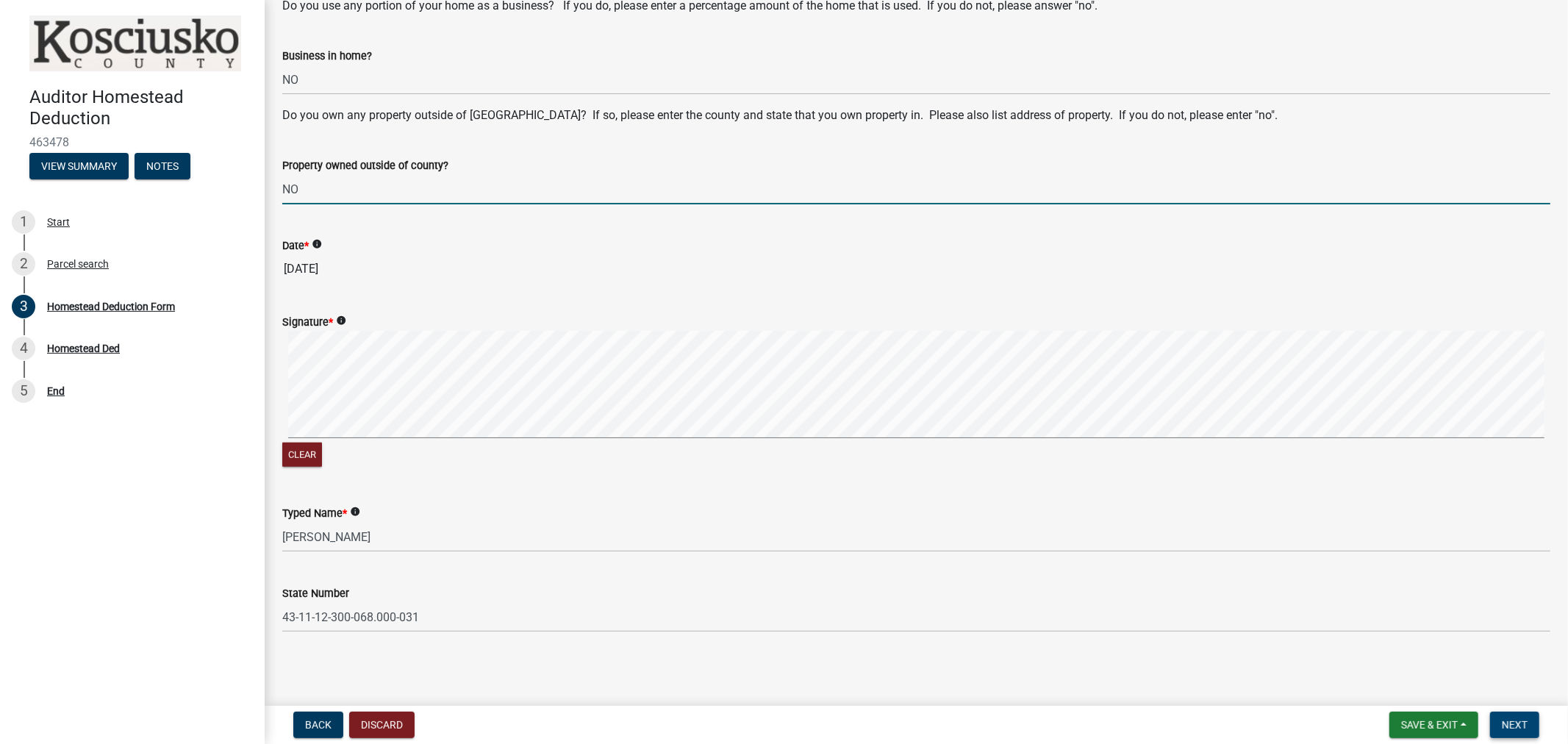
click at [1518, 731] on button "Next" at bounding box center [1515, 725] width 50 height 27
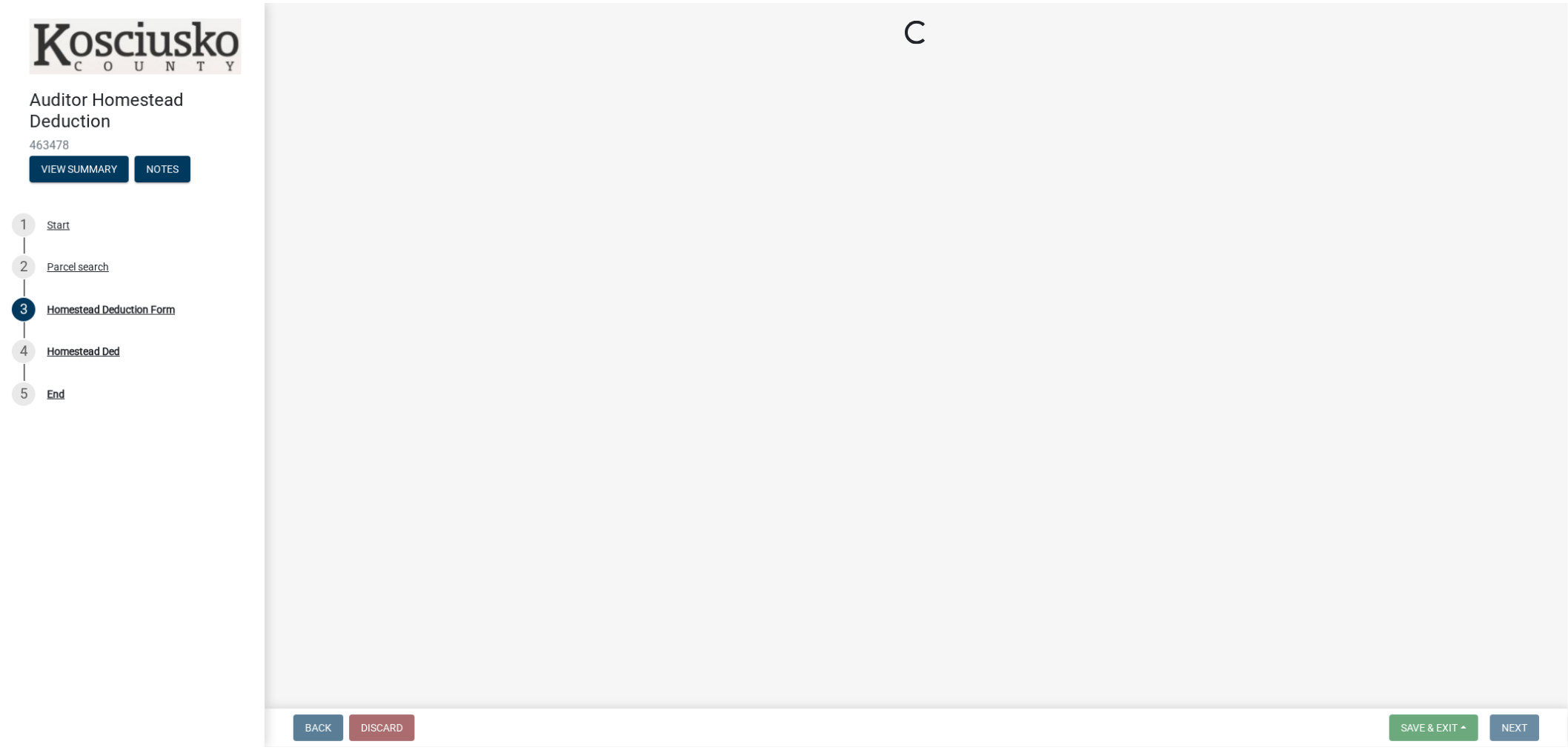
scroll to position [0, 0]
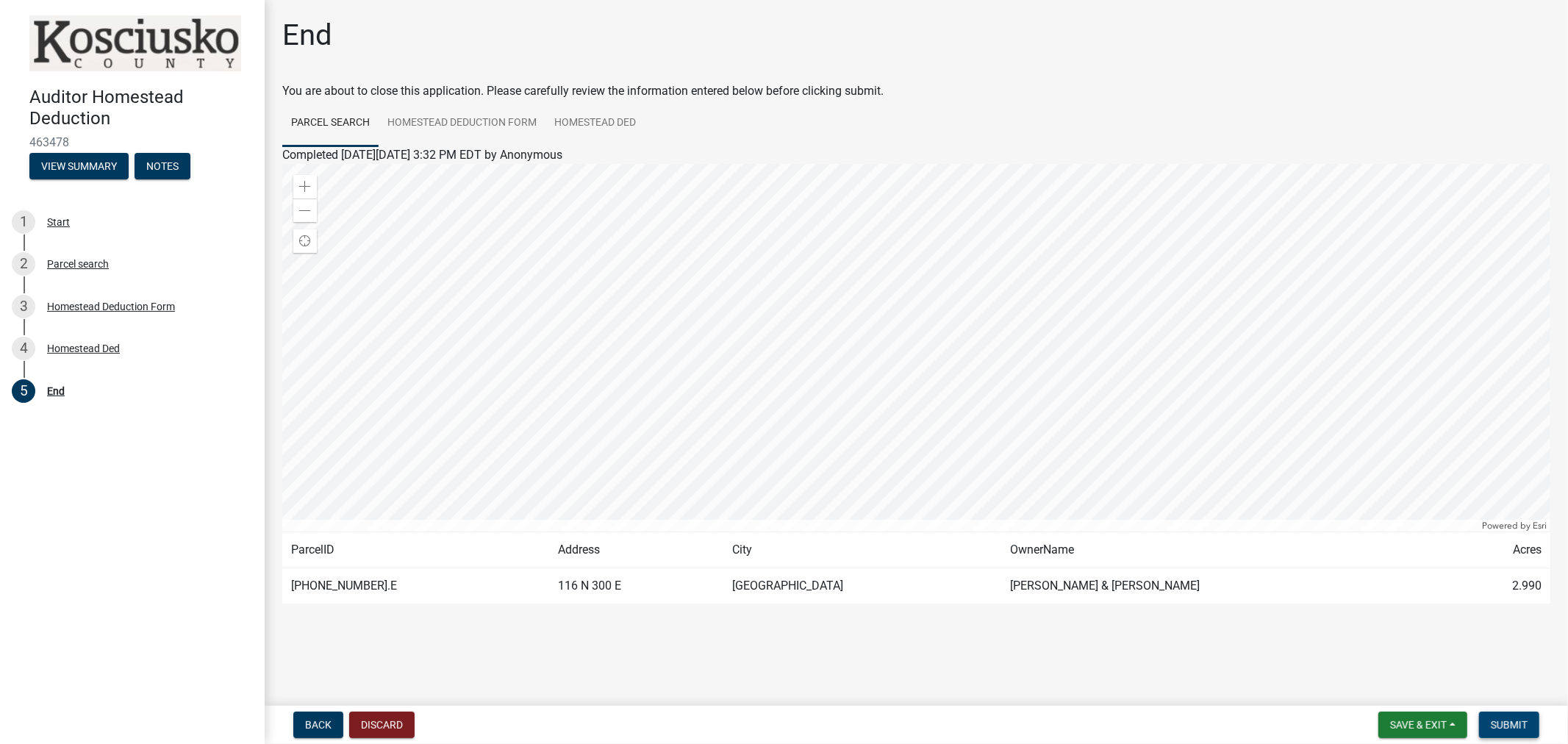
click at [1508, 720] on span "Submit" at bounding box center [1509, 725] width 37 height 11
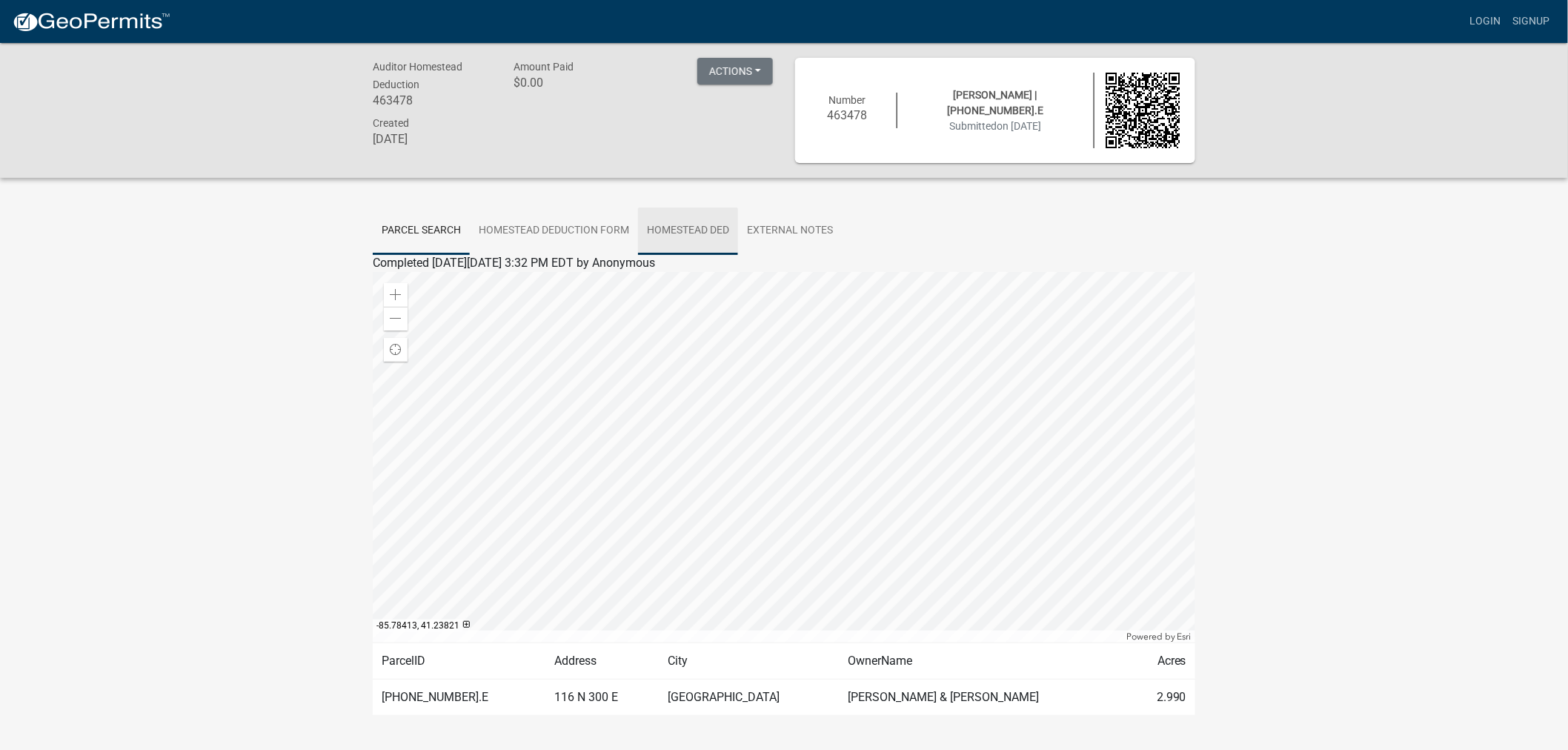
click at [705, 225] on link "Homestead Ded" at bounding box center [688, 232] width 100 height 48
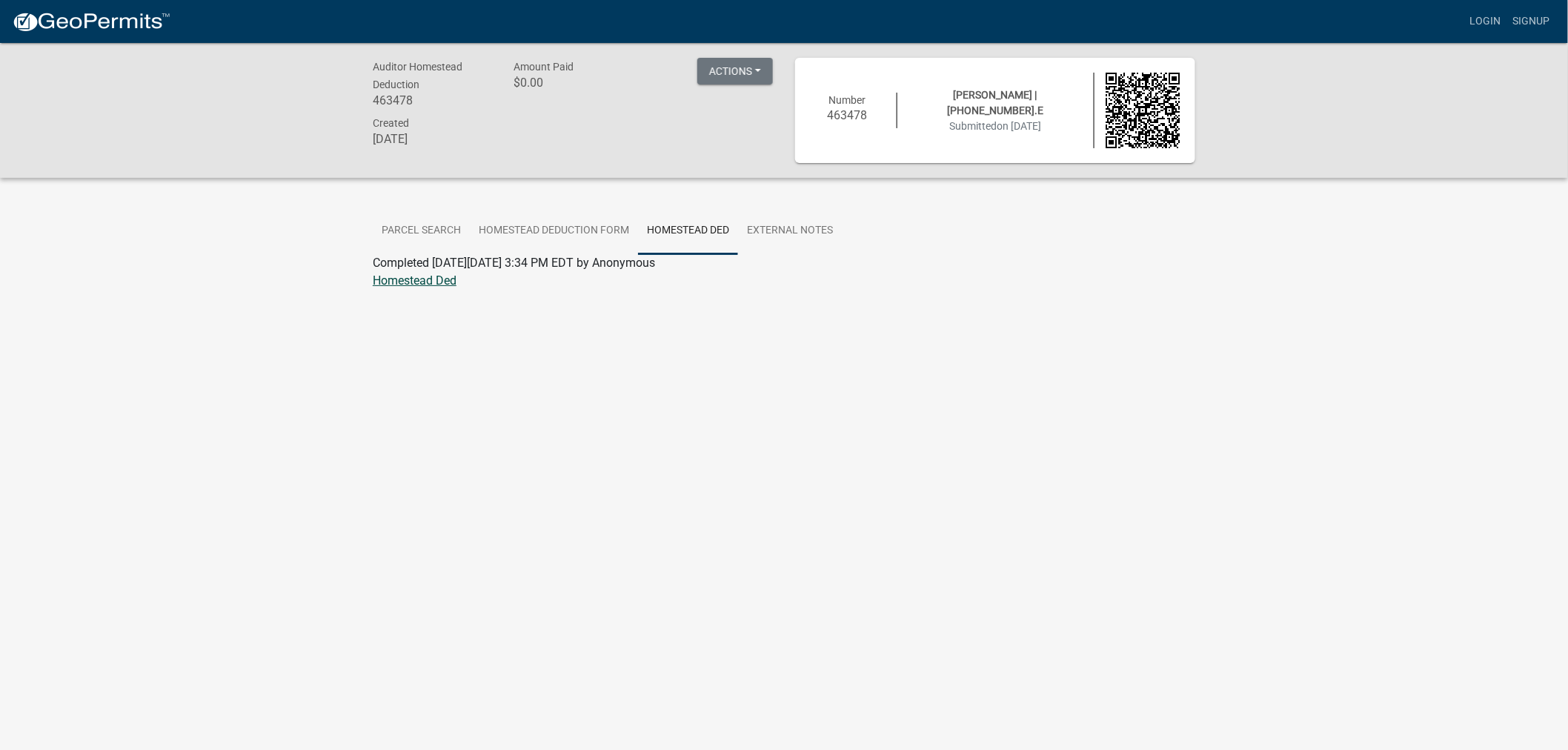
click at [439, 274] on link "Homestead Ded" at bounding box center [414, 280] width 84 height 14
click at [570, 437] on body "Internet Explorer does NOT work with GeoPermits. Get a new browser for more sec…" at bounding box center [784, 418] width 1568 height 750
